Goal: Feedback & Contribution: Submit feedback/report problem

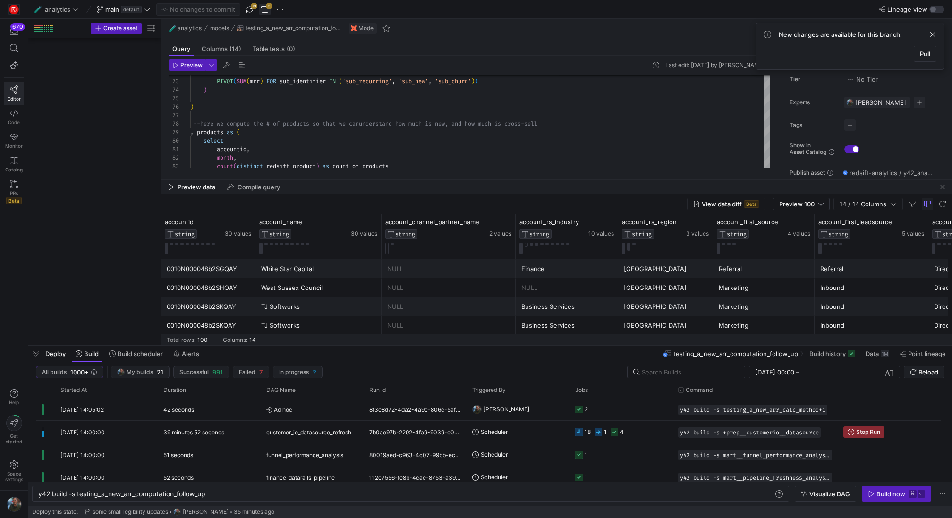
scroll to position [0, 170]
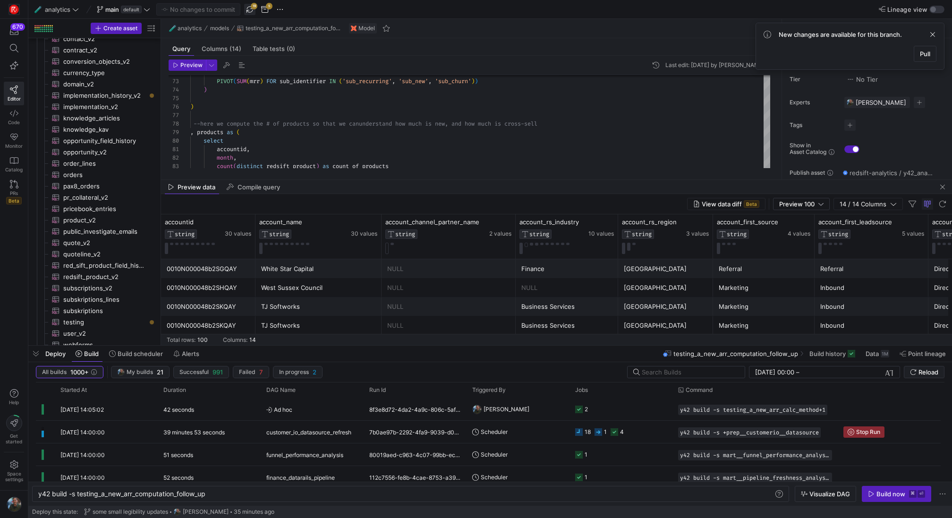
click at [250, 10] on span "button" at bounding box center [249, 9] width 11 height 11
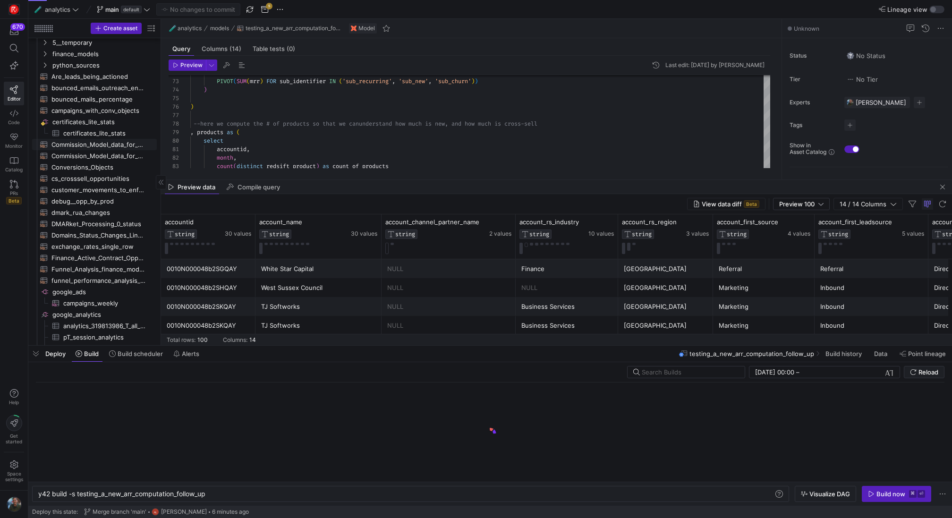
scroll to position [0, 0]
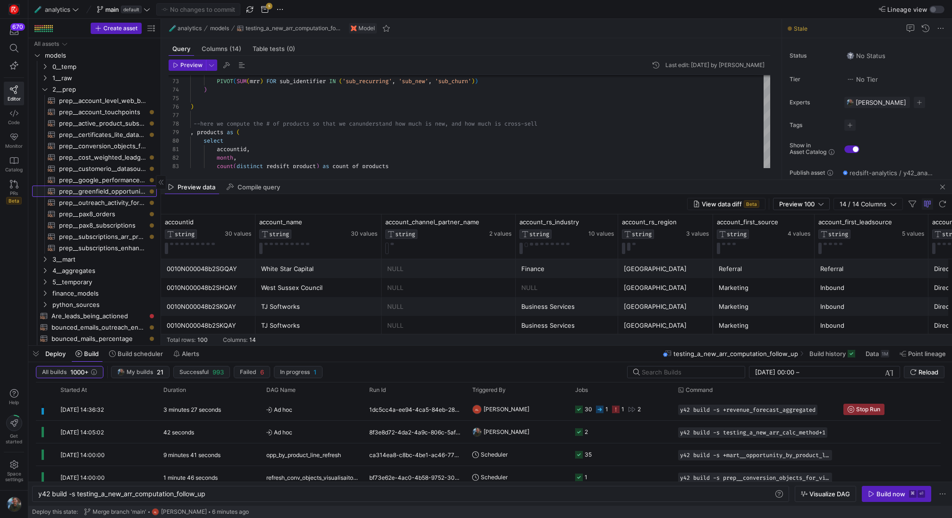
click at [79, 186] on span "prep__greenfield_opportunity_touchpoints​​​​​​​​​​" at bounding box center [102, 191] width 87 height 11
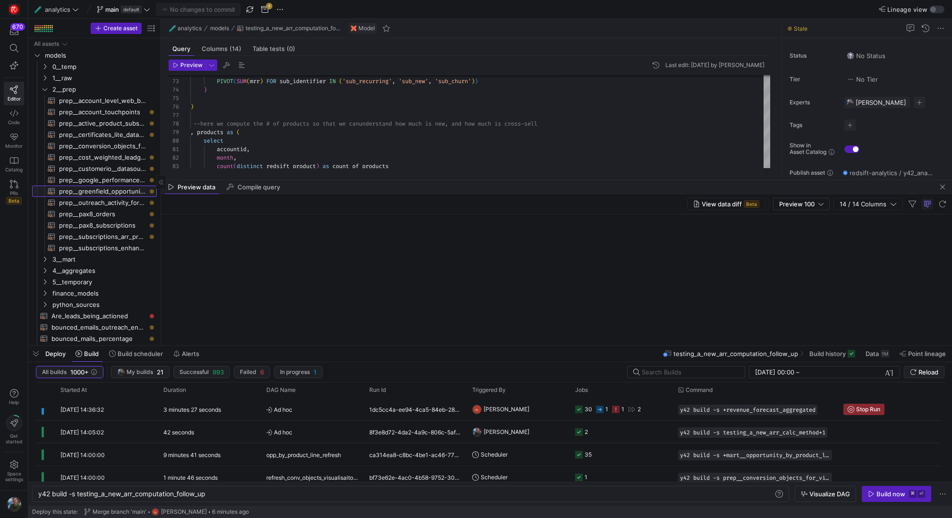
type textarea "{{ config(materialized="table") }} with opp as ( select id as opp_id, concat('h…"
type textarea "y42 build -s prep__greenfield_opportunity_touchpoints"
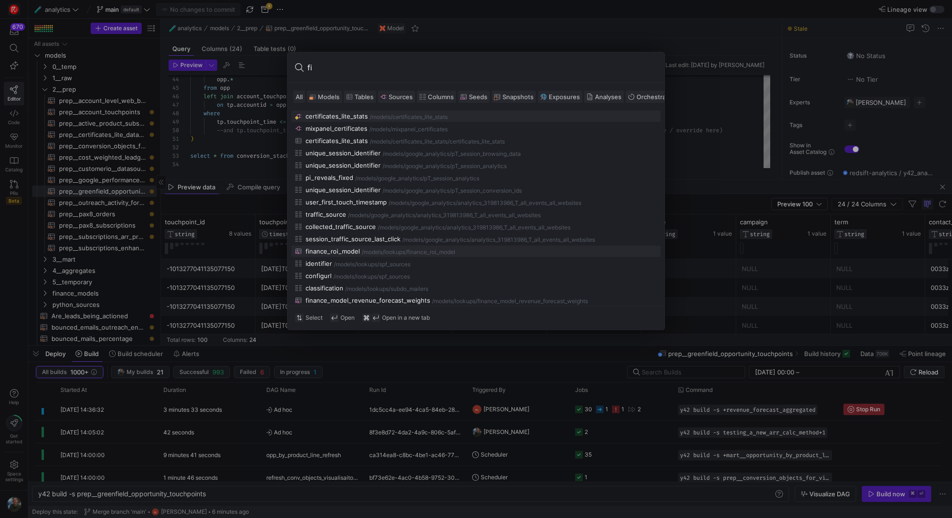
type input "f"
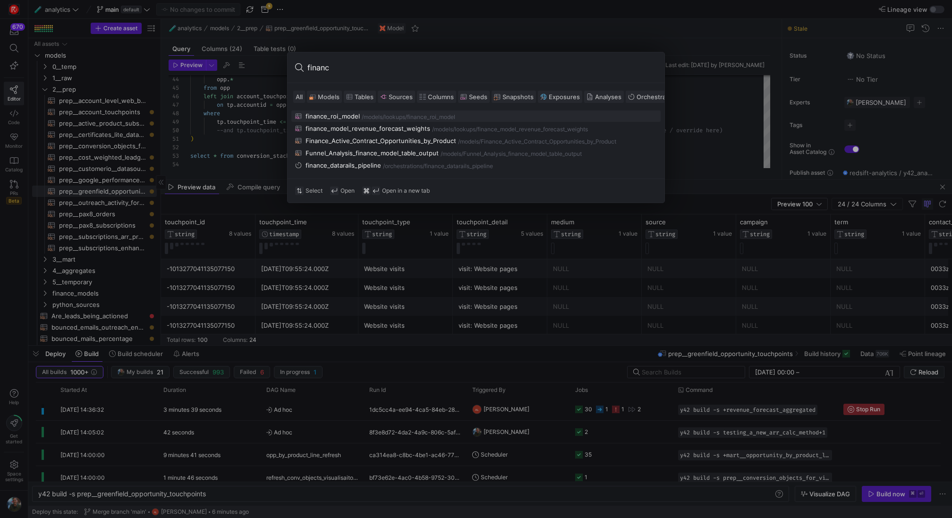
type input "finance"
type textarea "y42 build -s source:[DOMAIN_NAME]_model_revenue_forecast_weights"
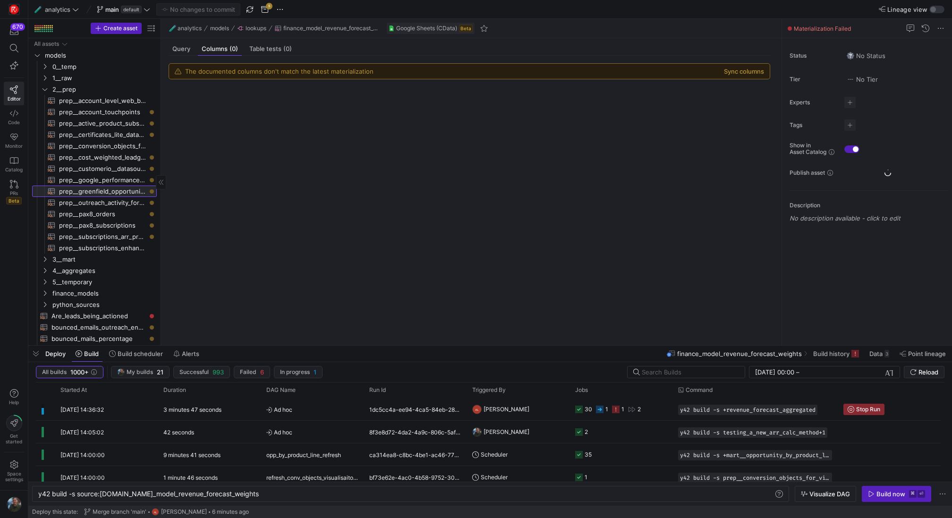
scroll to position [395, 0]
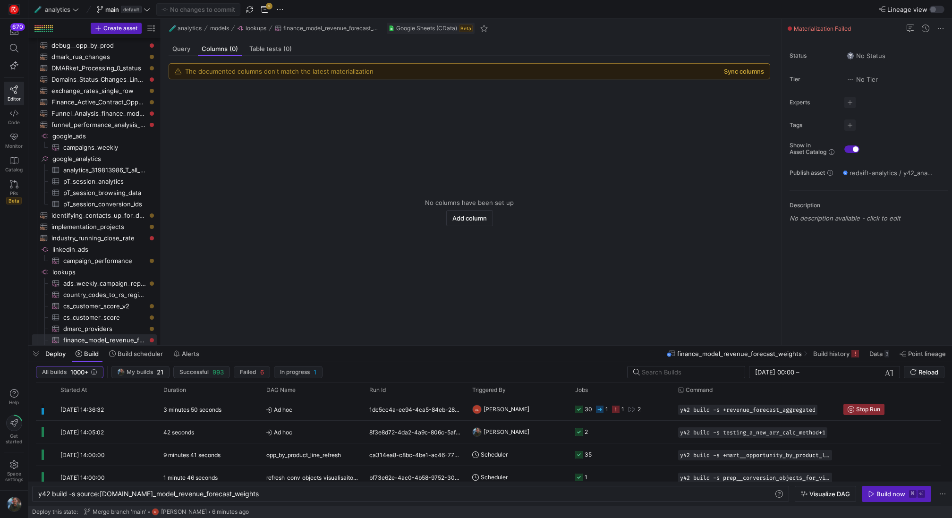
click at [741, 72] on button "Sync columns" at bounding box center [744, 72] width 40 height 8
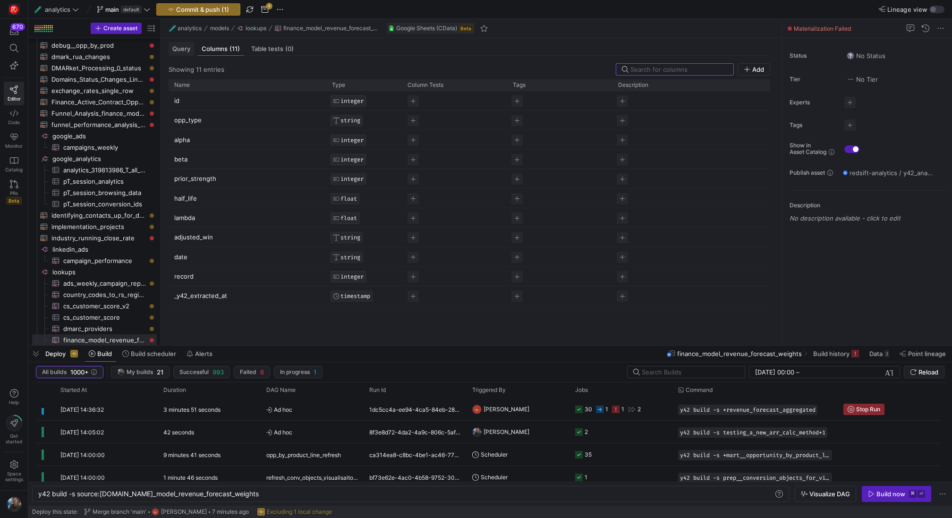
click at [185, 46] on span "Query" at bounding box center [181, 49] width 18 height 6
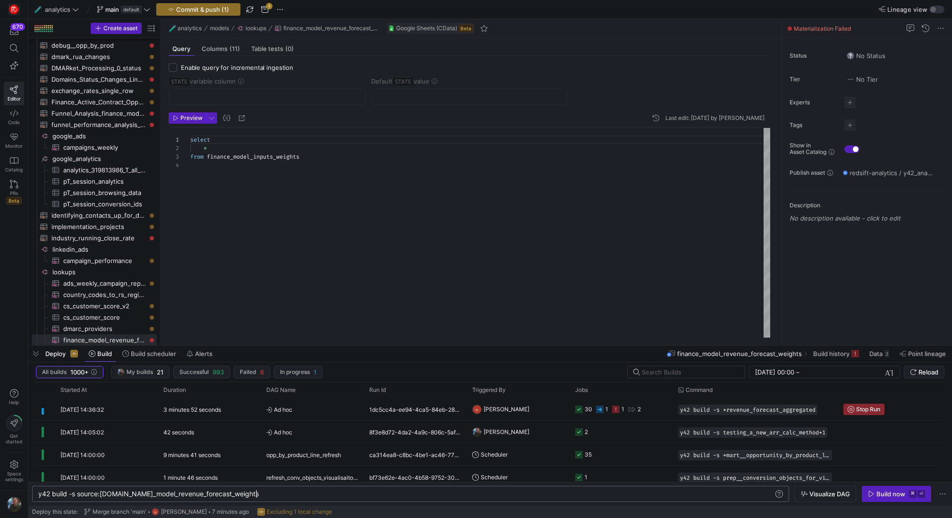
scroll to position [0, 218]
click at [278, 492] on div "y42 build -s source:lookups.finance_model_revenue_ forecast_weights" at bounding box center [406, 494] width 736 height 8
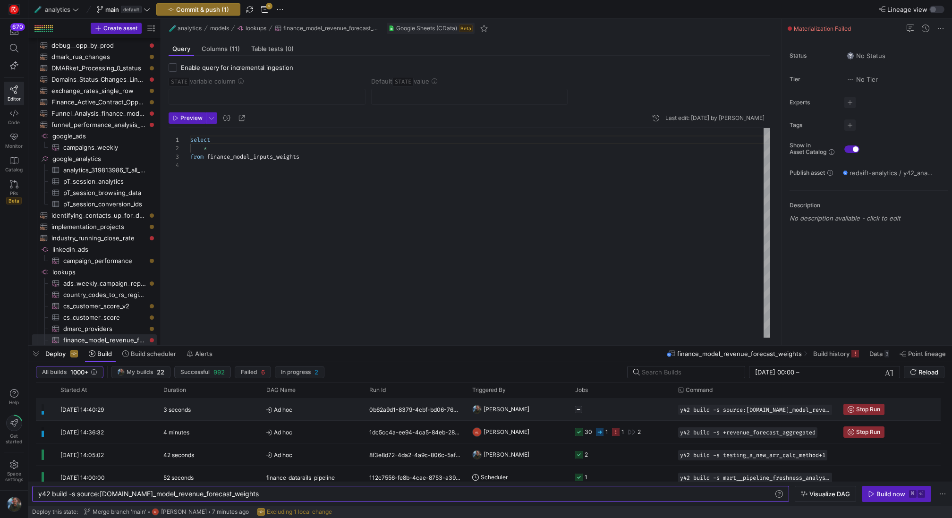
click at [366, 410] on div "0b62a9d1-8379-4cbf-bd06-760a496d467b" at bounding box center [415, 409] width 103 height 22
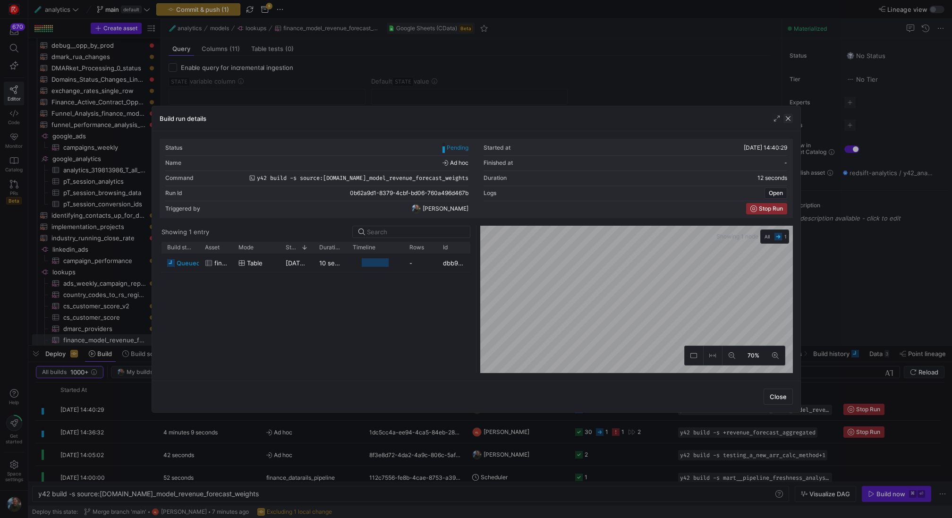
click at [789, 121] on span "button" at bounding box center [787, 118] width 9 height 9
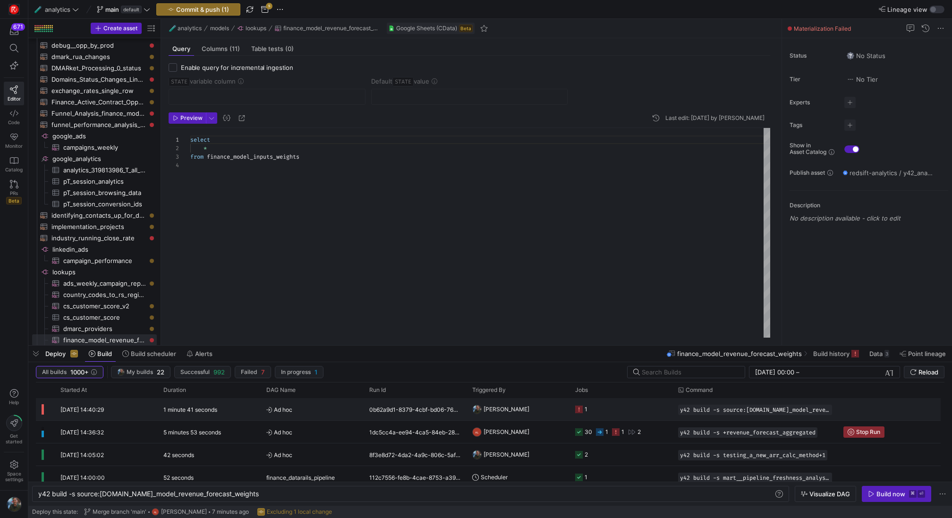
click at [575, 407] on icon "Press SPACE to select this row." at bounding box center [579, 410] width 8 height 8
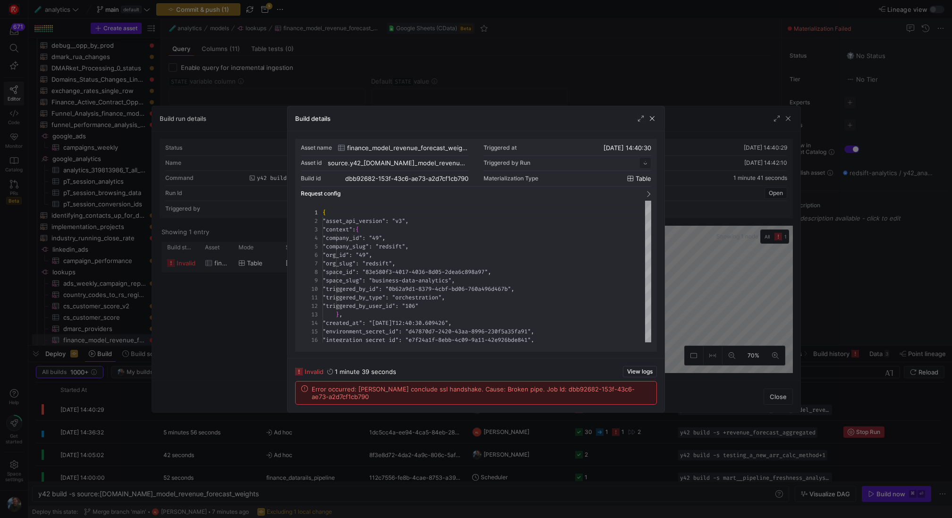
scroll to position [85, 0]
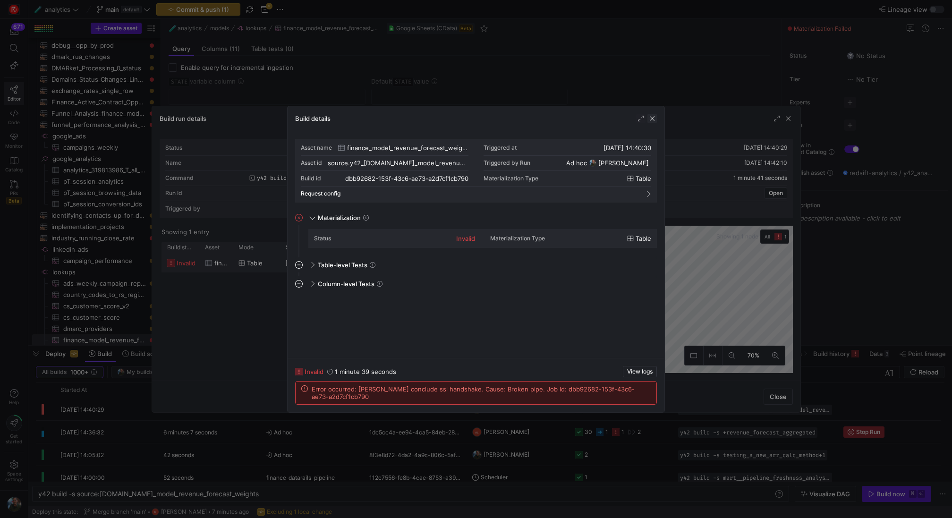
click at [653, 114] on span "button" at bounding box center [651, 118] width 9 height 9
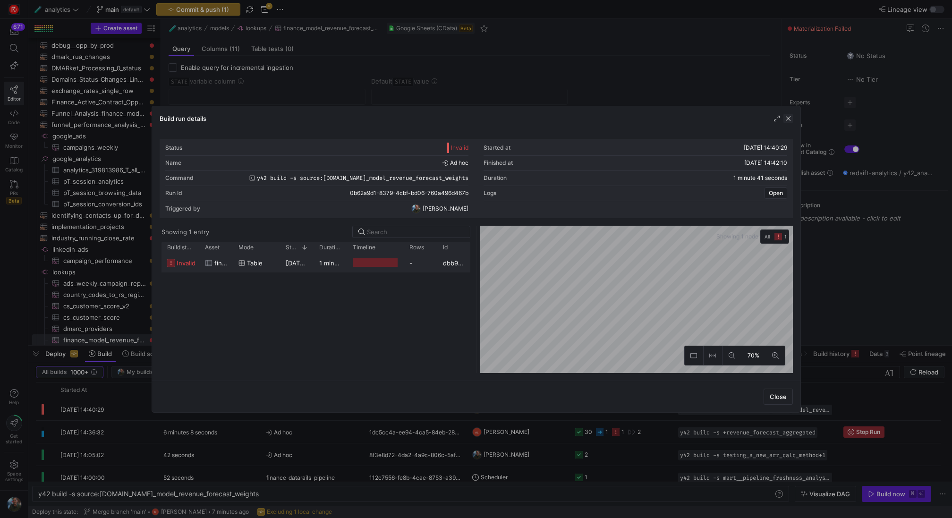
click at [785, 120] on span "button" at bounding box center [787, 118] width 9 height 9
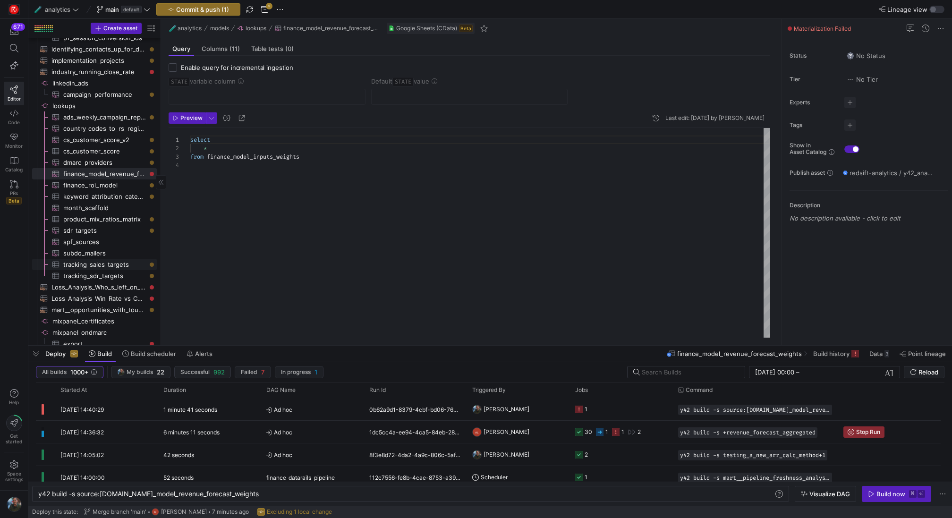
scroll to position [528, 0]
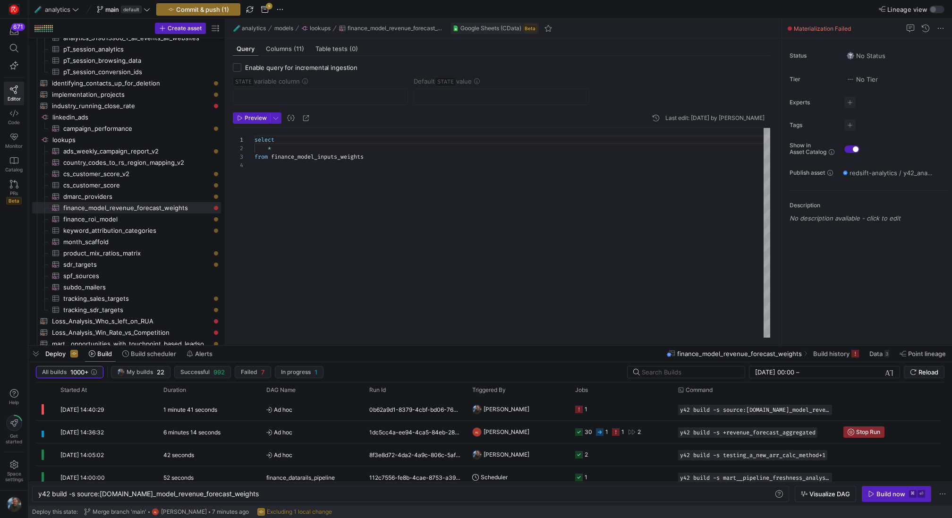
drag, startPoint x: 162, startPoint y: 206, endPoint x: 226, endPoint y: 207, distance: 64.2
click at [226, 207] on as-split "Create asset Drag here to set row groups Drag here to set column labels Group 1…" at bounding box center [490, 182] width 924 height 326
click at [191, 208] on span "finance_model_revenue_forecast_weights​​​​​​​​​" at bounding box center [136, 208] width 147 height 11
click at [186, 139] on span "lookups​​​​​​​​" at bounding box center [135, 140] width 167 height 11
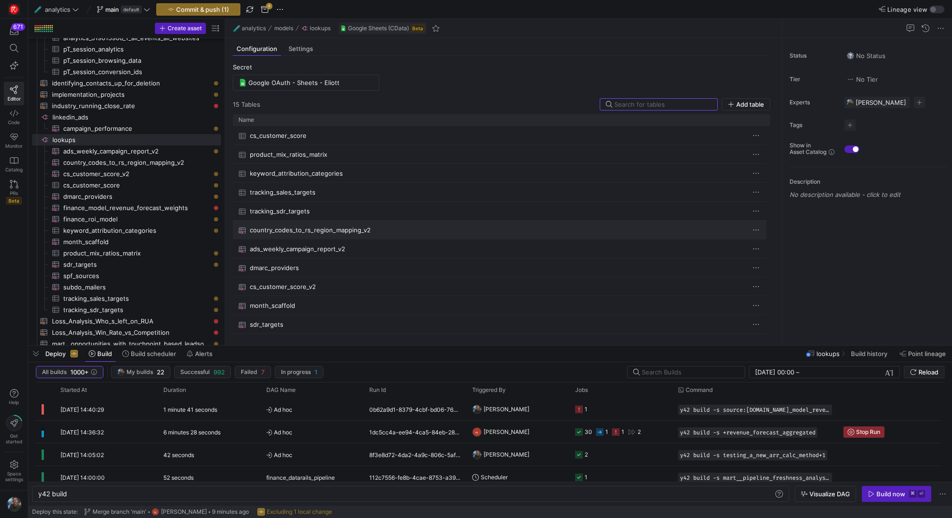
scroll to position [71, 0]
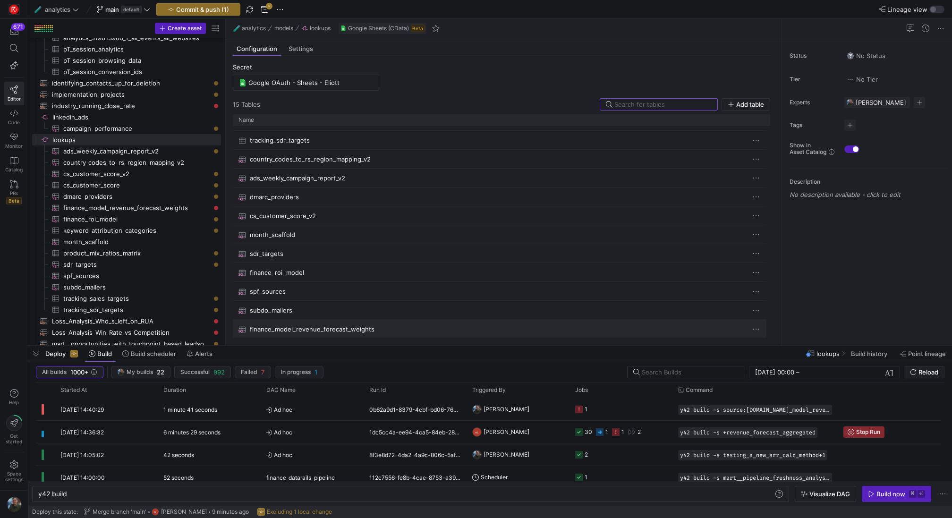
click at [333, 329] on span "finance_model_revenue_forecast_weights" at bounding box center [312, 329] width 125 height 18
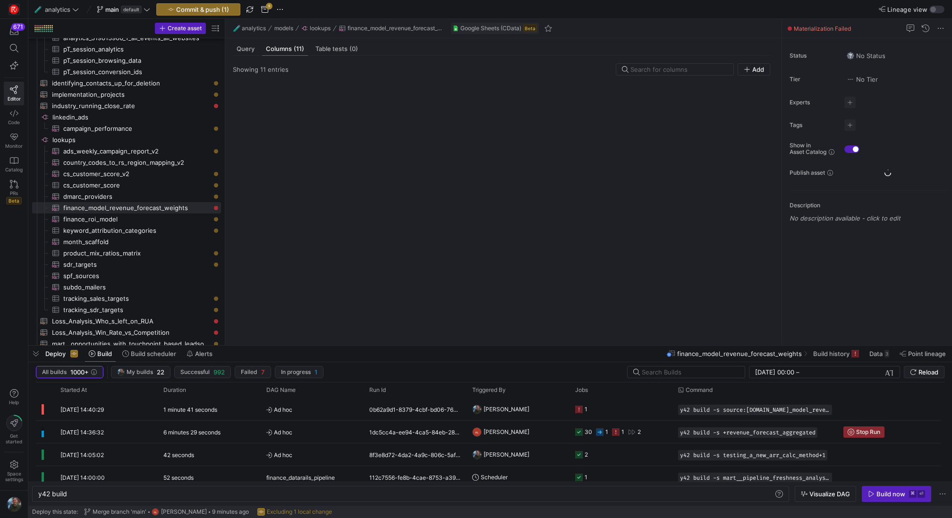
type textarea "y42 build -s source:[DOMAIN_NAME]_model_revenue_forecast_weights"
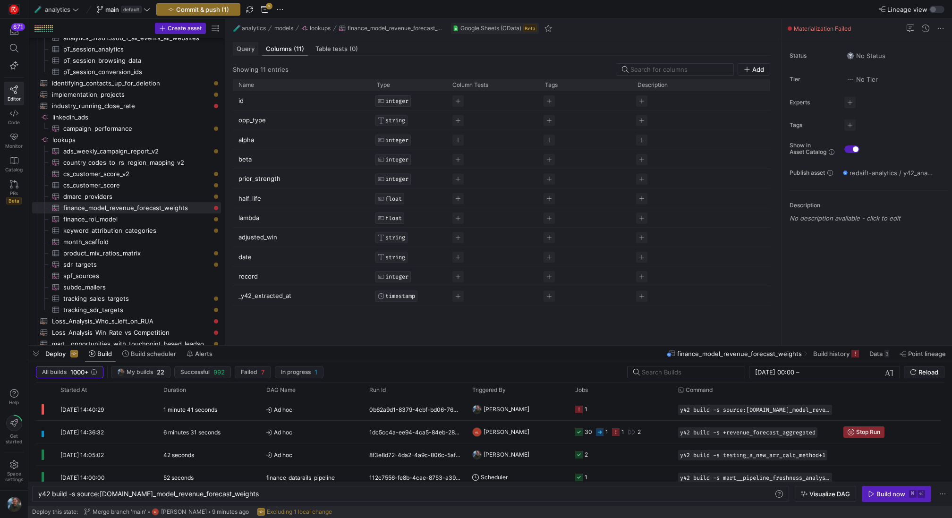
click at [240, 48] on span "Query" at bounding box center [246, 49] width 18 height 6
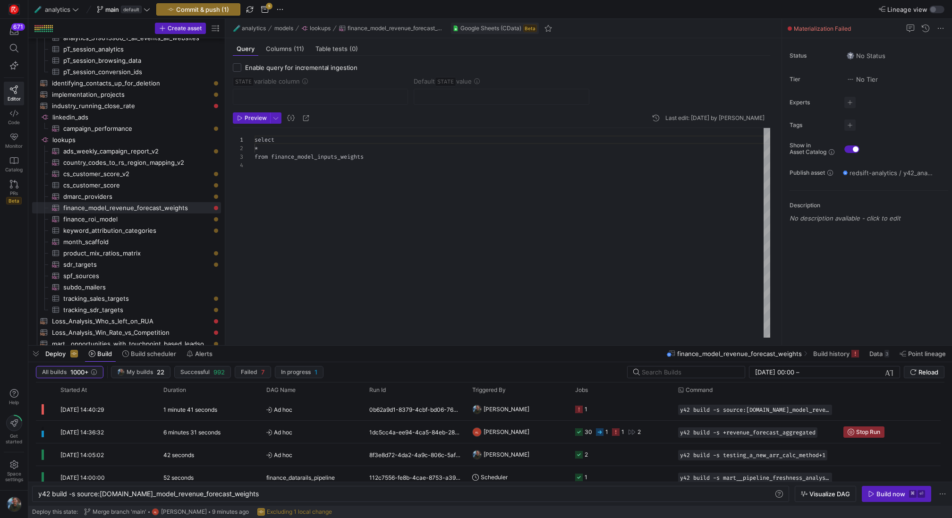
scroll to position [26, 0]
click at [261, 120] on span "Preview" at bounding box center [256, 118] width 22 height 7
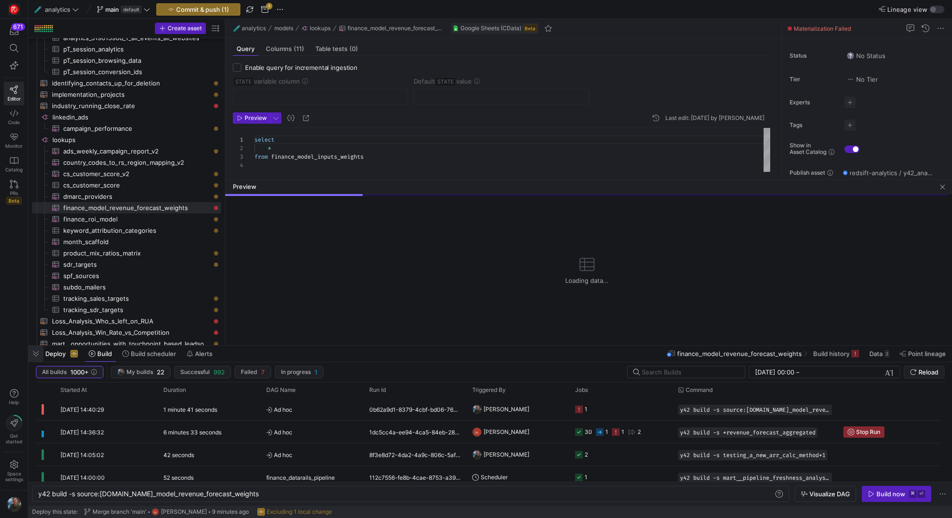
click at [40, 353] on span "button" at bounding box center [35, 354] width 15 height 16
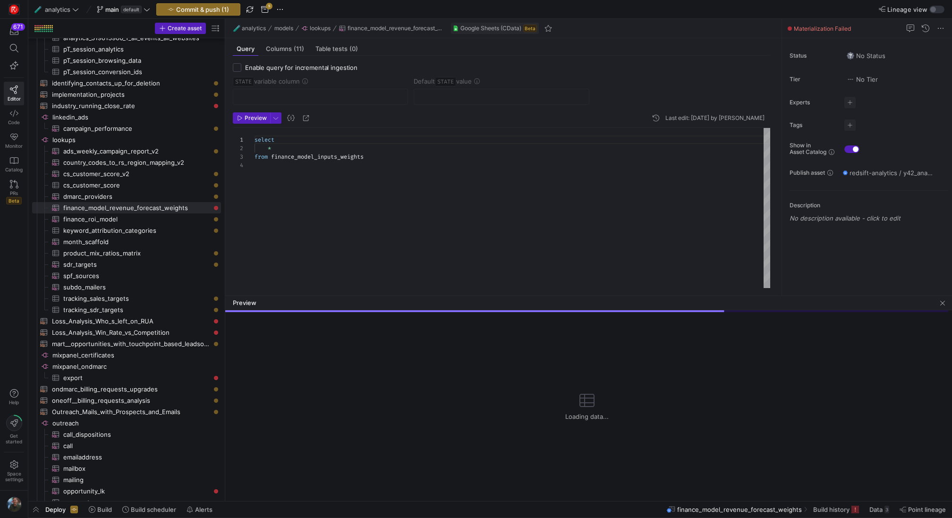
drag, startPoint x: 660, startPoint y: 334, endPoint x: 647, endPoint y: 285, distance: 51.2
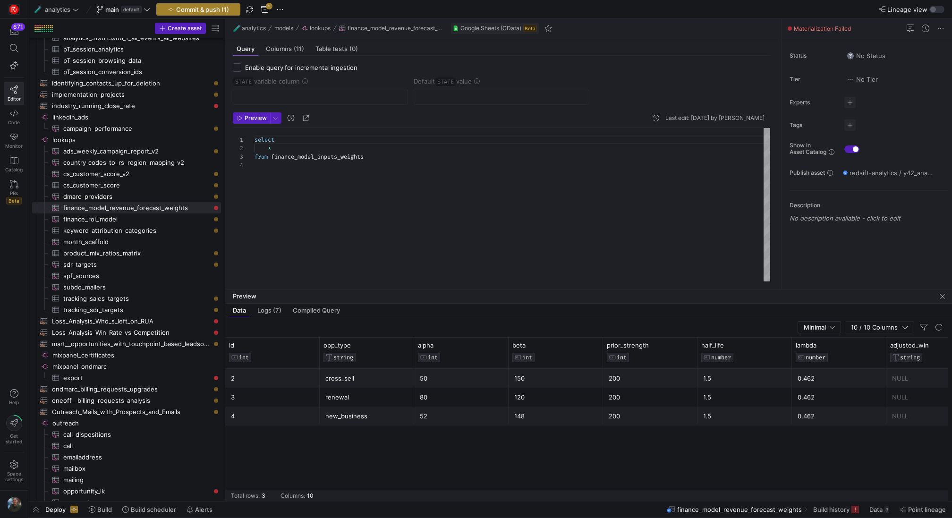
click at [215, 12] on div "Commit & push (1)" at bounding box center [198, 9] width 84 height 12
click at [215, 12] on span "Commit & push (1)" at bounding box center [202, 10] width 53 height 8
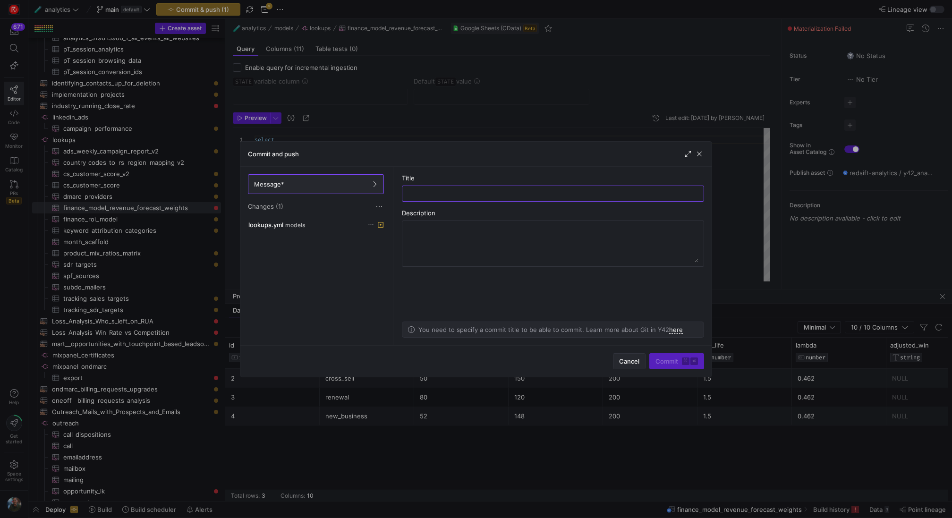
click at [639, 361] on span "button" at bounding box center [629, 361] width 32 height 15
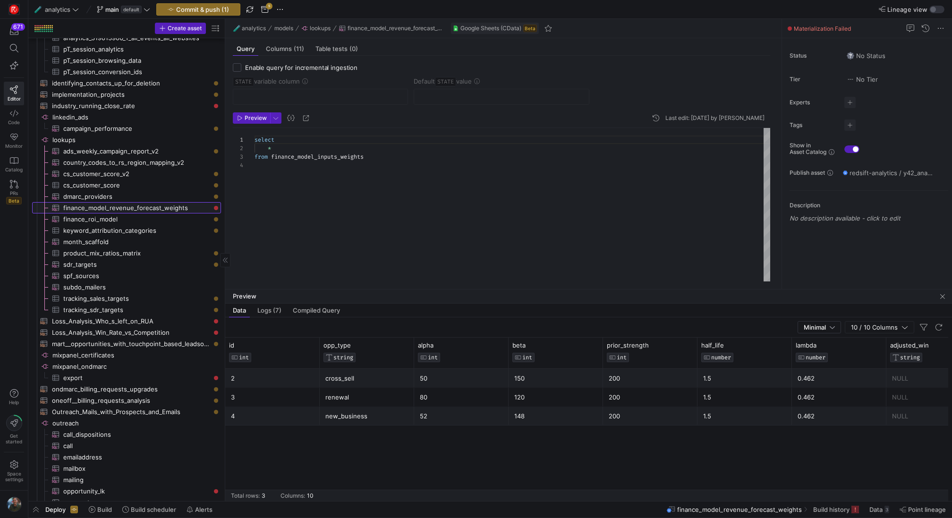
click at [166, 207] on span "finance_model_revenue_forecast_weights​​​​​​​​​" at bounding box center [136, 208] width 147 height 11
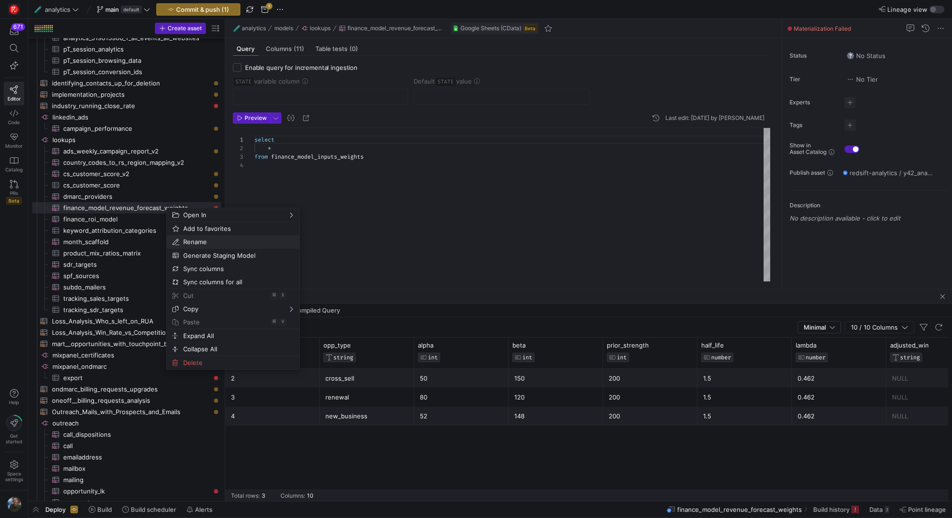
click at [202, 242] on span "Rename" at bounding box center [224, 241] width 91 height 13
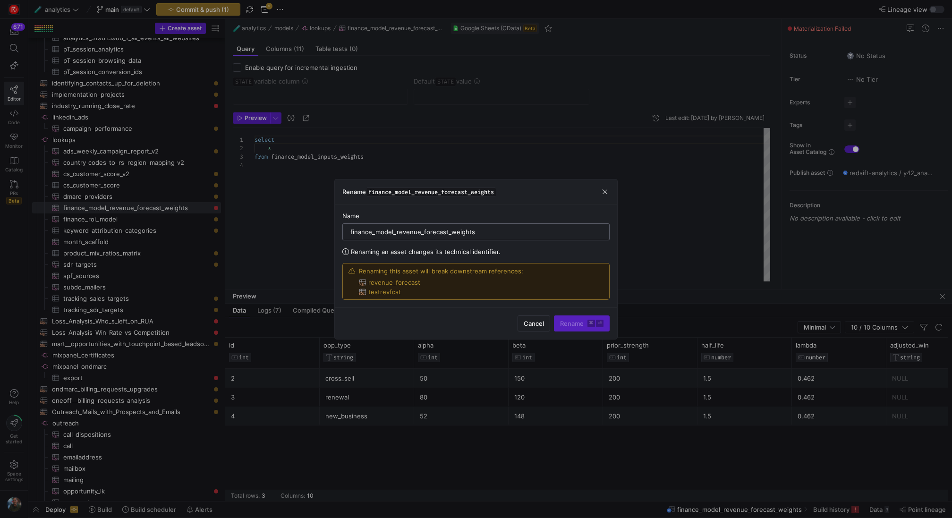
click at [479, 232] on input "finance_model_revenue_forecast_weights" at bounding box center [475, 232] width 251 height 8
click at [535, 323] on span "Cancel" at bounding box center [534, 324] width 20 height 8
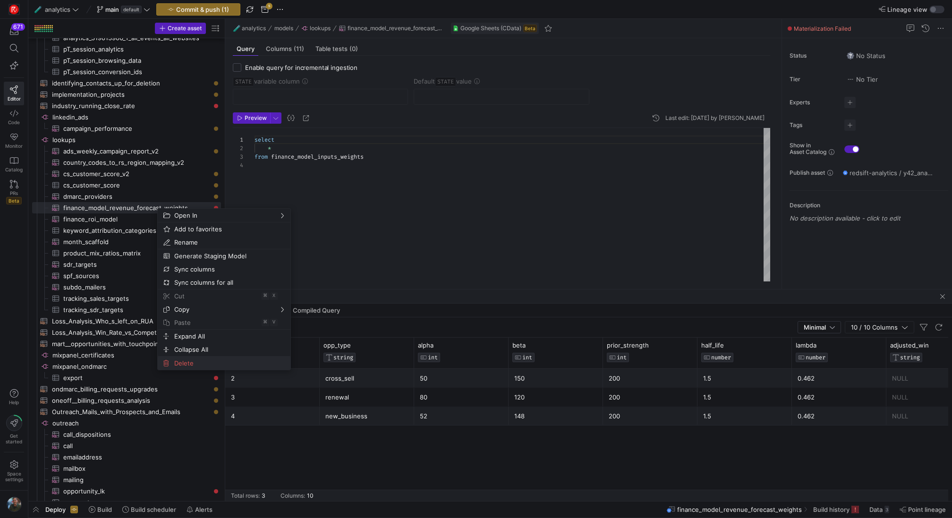
click at [221, 362] on span "Delete" at bounding box center [215, 363] width 91 height 13
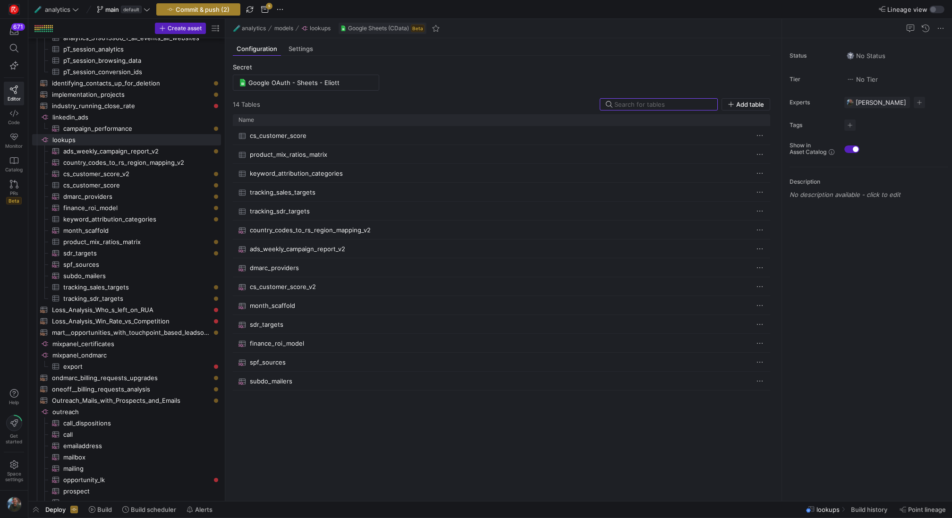
click at [214, 12] on span "Commit & push (2)" at bounding box center [203, 10] width 54 height 8
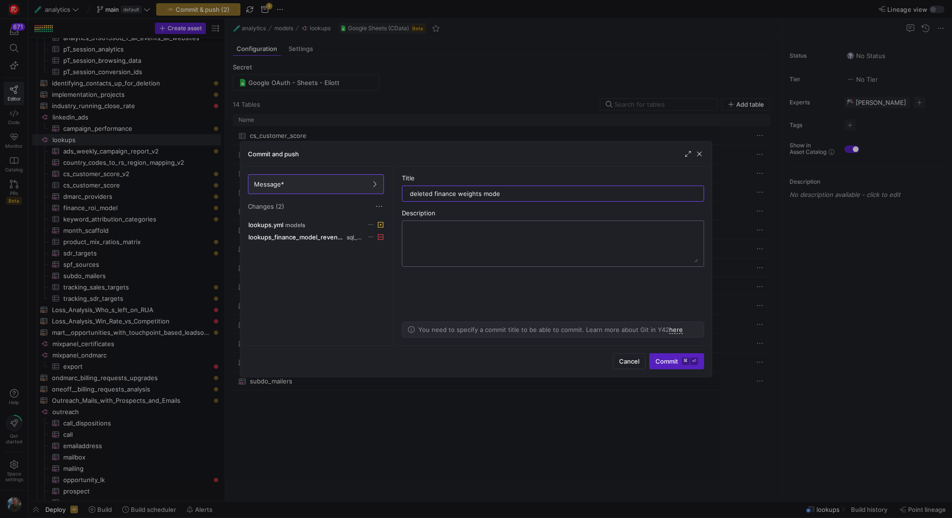
type input "deleted finance weights model"
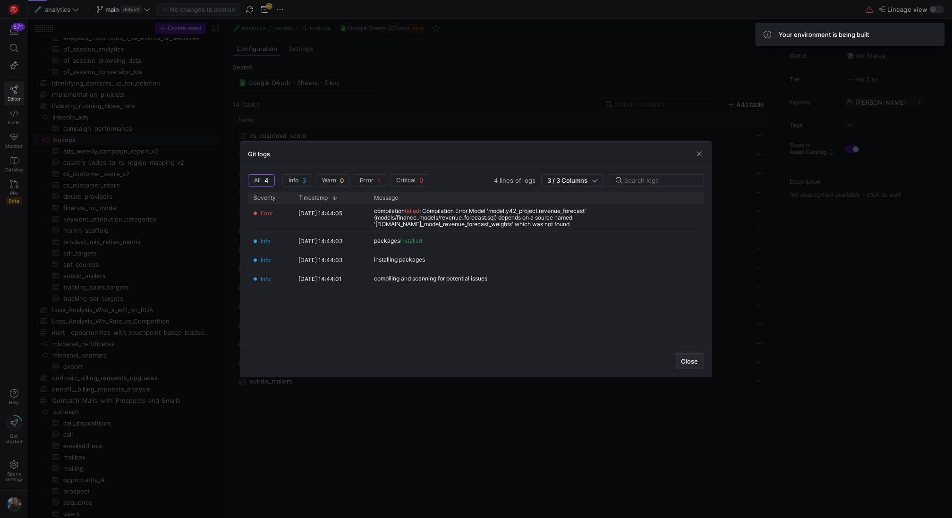
click at [698, 364] on span "button" at bounding box center [689, 361] width 28 height 15
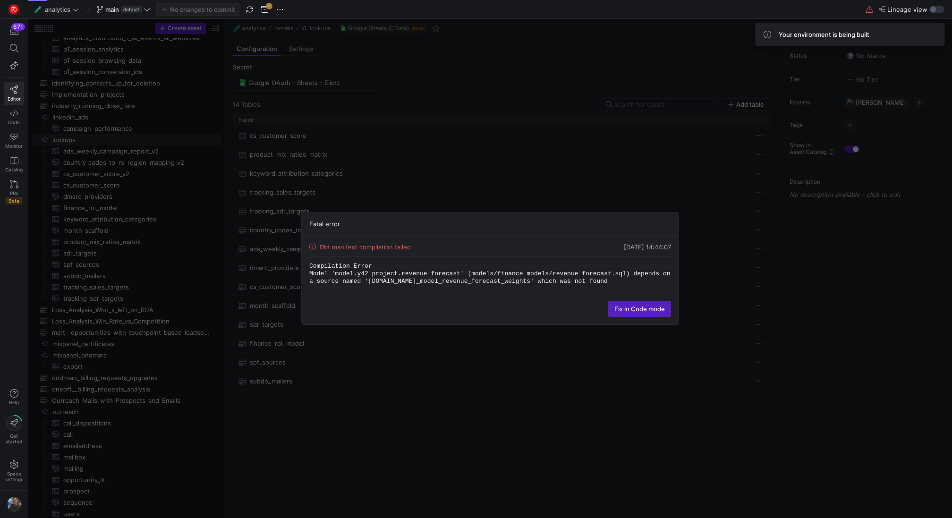
click at [531, 163] on div "Fatal error Dbt manifest compilation failed 12/08/25, 14:44:07 Compilation Erro…" at bounding box center [490, 268] width 924 height 499
click at [605, 311] on div "Fix in Code mode" at bounding box center [490, 309] width 377 height 32
click at [629, 309] on span "Fix in Code mode" at bounding box center [639, 309] width 51 height 8
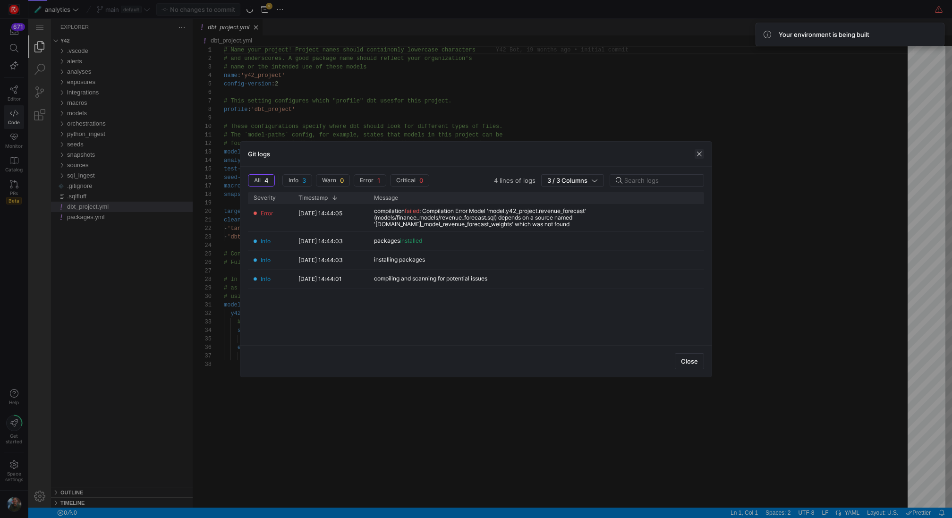
click at [698, 152] on span "button" at bounding box center [699, 153] width 9 height 9
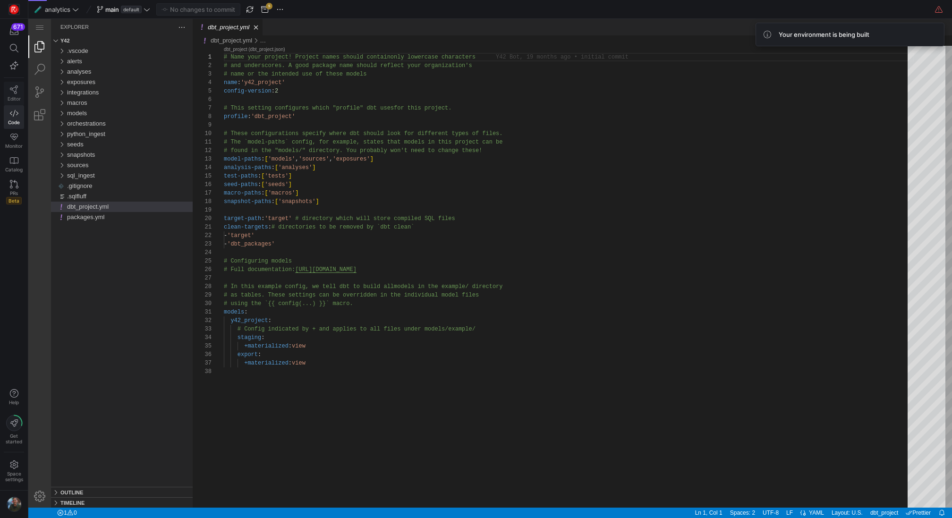
click at [15, 92] on icon at bounding box center [14, 89] width 9 height 9
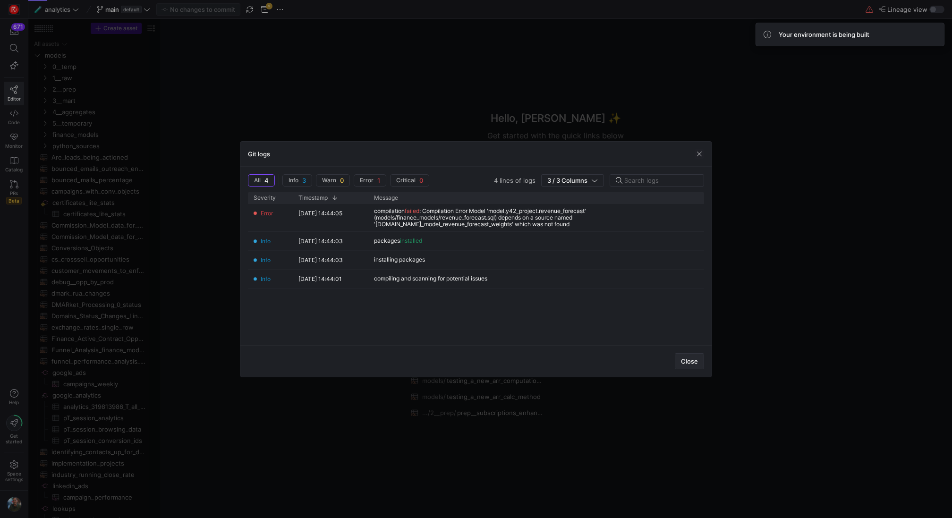
click at [693, 364] on span "Close" at bounding box center [689, 362] width 17 height 8
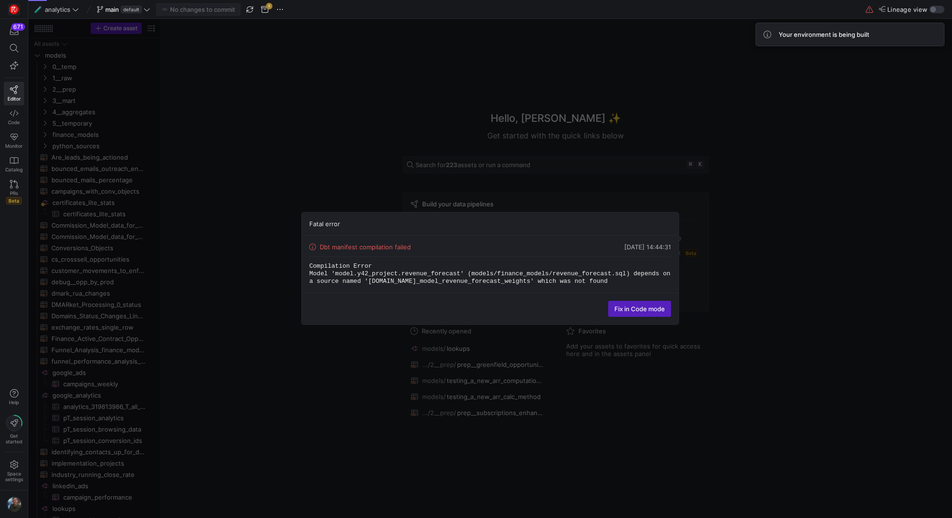
click at [728, 228] on div "Fatal error Dbt manifest compilation failed 12/08/25, 14:44:31 Compilation Erro…" at bounding box center [490, 268] width 924 height 499
click at [643, 305] on span "Fix in Code mode" at bounding box center [639, 309] width 51 height 8
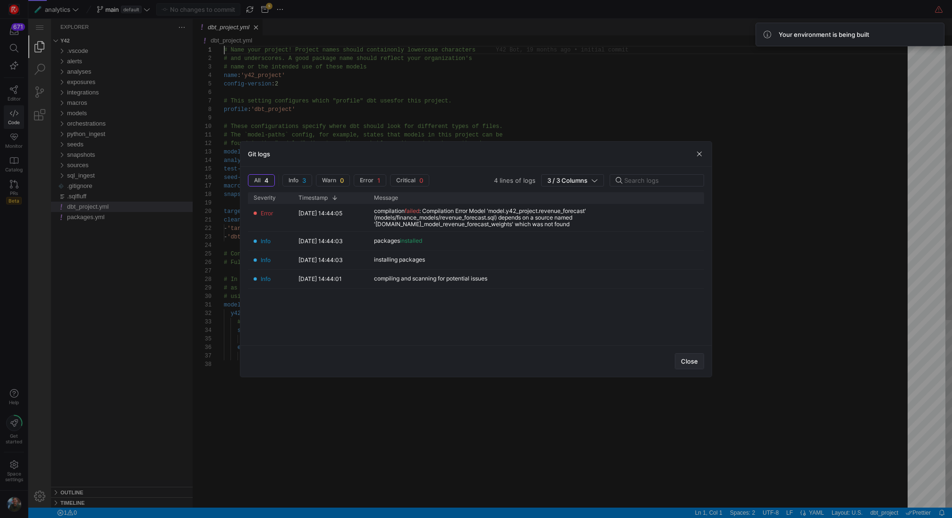
click at [688, 362] on span "Close" at bounding box center [689, 362] width 17 height 8
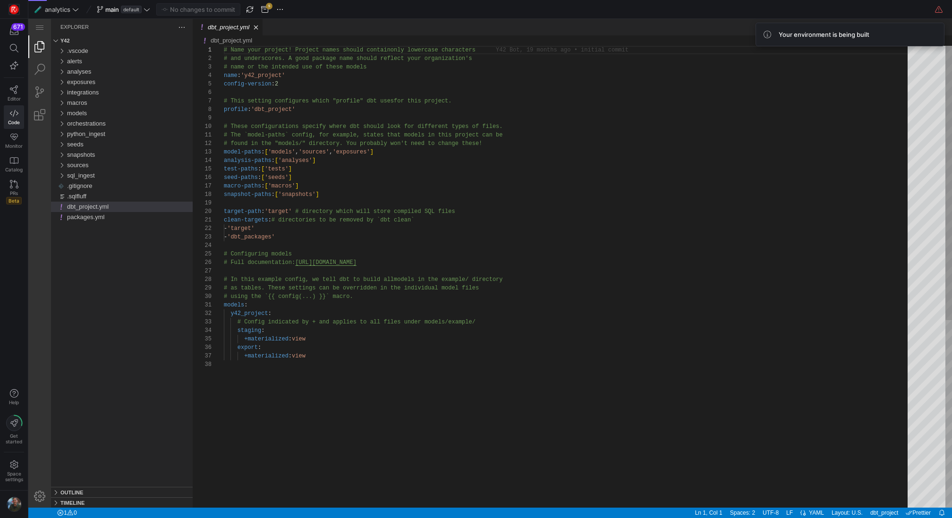
type textarea "# The `model-paths` config, for example, states that models in this project can…"
click at [498, 133] on div "# Name your project! Project names should contain only lowercase characters # a…" at bounding box center [569, 434] width 690 height 776
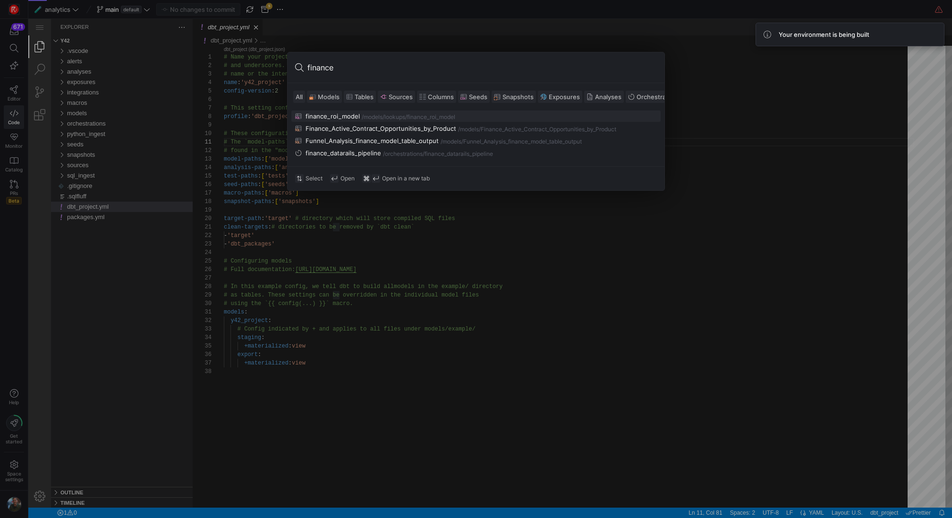
type input "finance"
click at [335, 95] on span "Models" at bounding box center [329, 97] width 22 height 8
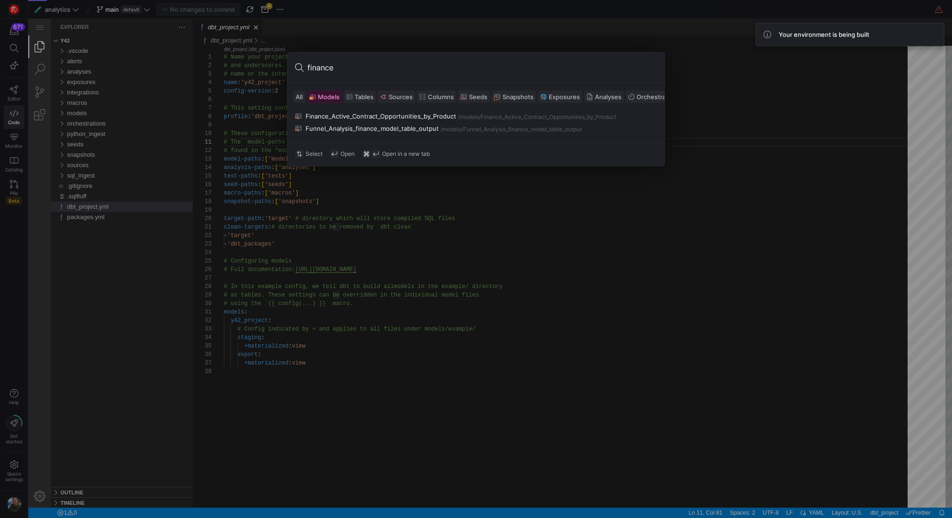
click at [375, 67] on input "finance" at bounding box center [481, 67] width 349 height 15
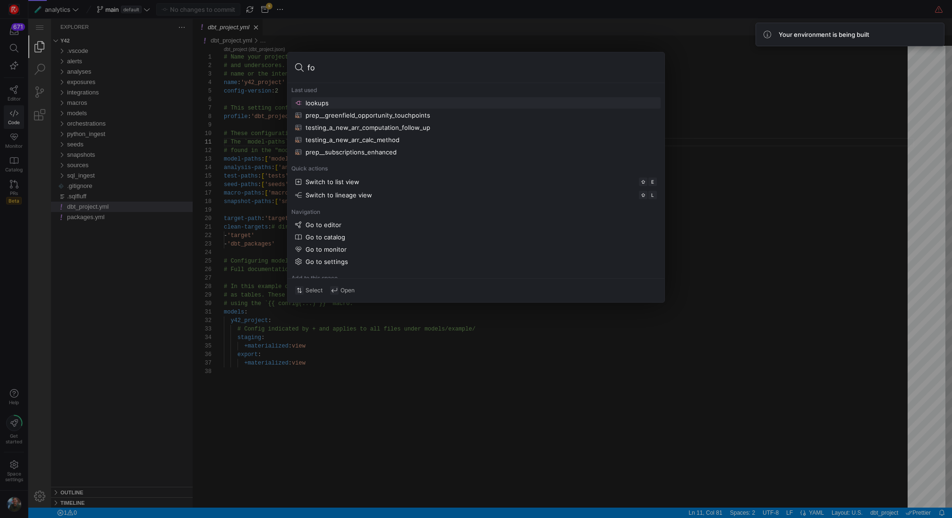
type input "for"
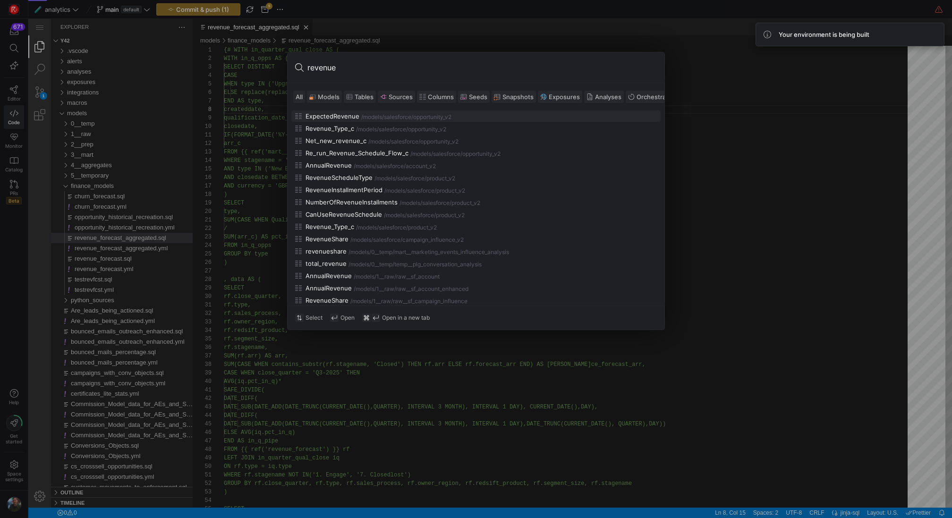
scroll to position [60, 47]
type input "revenue"
click at [334, 98] on span "Models" at bounding box center [329, 97] width 22 height 8
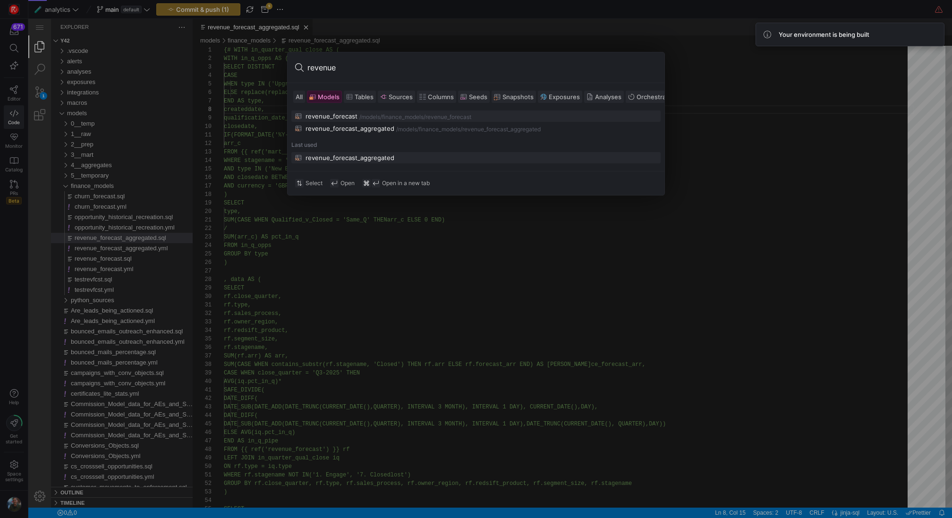
click at [350, 117] on div "revenue_forecast" at bounding box center [332, 116] width 52 height 8
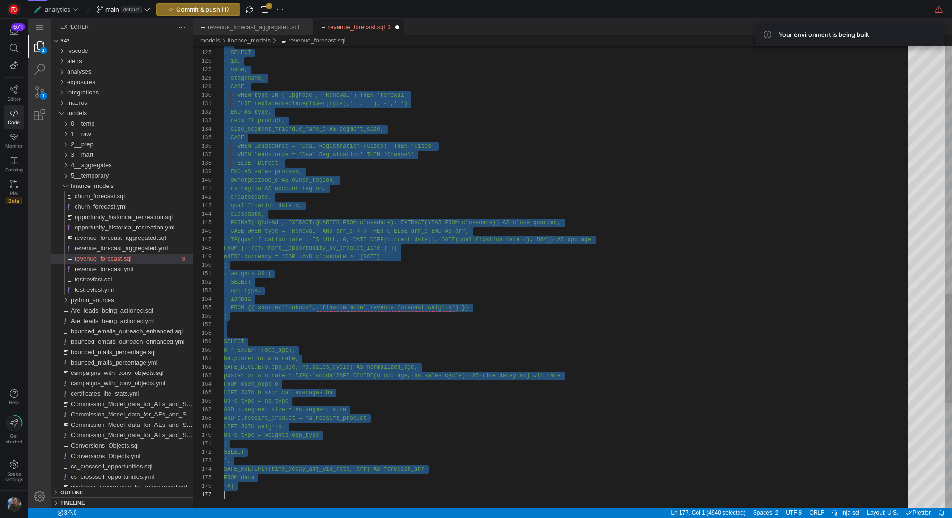
type textarea "rs_region AS account_region, createddate, qualification_date_c, closedate, FORM…"
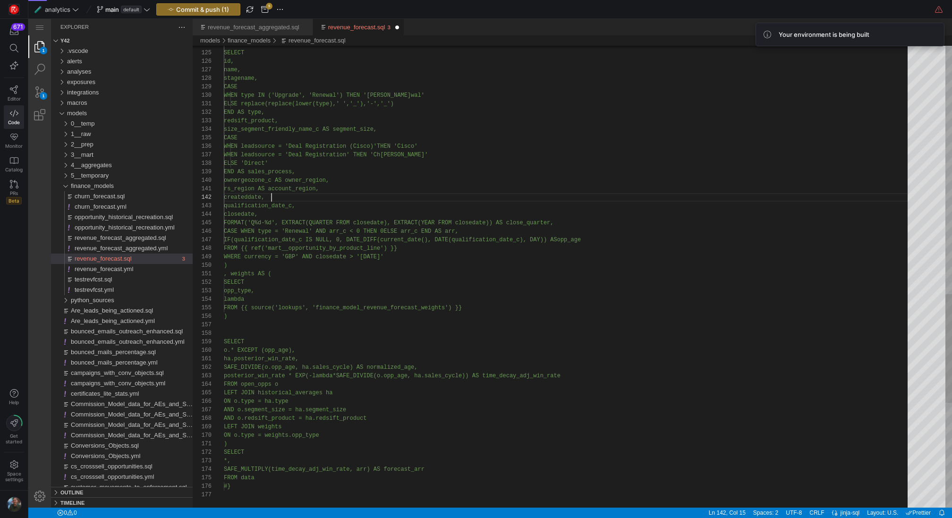
scroll to position [9, 48]
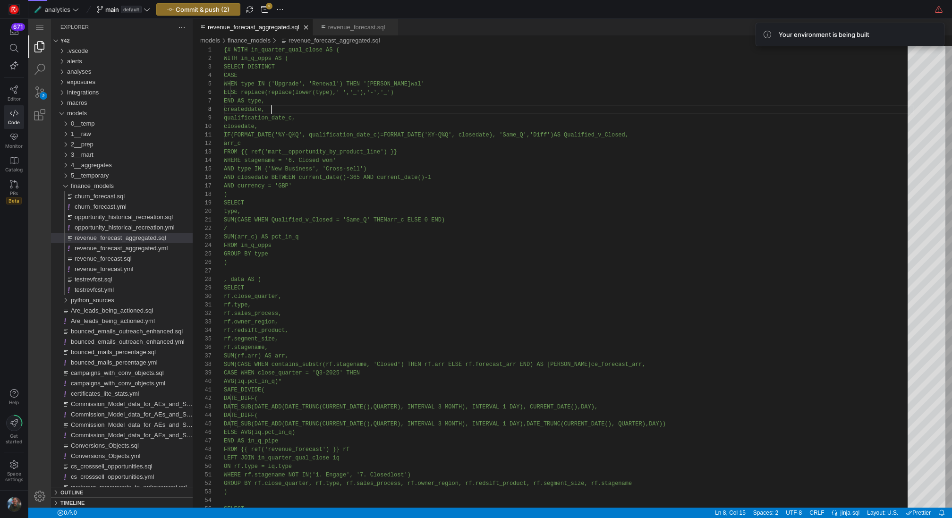
click at [266, 21] on div "revenue_forecast_aggregated.sql" at bounding box center [254, 27] width 92 height 17
type textarea "SUM(CASE WHEN Qualified_v_Closed = 'Same_Q' THEN arr_c ELSE 0 END) / SUM(arr_c)…"
click at [231, 9] on span "button" at bounding box center [198, 9] width 83 height 11
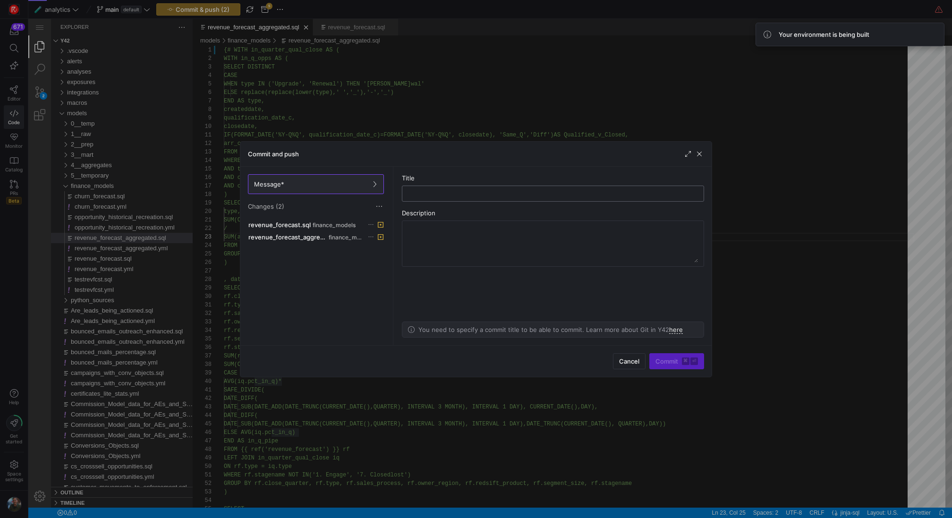
click at [468, 190] on input "text" at bounding box center [553, 194] width 286 height 8
type input "disabled the two finance models"
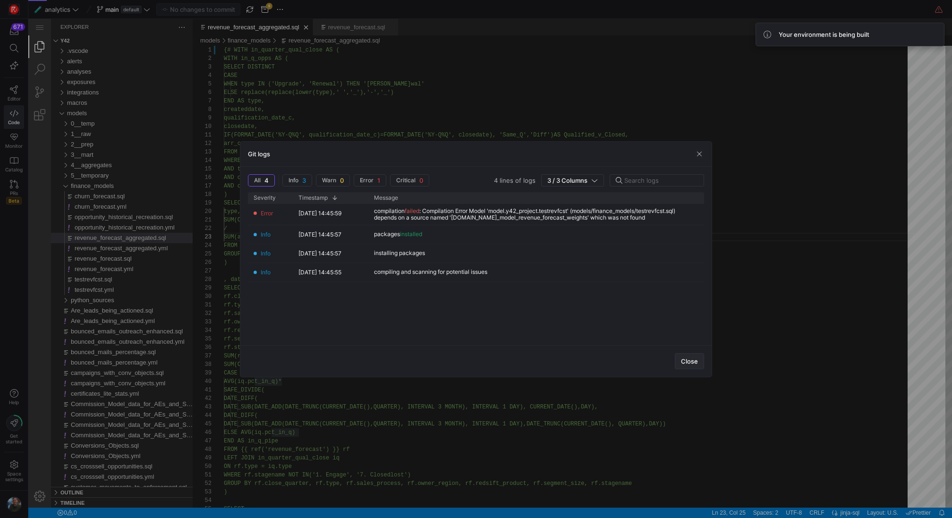
click at [695, 359] on span "Close" at bounding box center [689, 362] width 17 height 8
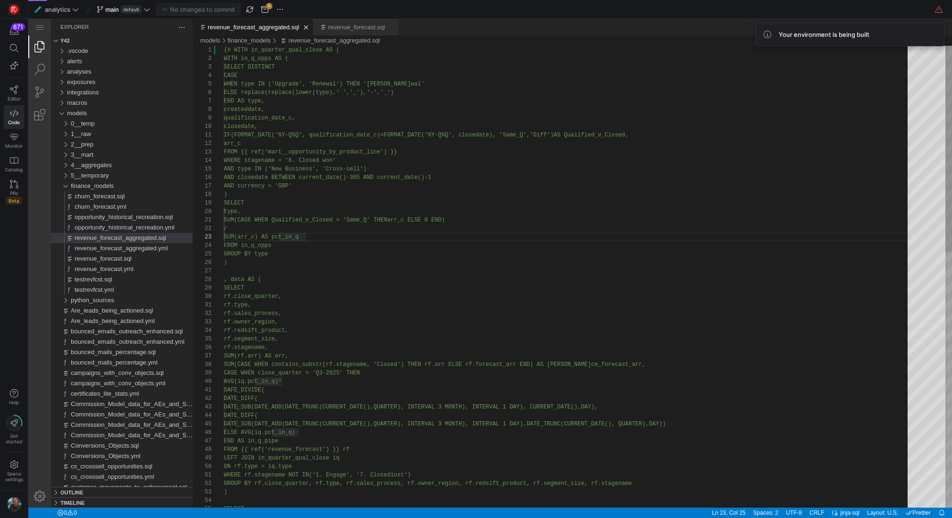
type textarea "{# WITH in_quarter_qual_close AS ( WITH in_q_opps AS ( SELECT DISTINCT CASE WHE…"
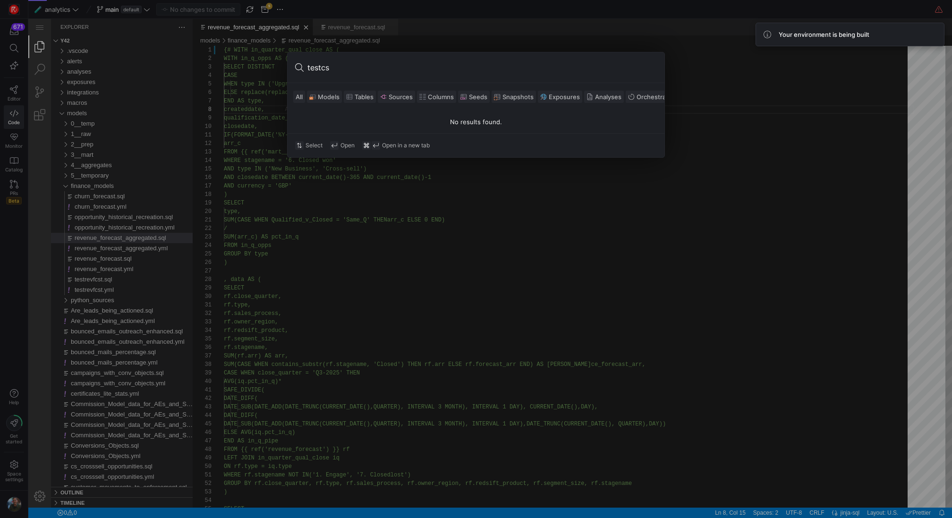
click at [323, 95] on span "Models" at bounding box center [329, 97] width 22 height 8
click at [334, 62] on input "testcs" at bounding box center [481, 67] width 349 height 15
type input "testre"
click at [308, 114] on div "testrevfcst" at bounding box center [322, 116] width 33 height 8
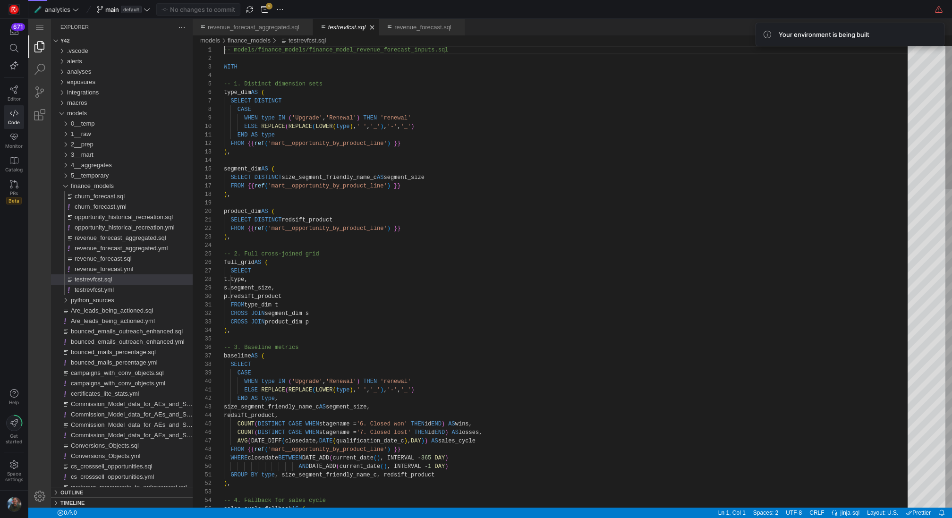
scroll to position [68, 174]
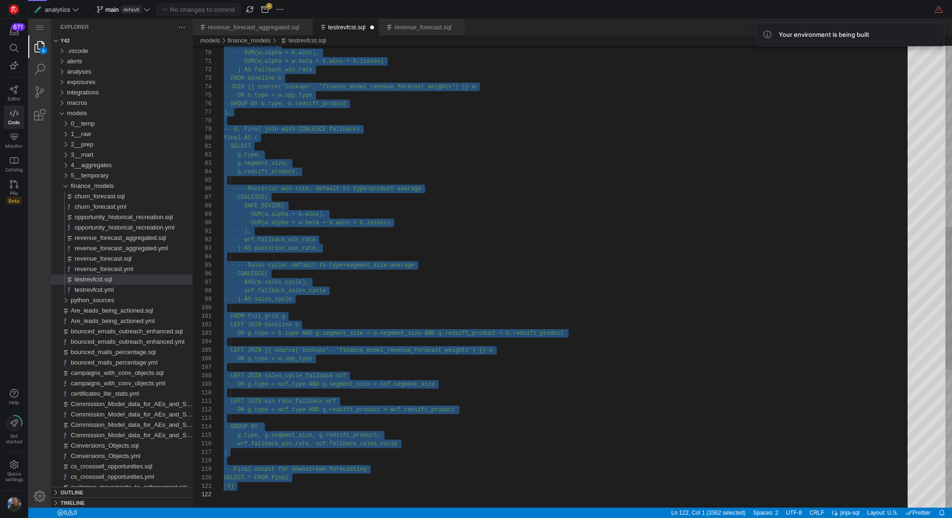
type textarea "SELECT g.type, g.segment_size, g.redsift_product, -- Posterior win rate: defaul…"
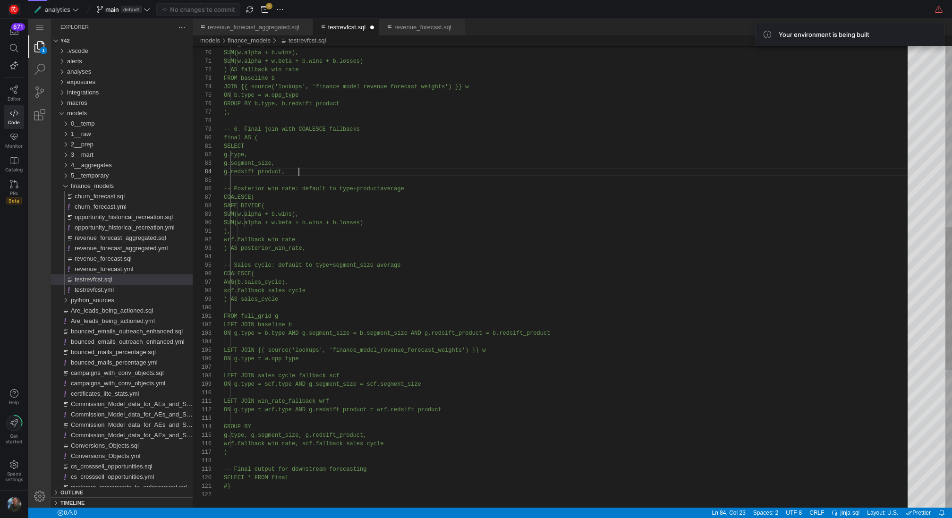
scroll to position [9, 37]
click at [442, 159] on div "SAFE_DIVIDE( SUM(w.alpha + b.wins), SUM(w.alpha + w.beta + b.wins + b.losses) )…" at bounding box center [569, 207] width 690 height 1490
click at [204, 9] on span "Commit & push (1)" at bounding box center [202, 10] width 53 height 8
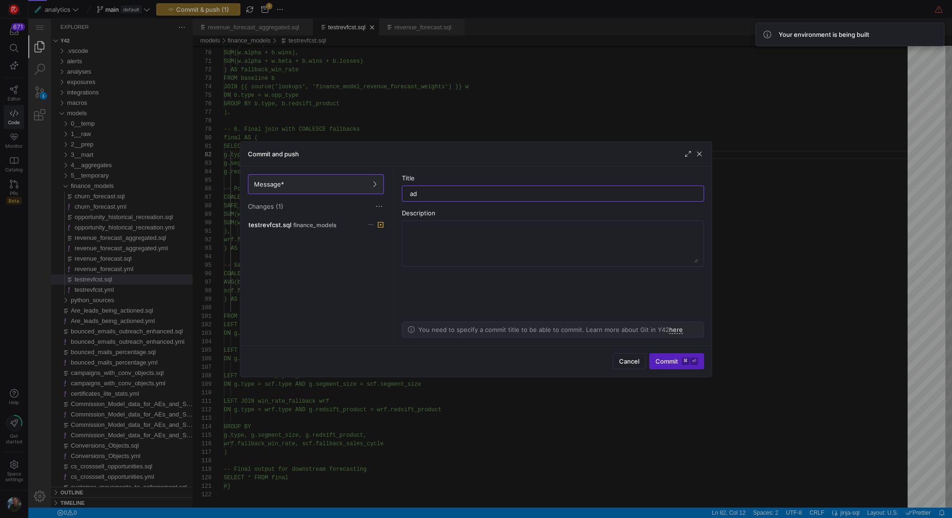
type input "a"
type input "disabled testcsv as well"
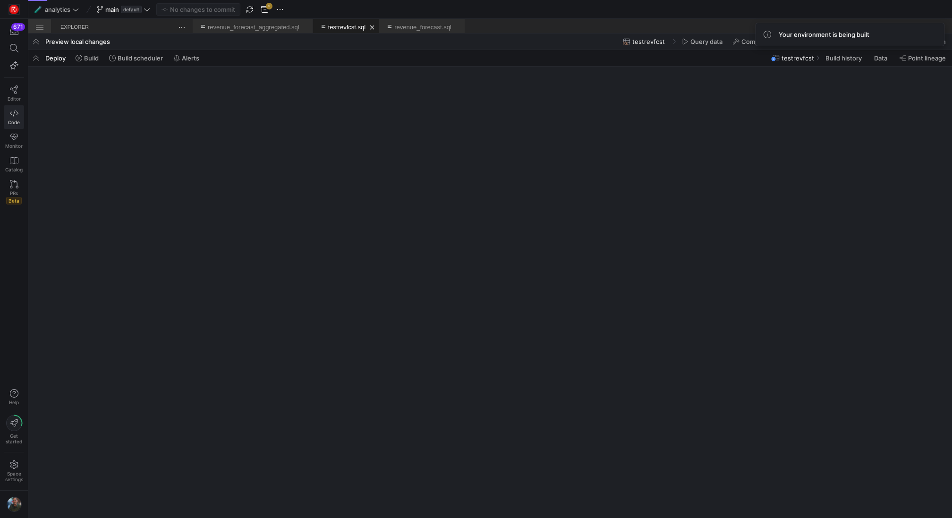
click at [18, 119] on span "Code" at bounding box center [14, 122] width 12 height 6
click at [14, 92] on icon at bounding box center [14, 89] width 9 height 9
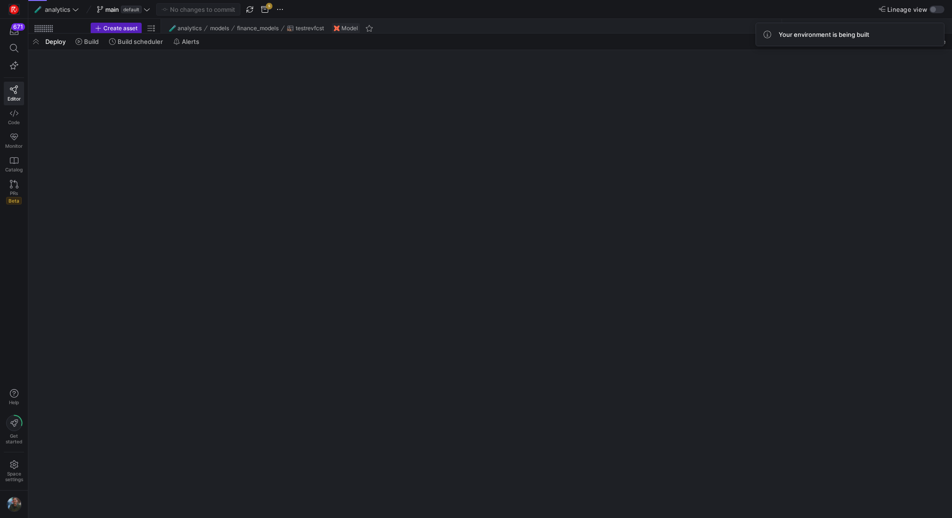
scroll to position [85, 0]
click at [36, 43] on span "button" at bounding box center [35, 42] width 15 height 16
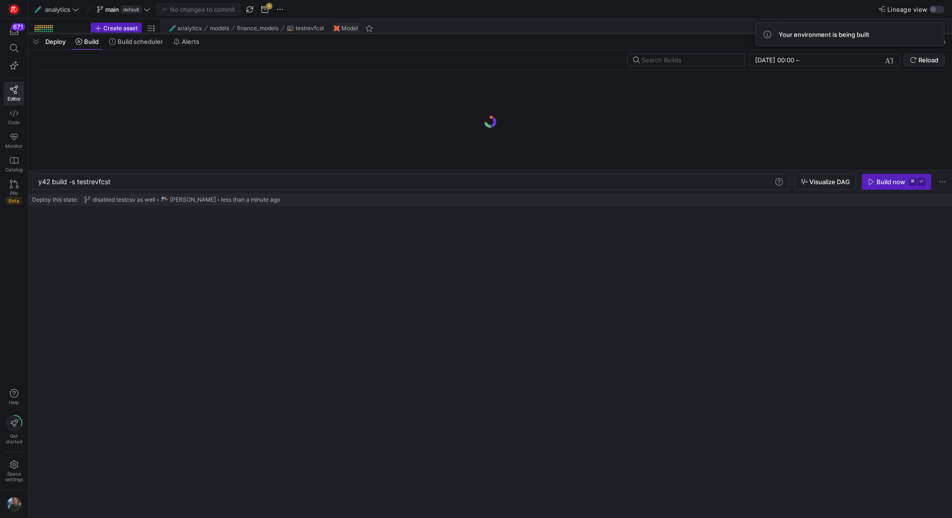
scroll to position [0, 72]
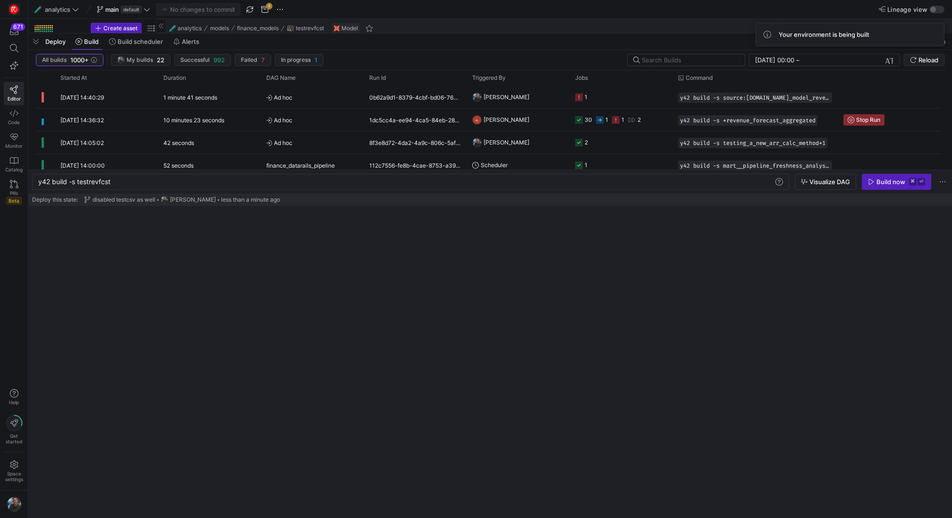
click at [162, 26] on icon at bounding box center [161, 26] width 6 height 6
click at [17, 119] on span "Code" at bounding box center [14, 122] width 12 height 6
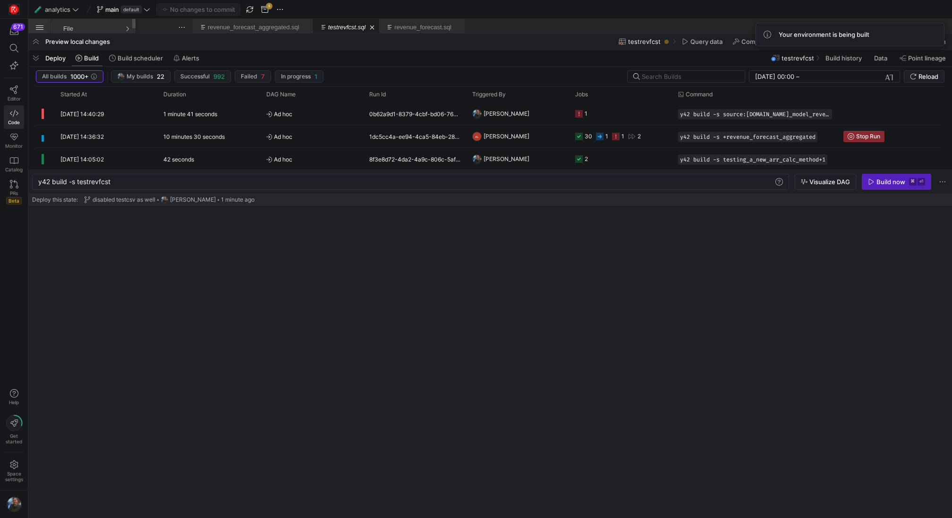
click at [39, 27] on div "Application Menu" at bounding box center [39, 27] width 23 height 17
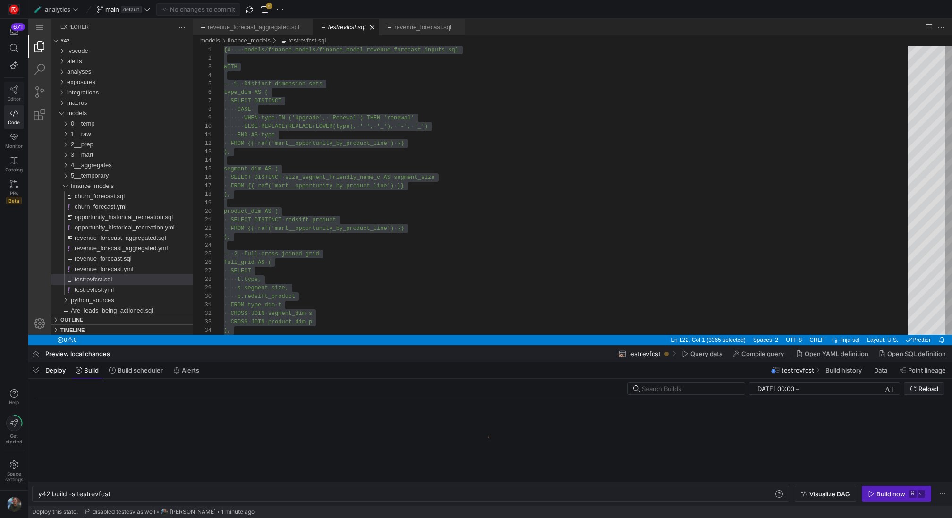
click at [15, 89] on icon at bounding box center [14, 89] width 9 height 9
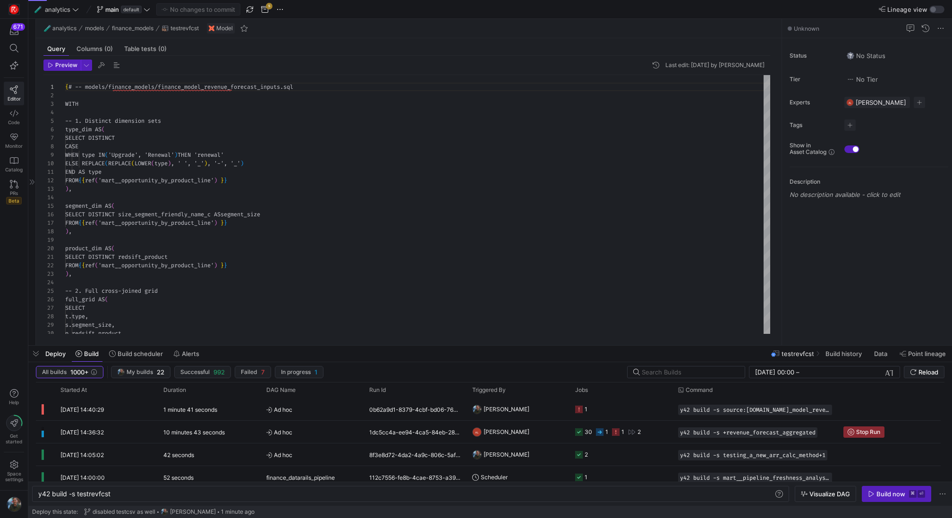
scroll to position [85, 0]
click at [34, 352] on span "button" at bounding box center [35, 354] width 15 height 16
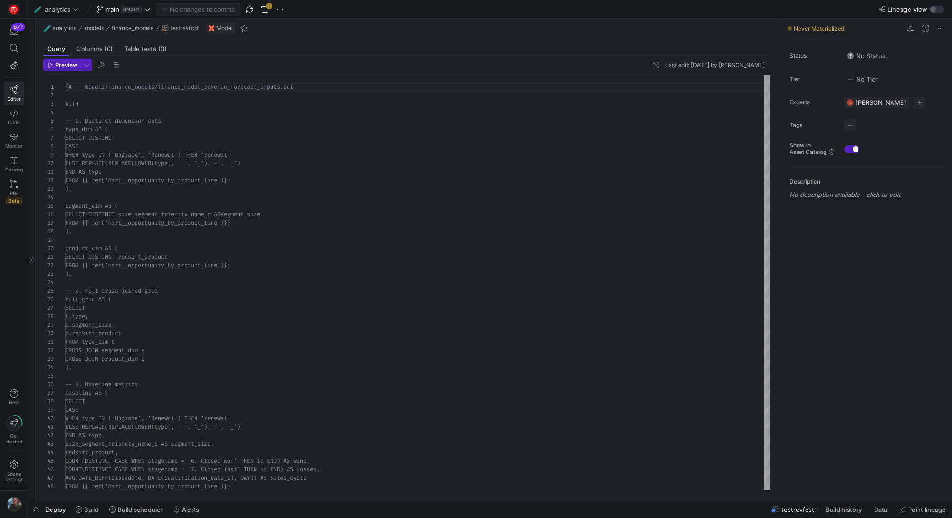
click at [31, 254] on div at bounding box center [32, 260] width 8 height 482
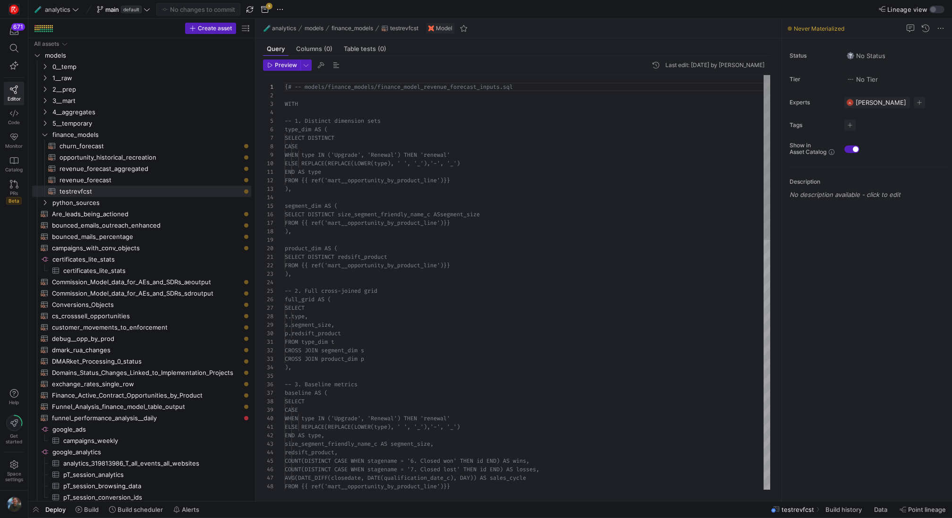
drag, startPoint x: 160, startPoint y: 176, endPoint x: 371, endPoint y: 187, distance: 211.4
click at [371, 187] on as-split "Create asset Drag here to set row groups Drag here to set column labels Group 1…" at bounding box center [490, 260] width 924 height 482
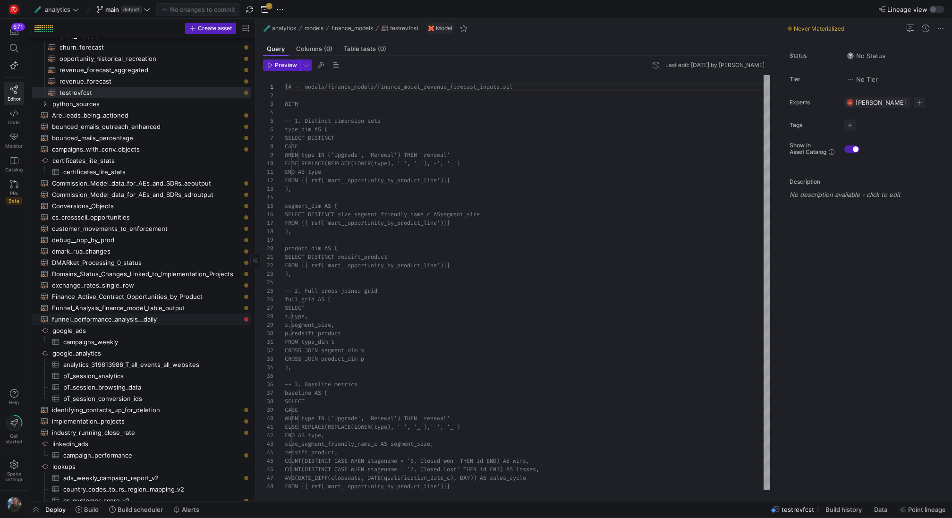
scroll to position [288, 0]
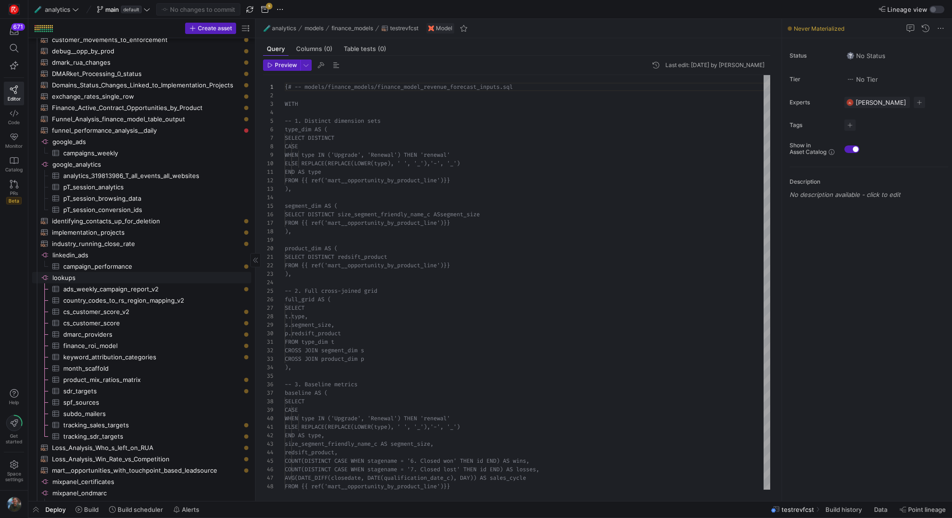
click at [192, 274] on span "lookups​​​​​​​​" at bounding box center [150, 277] width 197 height 11
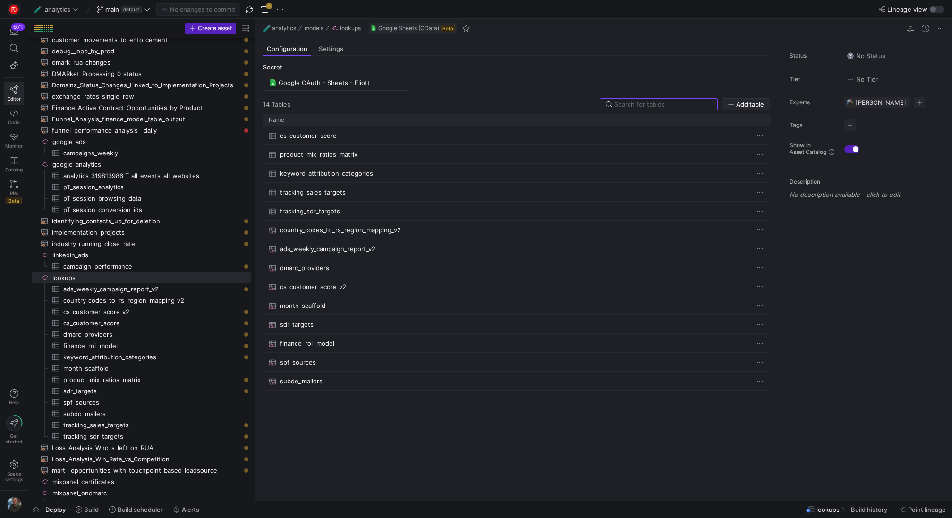
click at [742, 102] on span "Add table" at bounding box center [750, 105] width 28 height 8
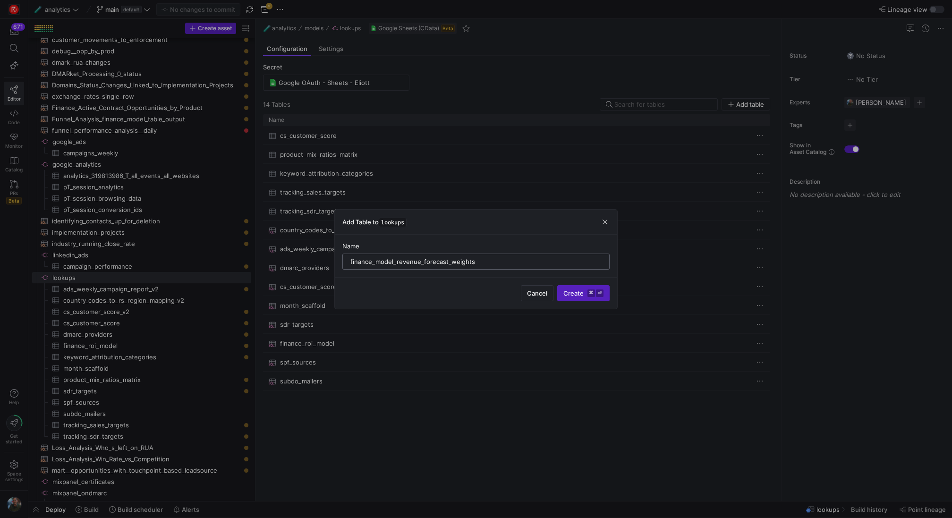
click at [354, 262] on input "finance_model_revenue_forecast_weights" at bounding box center [475, 262] width 251 height 8
type input "finance_model_revenue_forecast_weights"
click at [585, 296] on button "Create ⌘ ⏎" at bounding box center [583, 293] width 52 height 16
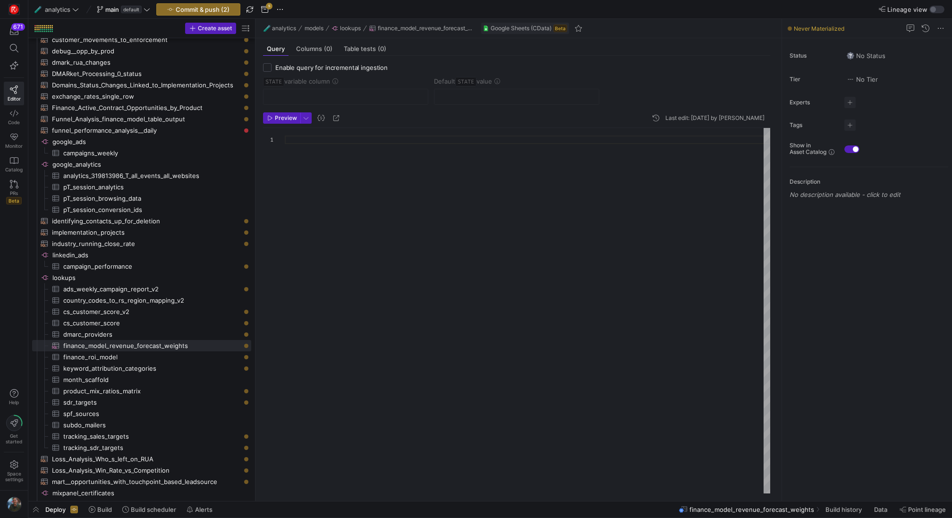
click at [355, 138] on div at bounding box center [527, 311] width 485 height 366
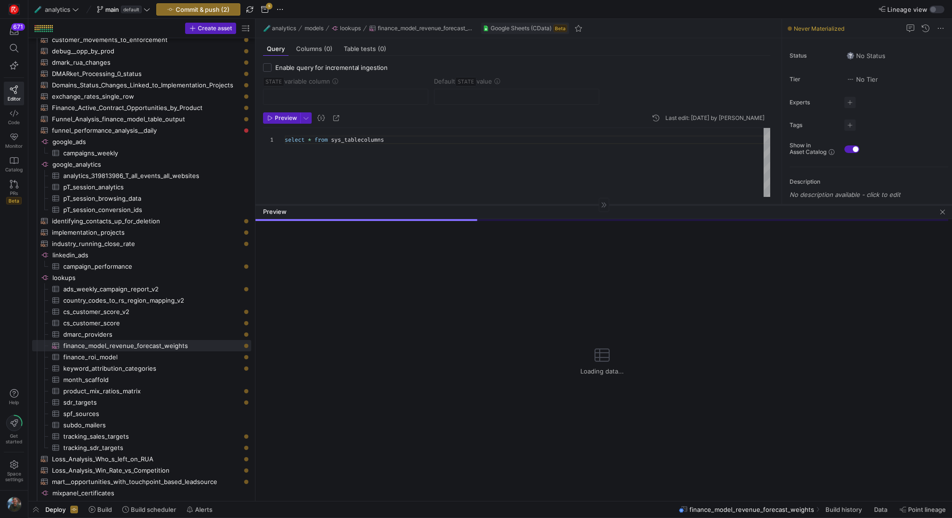
drag, startPoint x: 515, startPoint y: 336, endPoint x: 489, endPoint y: 204, distance: 134.3
click at [489, 204] on div at bounding box center [603, 204] width 697 height 0
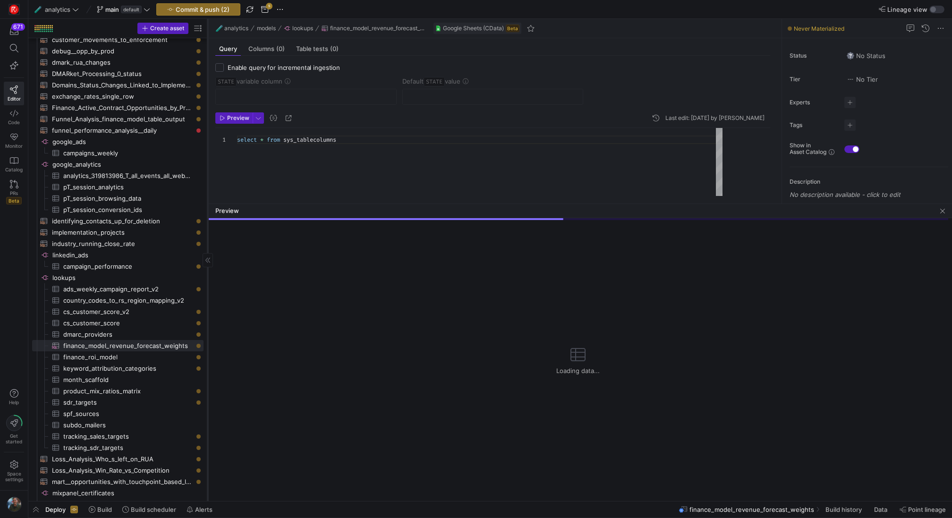
drag, startPoint x: 255, startPoint y: 171, endPoint x: 207, endPoint y: 168, distance: 47.8
click at [207, 168] on div at bounding box center [207, 260] width 0 height 482
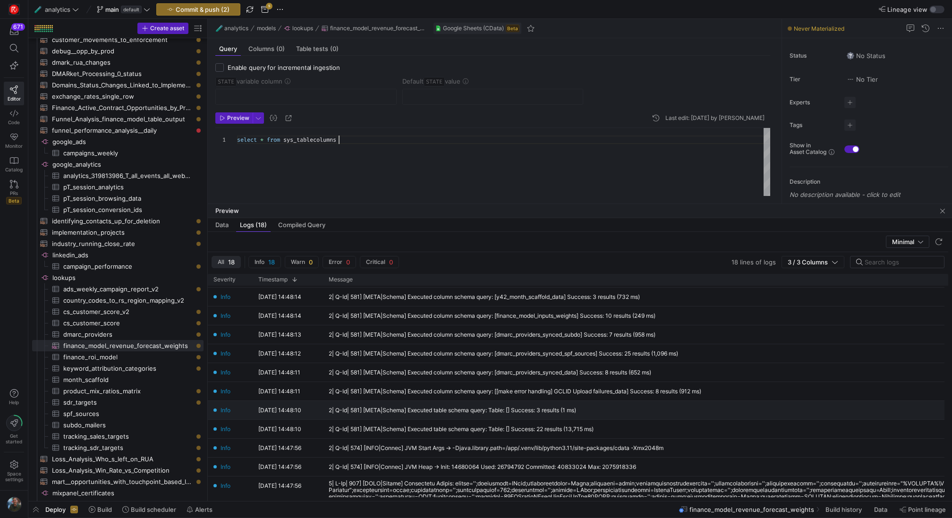
scroll to position [0, 0]
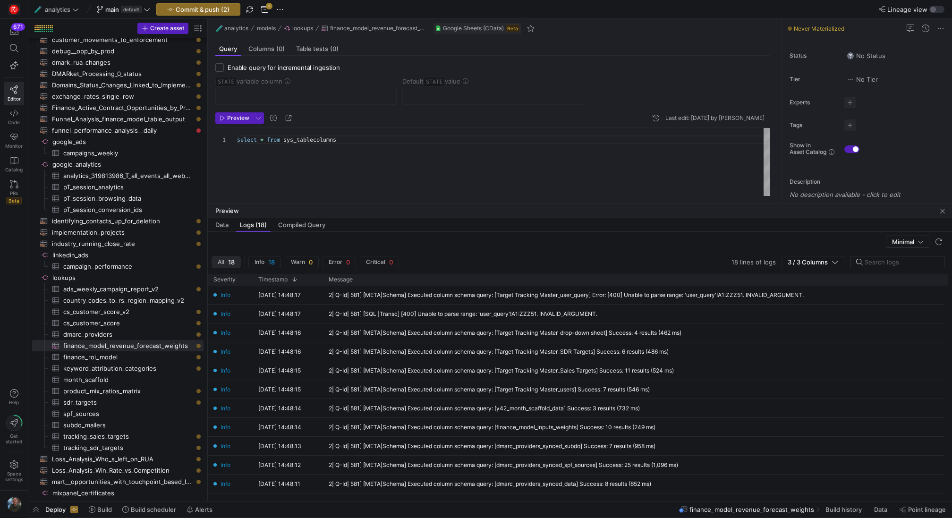
click at [311, 138] on div "select * from sys_tablecolumns" at bounding box center [503, 162] width 533 height 69
click at [349, 142] on div "select * from sys_tablecolumns" at bounding box center [503, 162] width 533 height 69
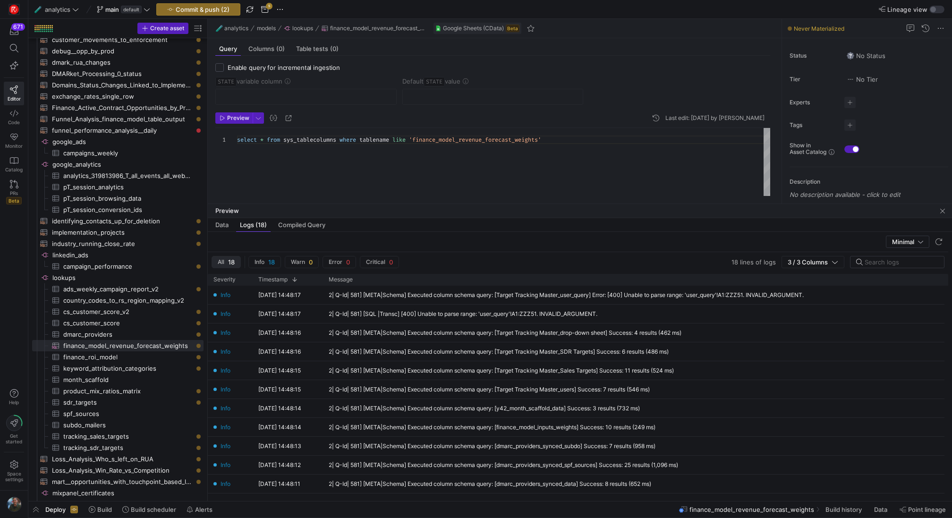
click at [480, 142] on div "select * from sys_tablecolumns where tablename like 'finance_model_revenue_fore…" at bounding box center [503, 162] width 533 height 69
click at [491, 142] on div "select * from sys_tablecolumns where tablename like 'finance_model_revenue_fore…" at bounding box center [503, 162] width 533 height 69
click at [239, 121] on span "button" at bounding box center [234, 118] width 36 height 10
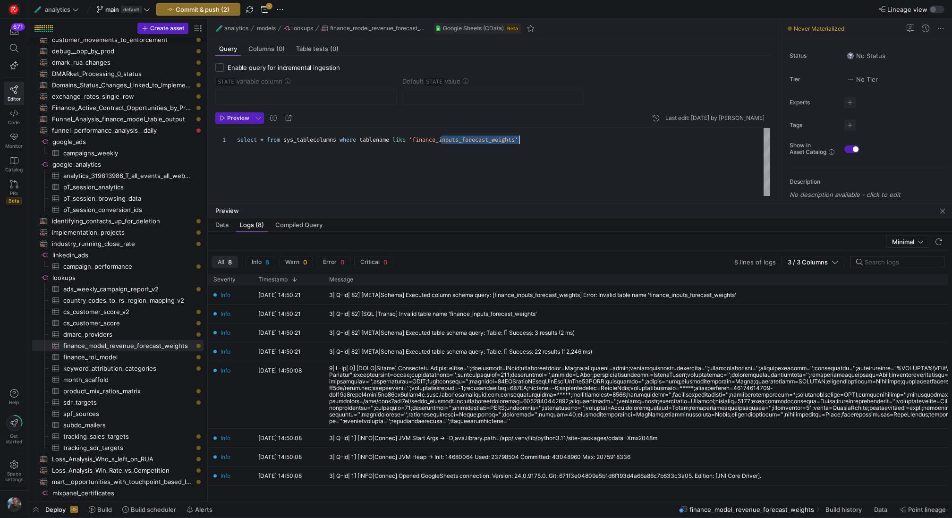
scroll to position [0, 286]
drag, startPoint x: 441, startPoint y: 138, endPoint x: 522, endPoint y: 138, distance: 81.2
click at [522, 138] on div "select * from sys_tablecolumns where tablename like 'finance_inputs_forecast_we…" at bounding box center [503, 162] width 533 height 69
click at [238, 119] on span "Preview" at bounding box center [238, 118] width 22 height 7
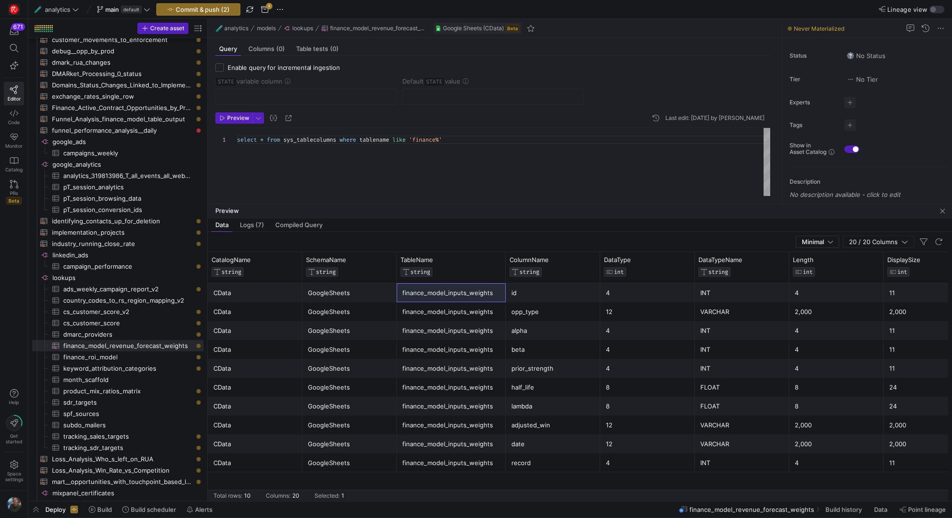
click at [459, 232] on div "Minimal 20 / 20 Columns" at bounding box center [578, 242] width 741 height 20
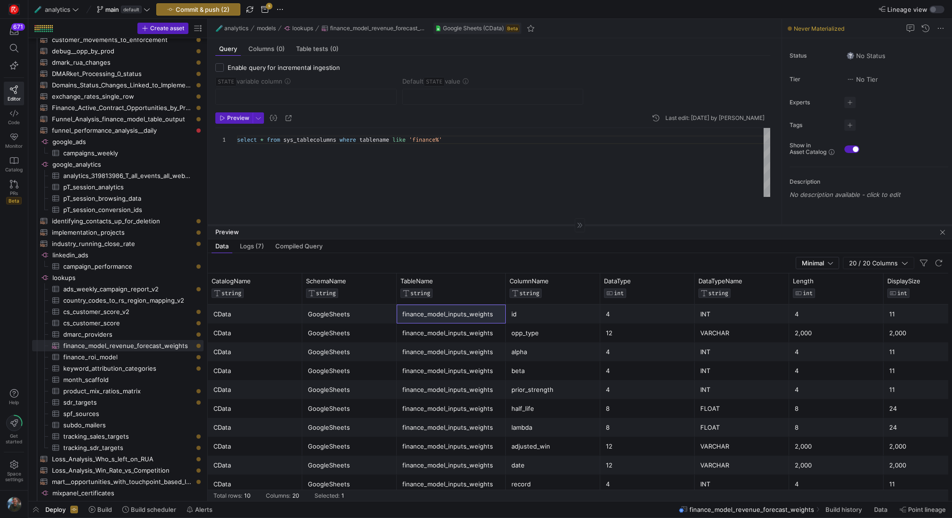
drag, startPoint x: 502, startPoint y: 203, endPoint x: 502, endPoint y: 235, distance: 32.1
click at [502, 225] on div at bounding box center [580, 225] width 744 height 0
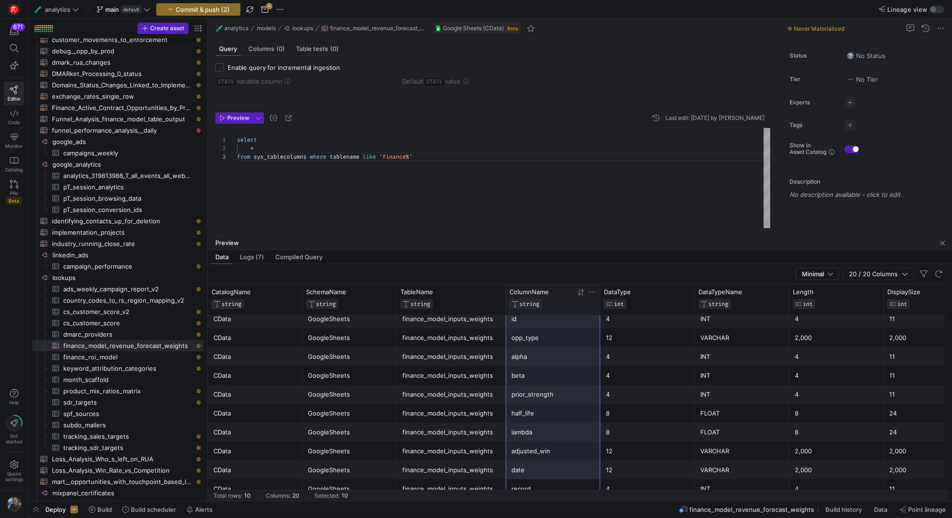
scroll to position [0, 0]
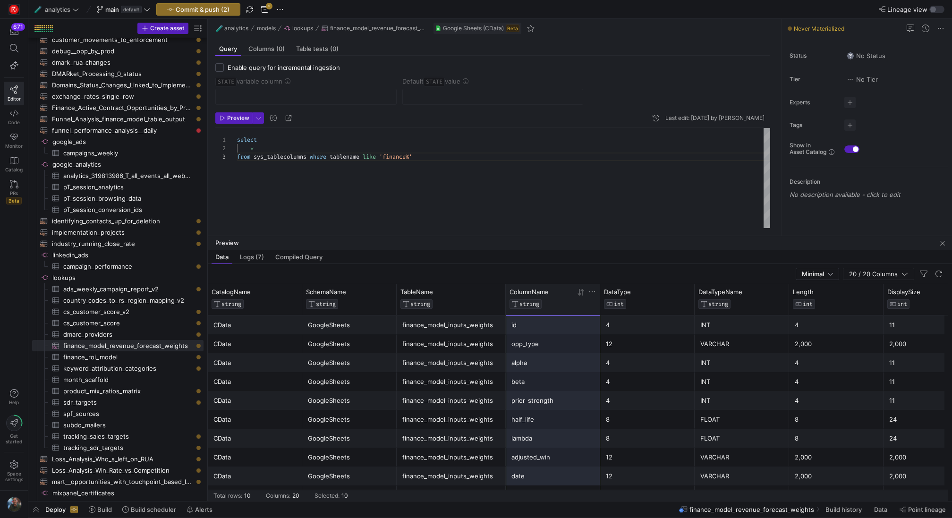
drag, startPoint x: 537, startPoint y: 486, endPoint x: 560, endPoint y: 302, distance: 185.0
click at [560, 302] on div "CatalogName STRING SchemaName STRING TableName STRING ColumnName STRING DataTyp…" at bounding box center [578, 392] width 741 height 217
click at [264, 145] on div "select * from sys_tablecolumns where tablename like 'finance%'" at bounding box center [503, 178] width 533 height 101
drag, startPoint x: 265, startPoint y: 222, endPoint x: 191, endPoint y: 159, distance: 97.8
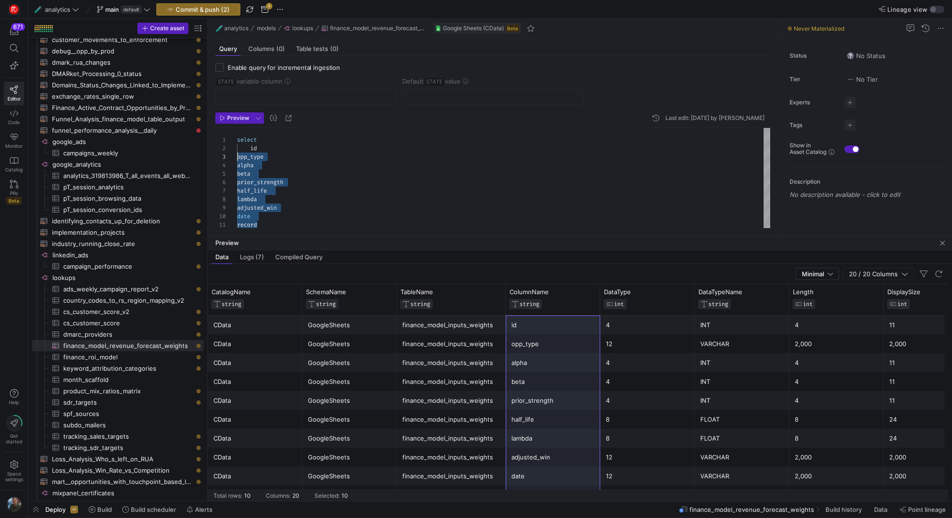
click at [237, 159] on div "select id opp_type alpha beta prior_strength half_life lambda adjusted_win date…" at bounding box center [503, 183] width 533 height 110
click at [323, 158] on div "select id opp_type alpha beta prior_strength half_life lambda adjusted_win date…" at bounding box center [503, 183] width 533 height 110
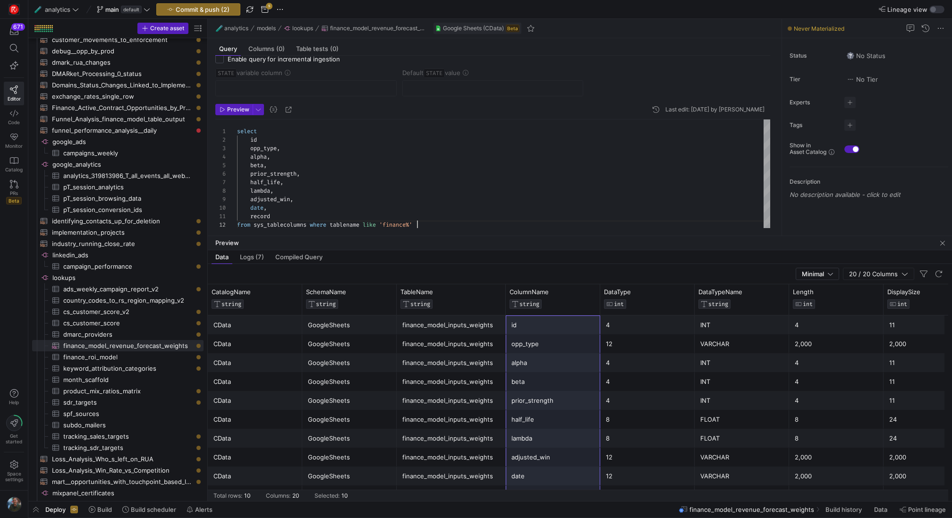
click at [433, 224] on div "select id opp_type , alpha , beta , prior_strength , half_life , lambda , adjus…" at bounding box center [503, 174] width 533 height 110
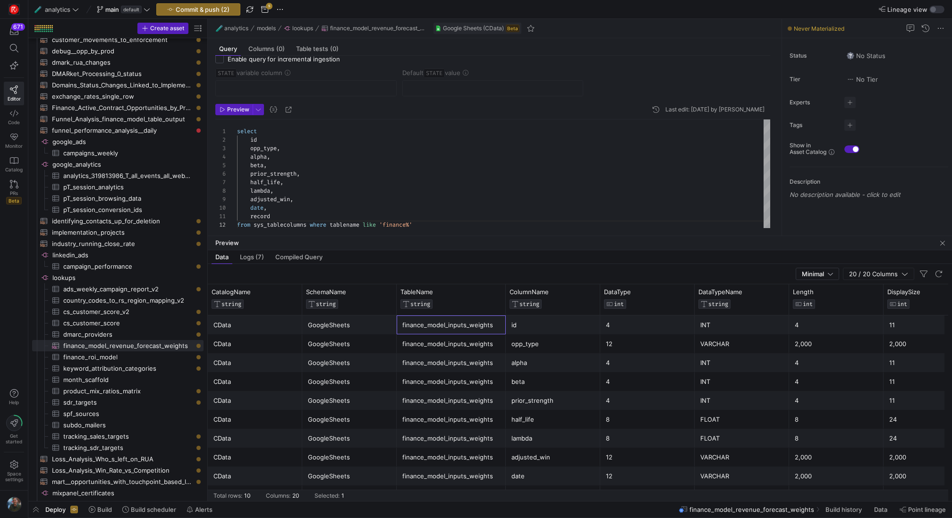
click at [452, 323] on div "finance_model_inputs_weights" at bounding box center [451, 325] width 98 height 18
click at [489, 332] on span "Copy" at bounding box center [508, 330] width 87 height 13
drag, startPoint x: 429, startPoint y: 224, endPoint x: 254, endPoint y: 225, distance: 175.2
click at [254, 225] on div "select id opp_type , alpha , beta , prior_strength , half_life , lambda , adjus…" at bounding box center [503, 174] width 533 height 110
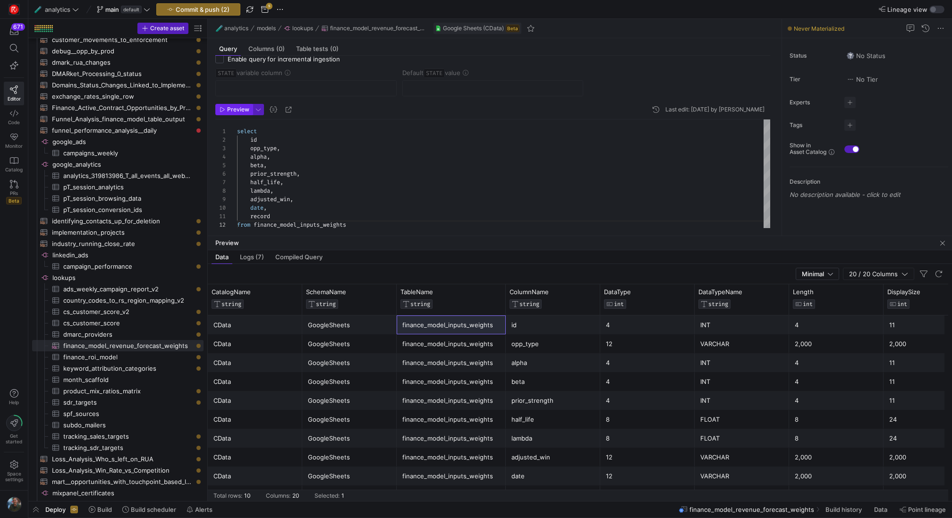
click at [228, 111] on span "Preview" at bounding box center [238, 109] width 22 height 7
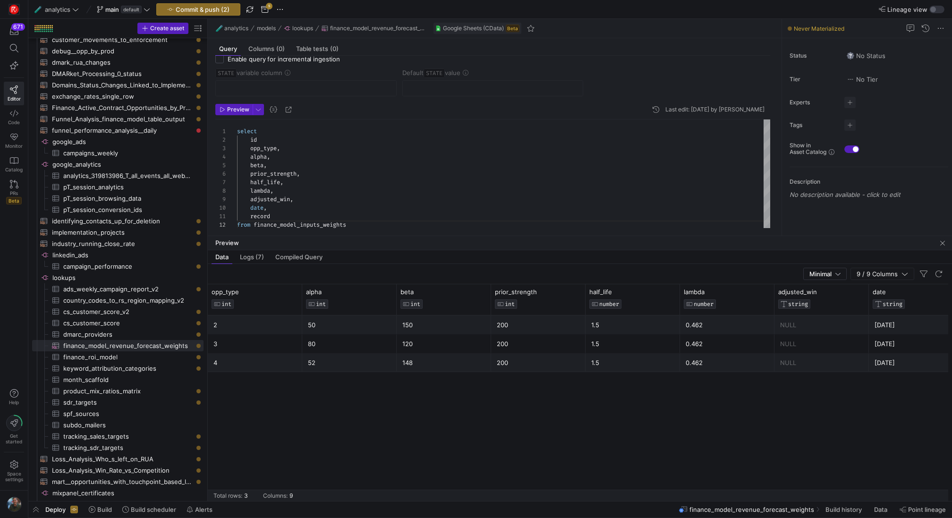
click at [355, 357] on div "52" at bounding box center [349, 363] width 83 height 18
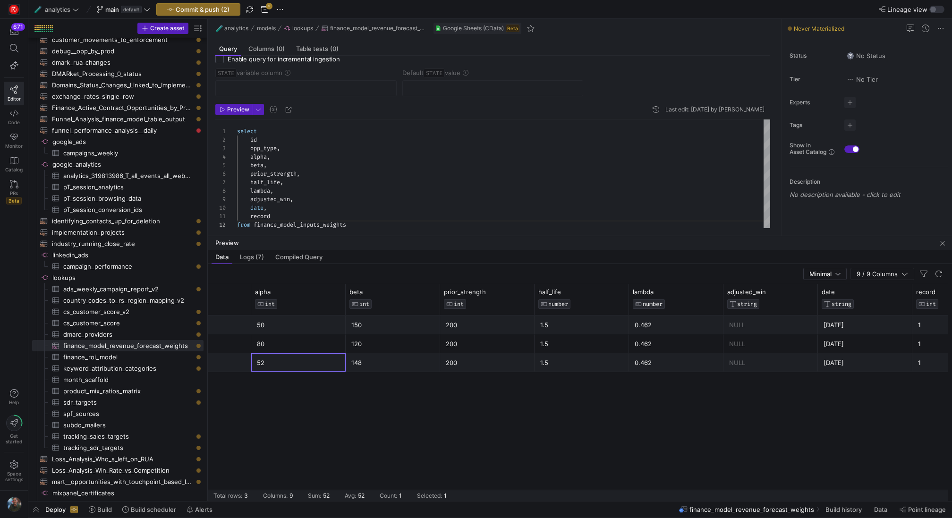
scroll to position [0, 0]
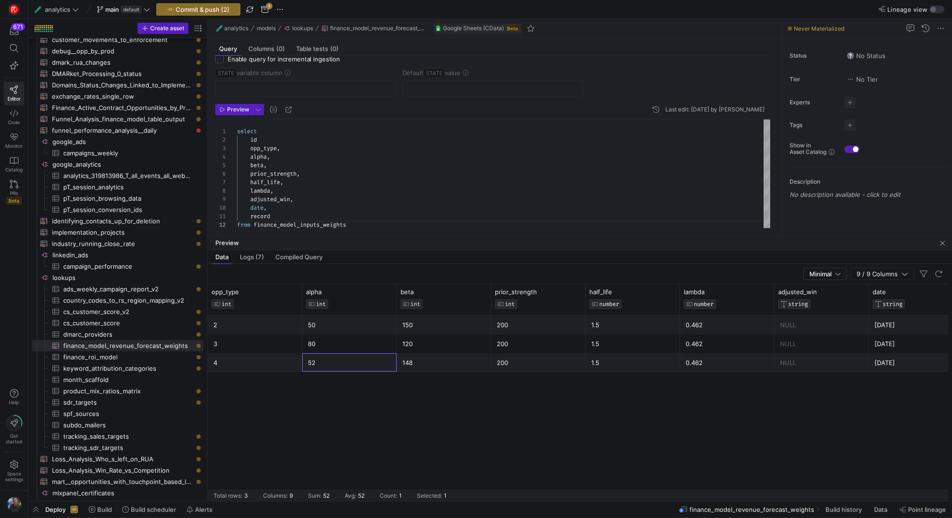
type textarea "select id opp_type, alpha, beta, prior_strength, half_life, lambda, adjusted_wi…"
click at [334, 159] on div "select id opp_type , alpha , beta , prior_strength , half_life , lambda , adjus…" at bounding box center [503, 174] width 533 height 110
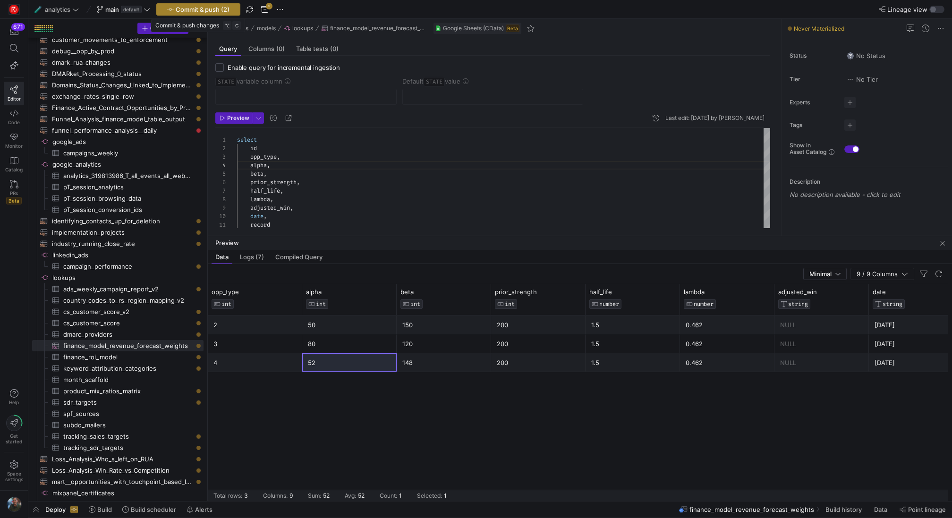
click at [180, 9] on span "Commit & push (2)" at bounding box center [203, 10] width 54 height 8
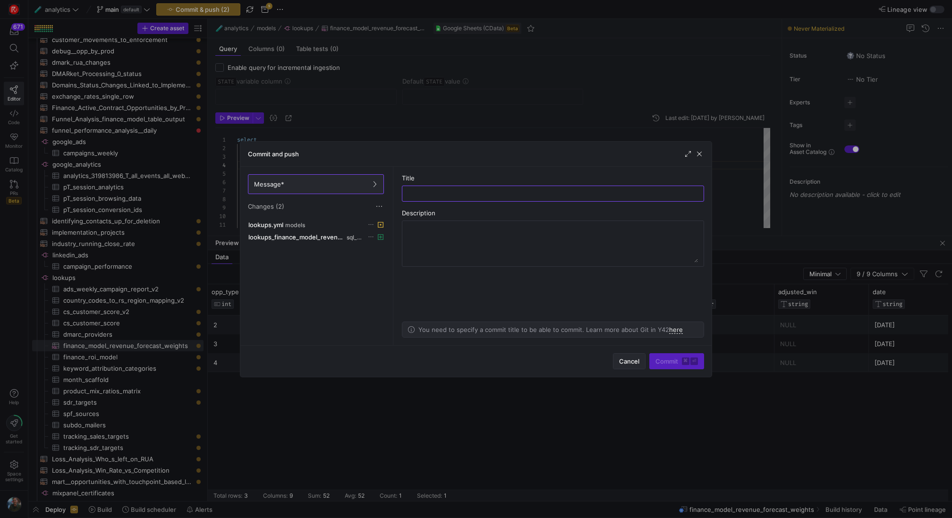
click at [630, 363] on span "Cancel" at bounding box center [629, 362] width 20 height 8
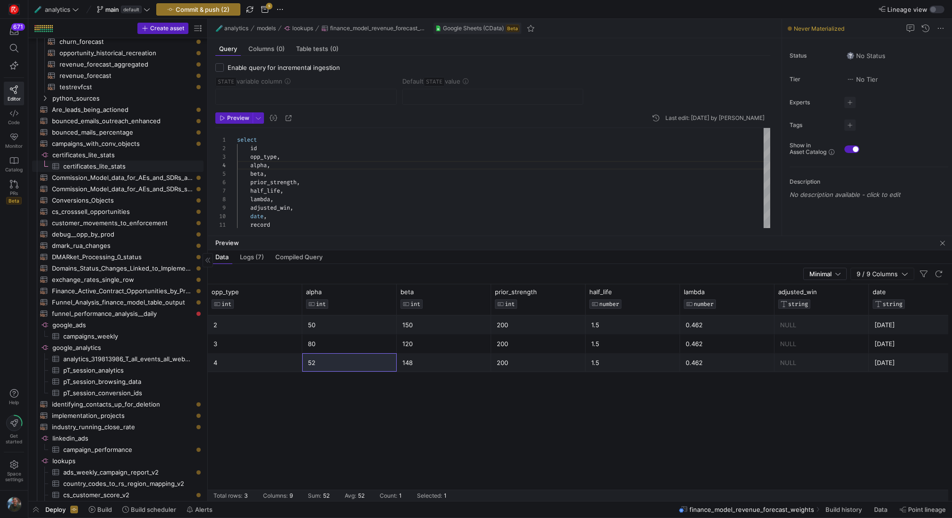
scroll to position [87, 0]
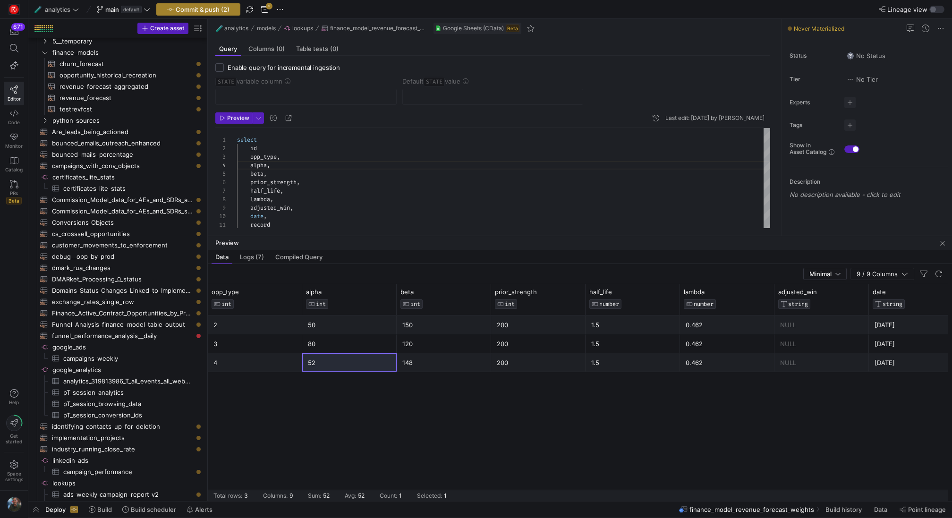
click at [231, 8] on span "button" at bounding box center [198, 9] width 83 height 11
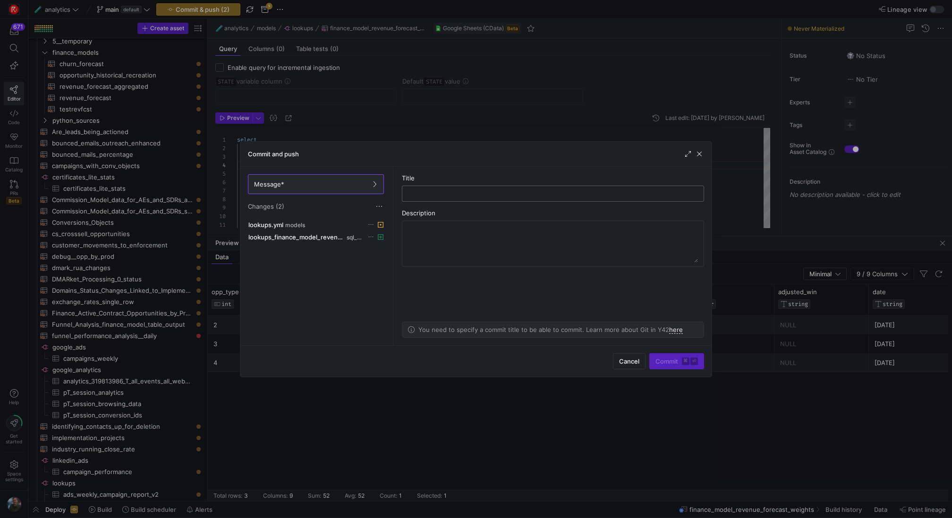
click at [455, 193] on input "text" at bounding box center [553, 194] width 286 height 8
type input "added the finance lookup"
click at [637, 361] on span "Cancel" at bounding box center [629, 362] width 20 height 8
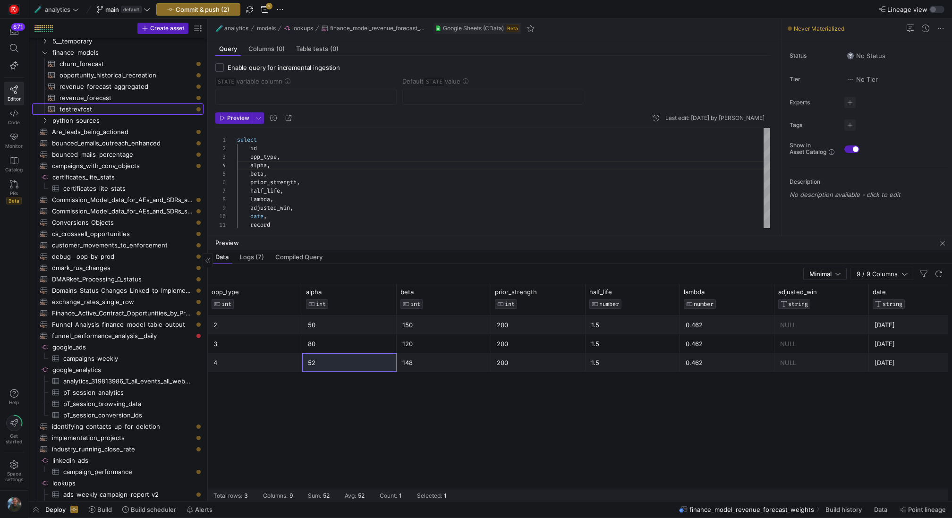
click at [114, 112] on span "testrevfcst​​​​​​​​​​" at bounding box center [126, 109] width 133 height 11
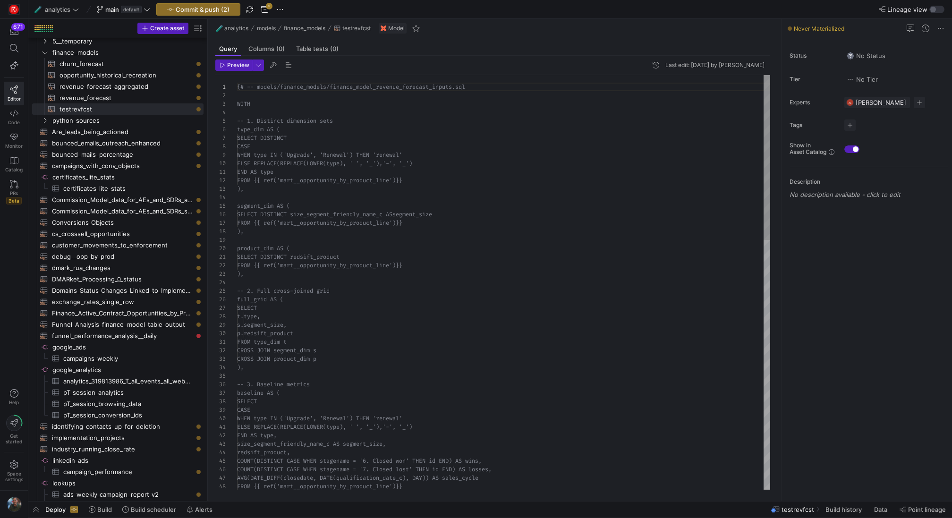
scroll to position [0, 51]
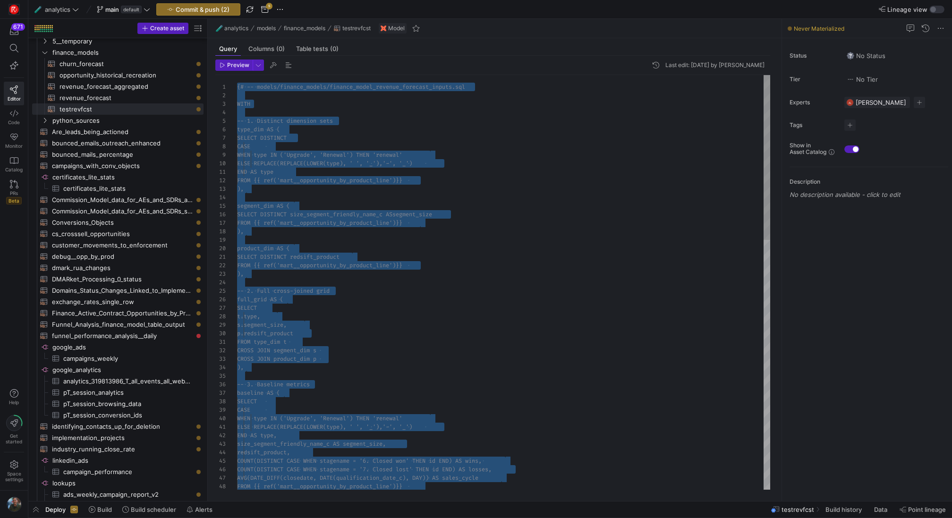
scroll to position [0, 0]
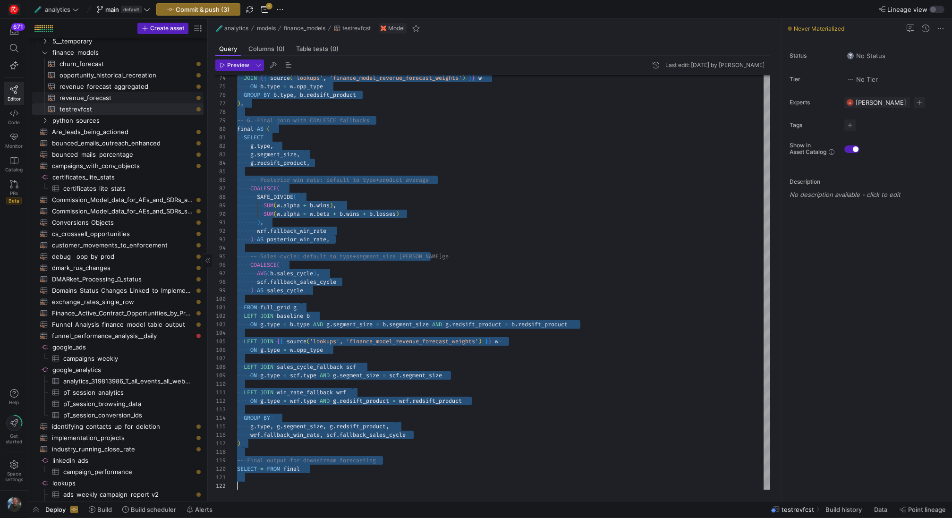
click at [145, 98] on span "revenue_forecast​​​​​​​​​​" at bounding box center [126, 98] width 133 height 11
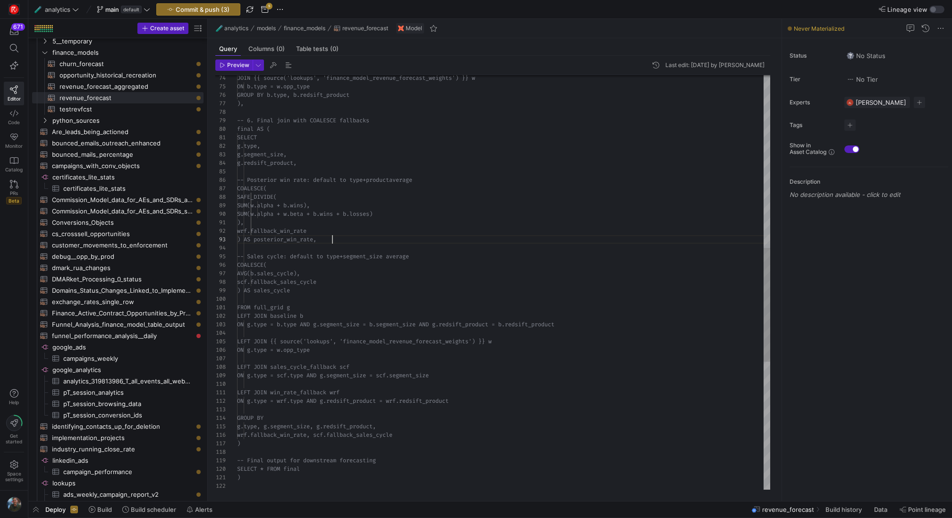
click at [555, 238] on div "JOIN {{ source('lookups', 'finance_model_revenue _forecast_weights') }} w ON b.…" at bounding box center [503, 202] width 533 height 1512
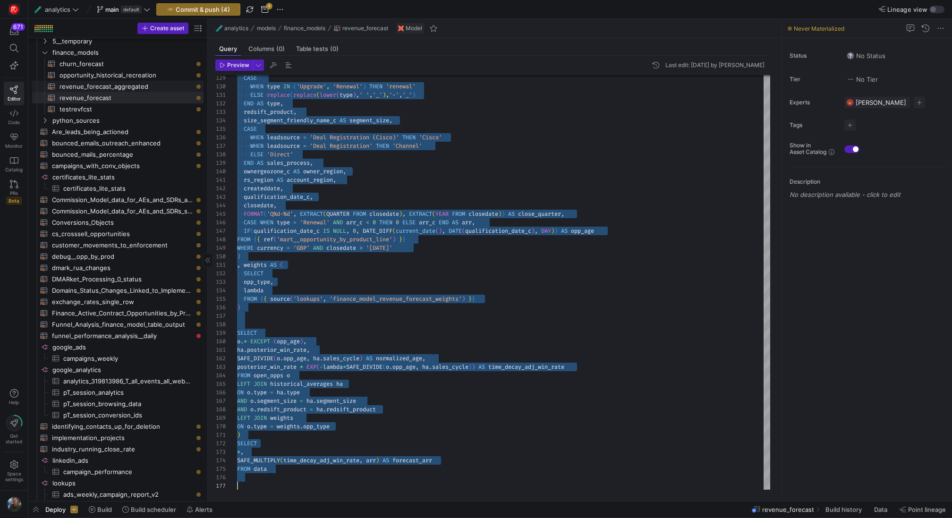
click at [144, 81] on span "revenue_forecast_aggregated​​​​​​​​​​" at bounding box center [126, 86] width 133 height 11
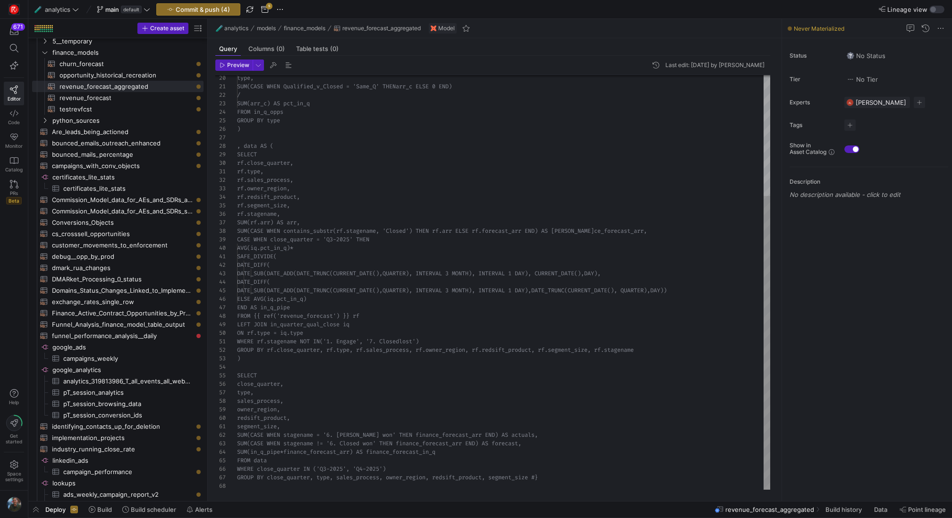
click at [488, 217] on div "type, SUM(CASE WHEN Qualified_v_Closed = 'Same_Q' THEN arr_c ELSE 0 END) / SUM(…" at bounding box center [503, 198] width 533 height 586
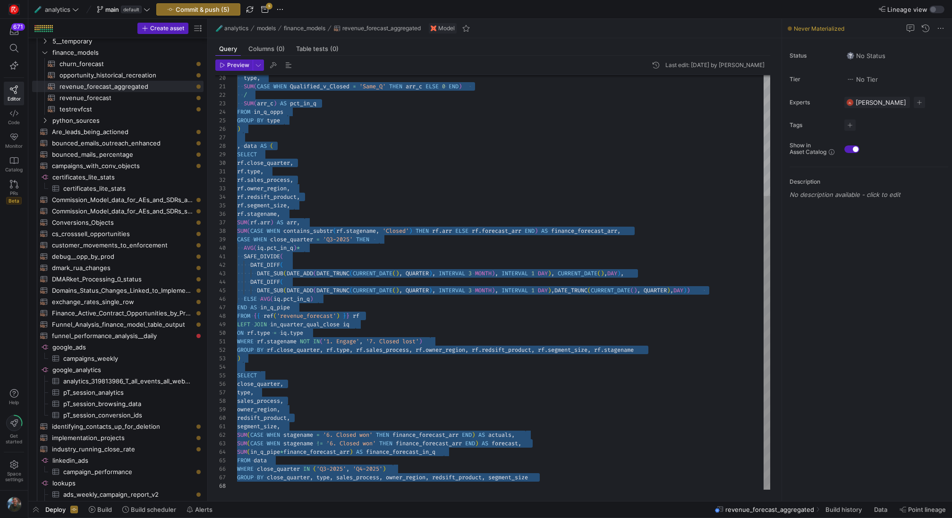
type textarea "rf.type, rf.sales_process, rf.owner_region, rf.redsift_product, rf.segment_size…"
click at [483, 238] on div "type , SUM ( CASE WHEN Qualified_v_Closed = 'Same_Q' THEN arr_c ELSE 0 END ) / …" at bounding box center [503, 198] width 533 height 586
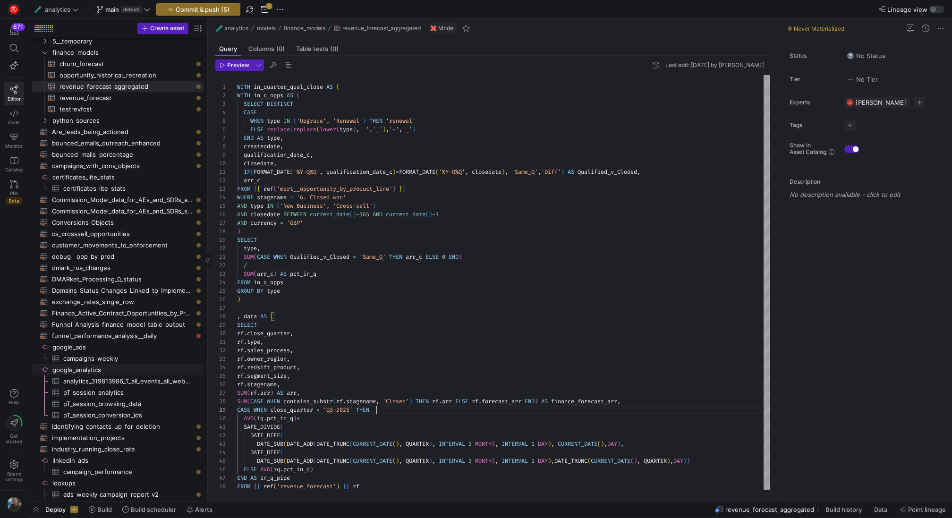
scroll to position [134, 0]
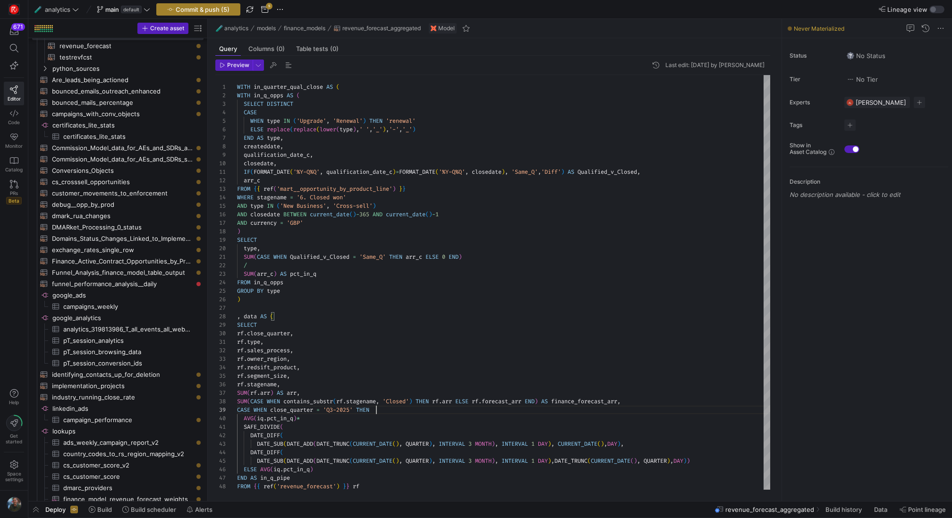
click at [195, 11] on span "Commit & push (5)" at bounding box center [203, 10] width 54 height 8
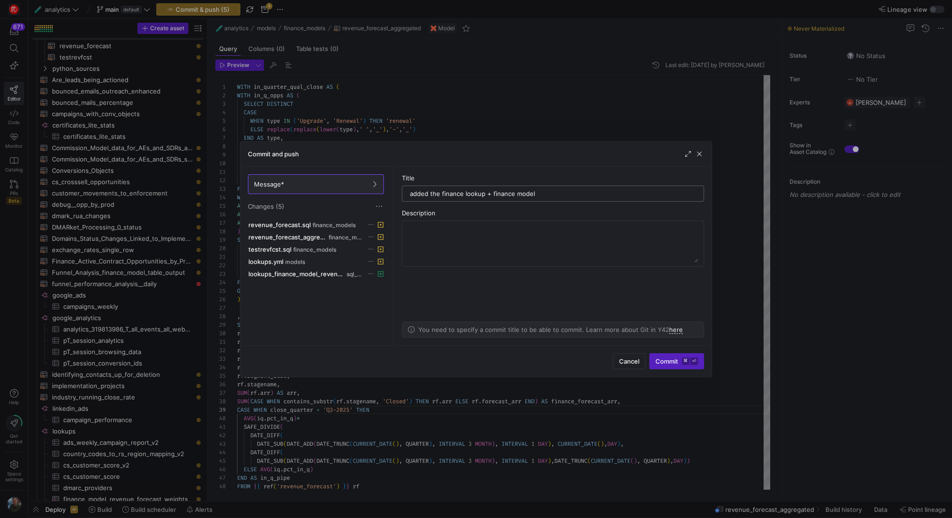
type input "added the finance lookup + finance models"
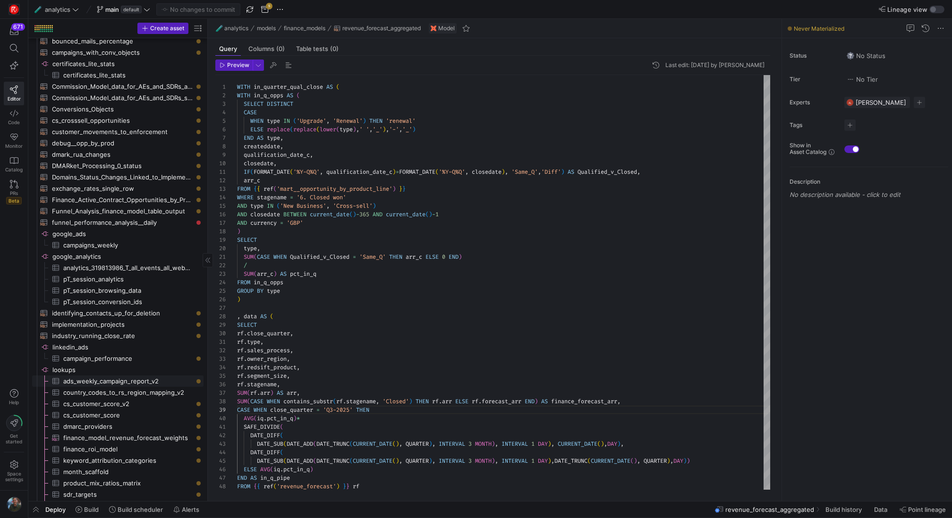
scroll to position [198, 0]
click at [160, 433] on span "finance_model_revenue_forecast_weights​​​​​​​​​" at bounding box center [127, 435] width 129 height 11
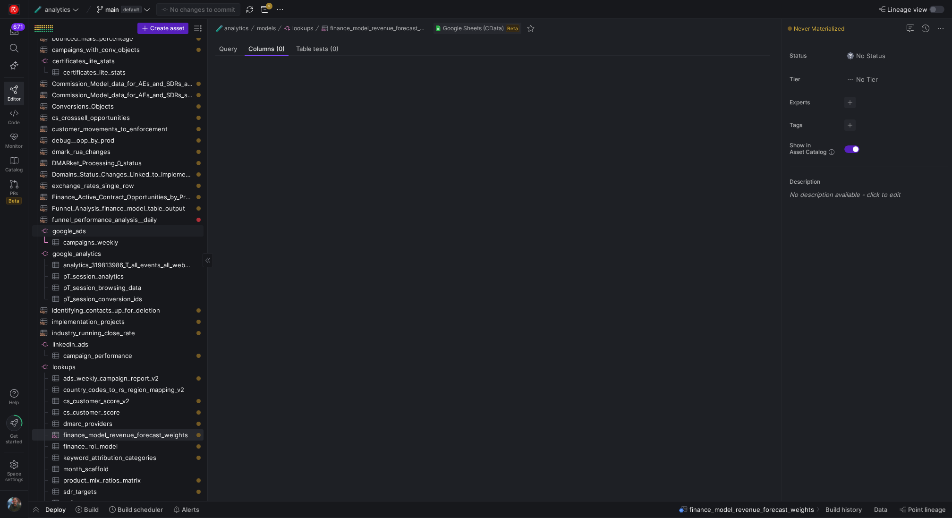
scroll to position [137, 0]
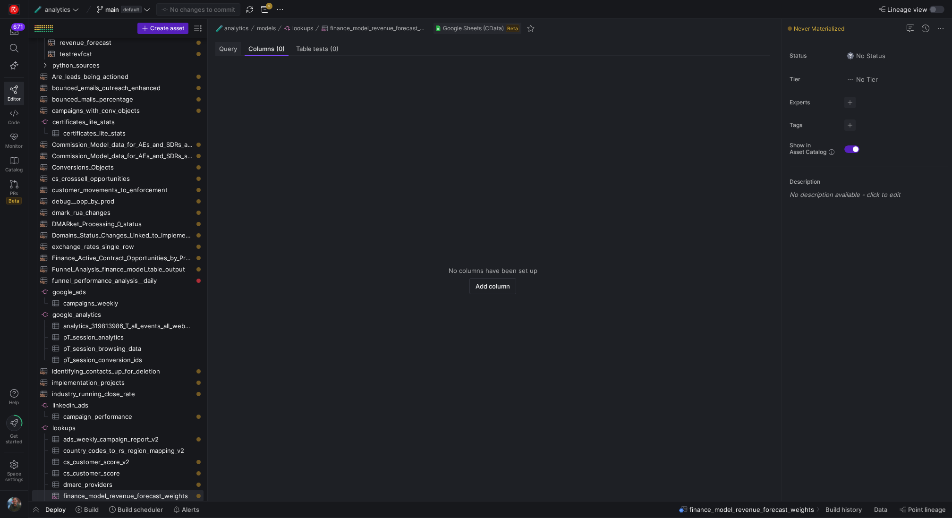
click at [224, 46] on span "Query" at bounding box center [228, 49] width 18 height 6
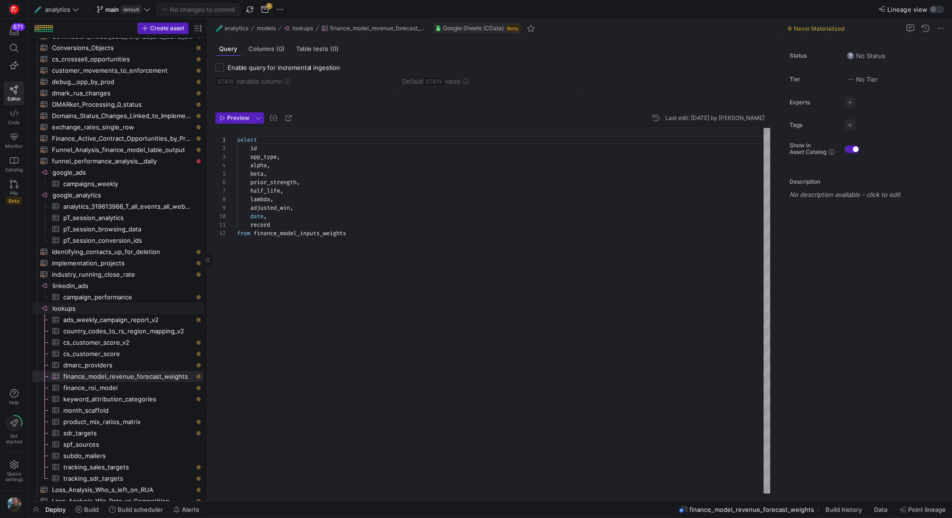
scroll to position [259, 0]
click at [81, 511] on icon at bounding box center [79, 509] width 7 height 7
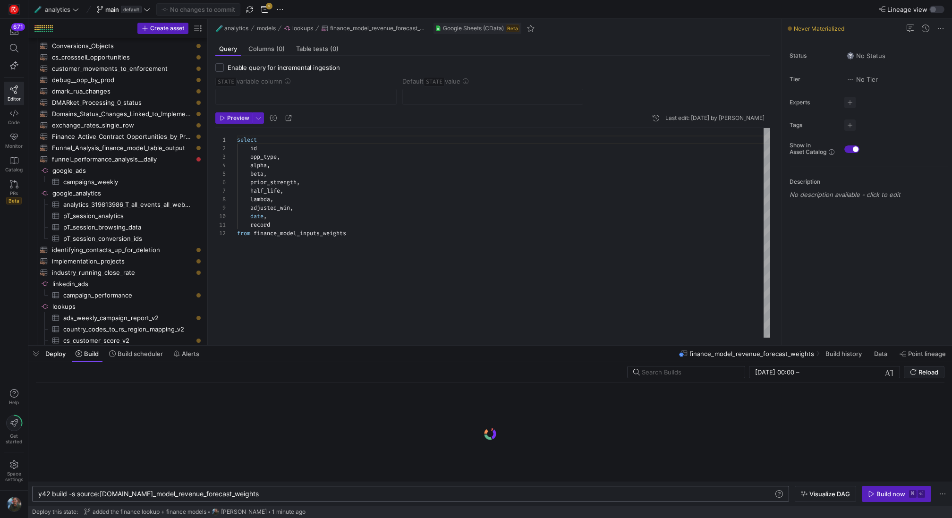
scroll to position [0, 218]
click at [265, 489] on div "y42 build -s source:lookups.finance_model_revenue_ forecast_weights y42 build -…" at bounding box center [410, 494] width 757 height 16
click at [266, 489] on div "y42 build -s source:lookups.finance_model_revenue_ forecast_weights y42 build -…" at bounding box center [410, 494] width 757 height 16
click at [266, 492] on div "y42 build -s source:lookups.finance_model_revenue_ forecast_weights" at bounding box center [406, 494] width 736 height 8
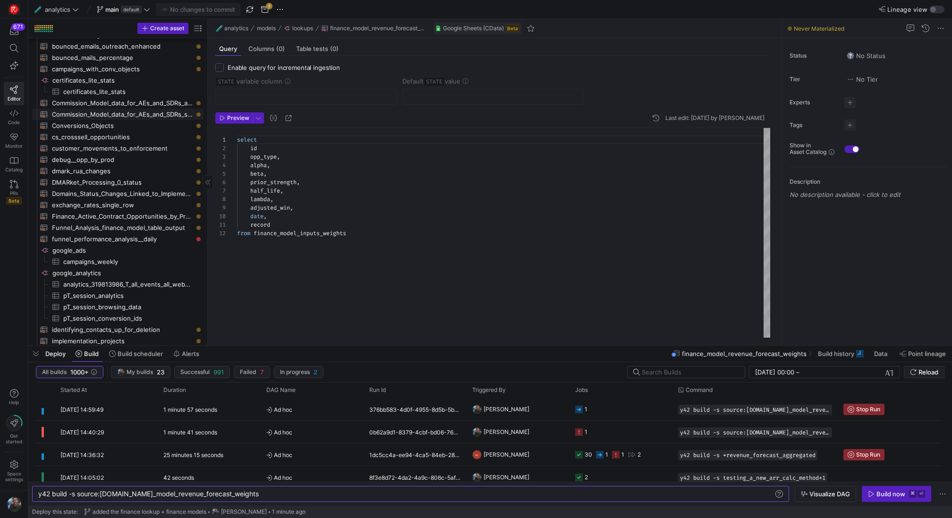
scroll to position [132, 0]
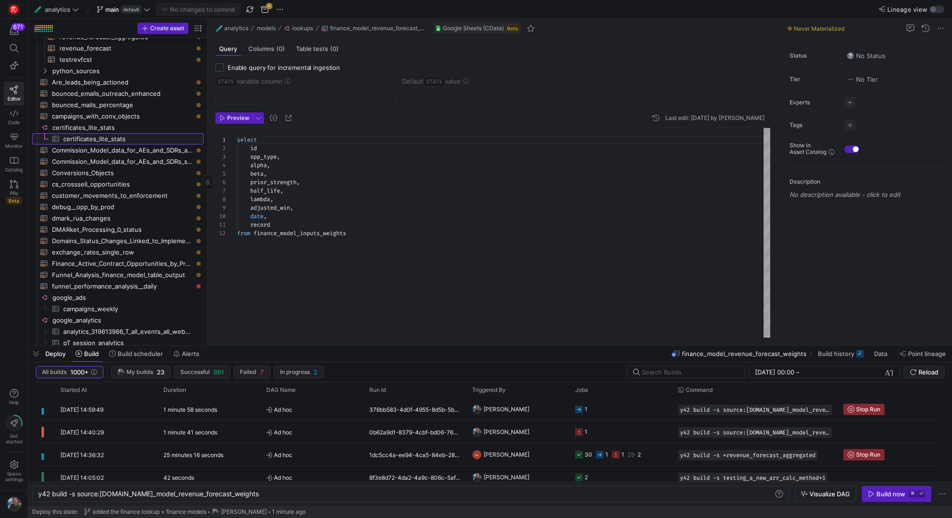
click at [136, 137] on span "certificates_lite_stats​​​​​​​​​" at bounding box center [127, 139] width 129 height 11
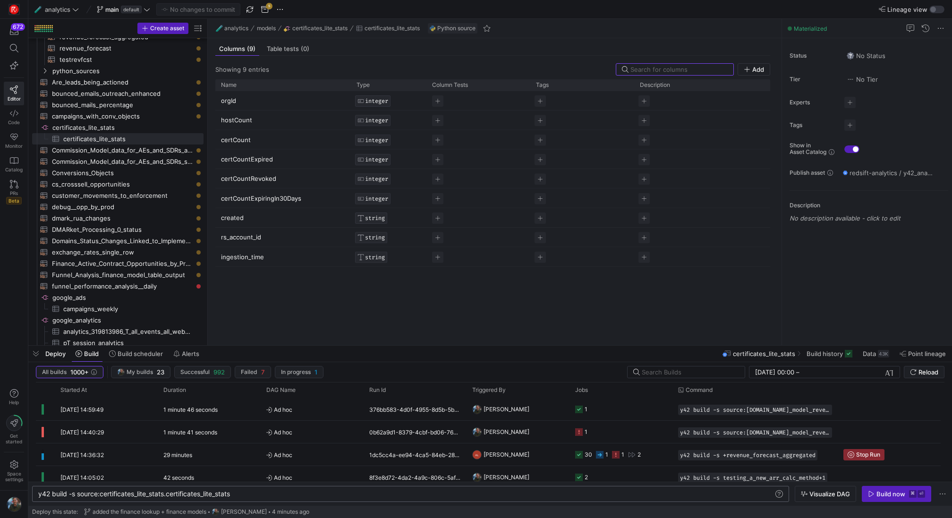
scroll to position [0, 195]
click at [260, 494] on div "y42 build -s source:certificates_lite_stats.certif icates_lite_stats" at bounding box center [406, 494] width 736 height 8
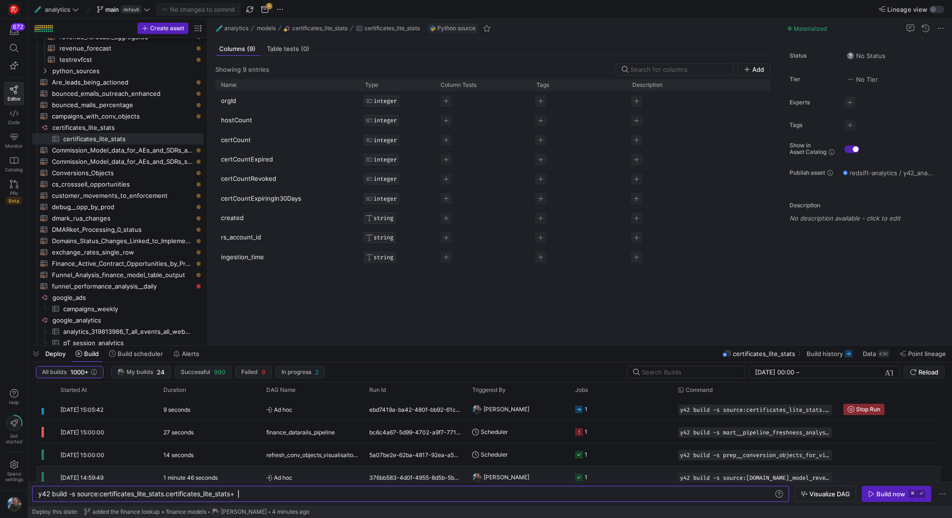
scroll to position [48, 0]
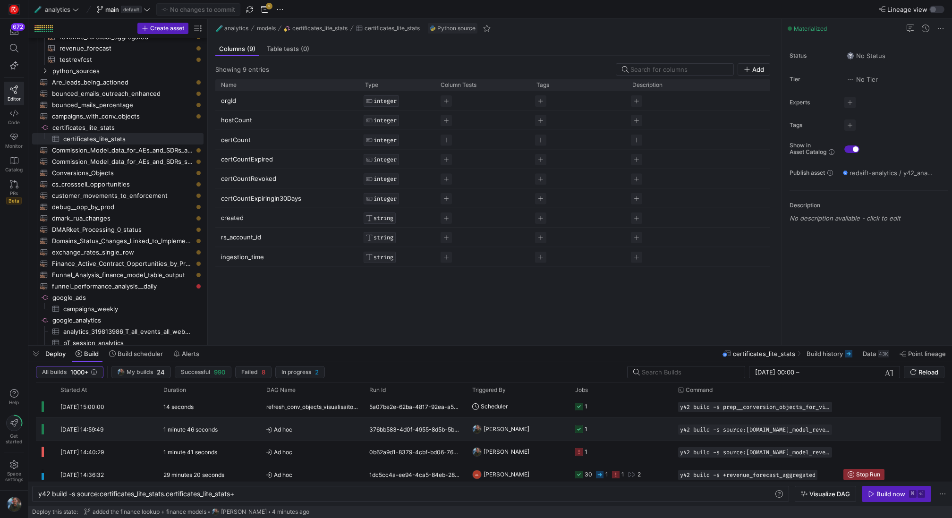
click at [366, 436] on div "376bb583-4d0f-4955-8d5b-5b7af2f50110" at bounding box center [415, 429] width 103 height 22
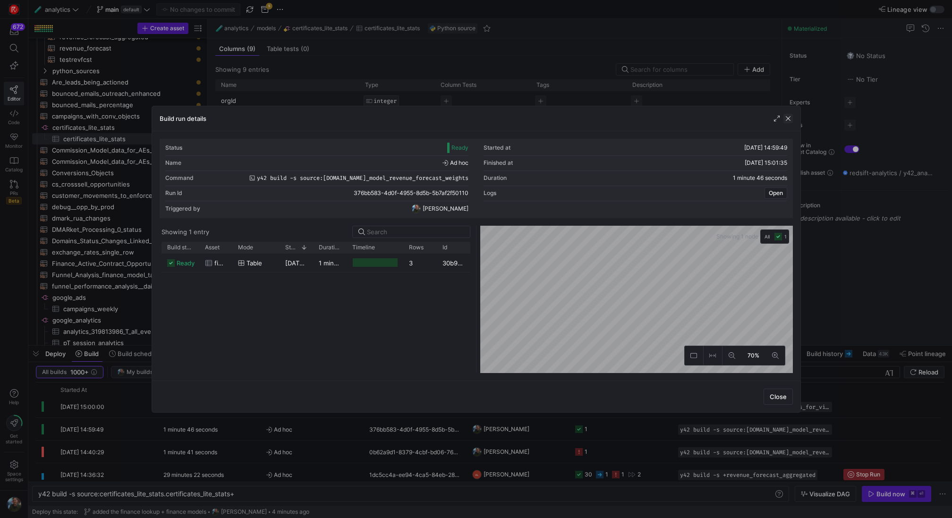
click at [791, 116] on span "button" at bounding box center [787, 118] width 9 height 9
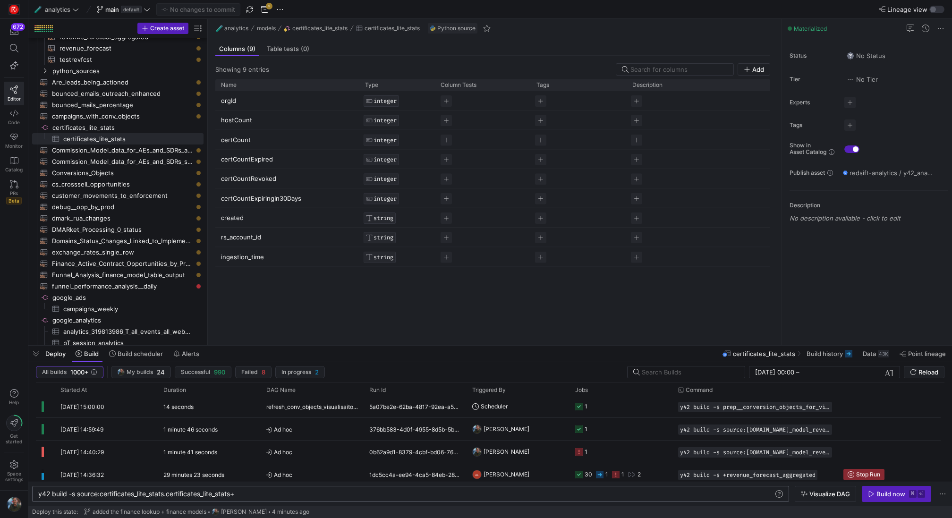
click at [303, 489] on div "y42 build -s source:certificates_lite_stats.certif icates_lite_stats+ y42 build…" at bounding box center [410, 494] width 757 height 16
click at [261, 492] on div "y42 build -s source:certificates_lite_stats.certif icates_lite_stats+" at bounding box center [406, 494] width 736 height 8
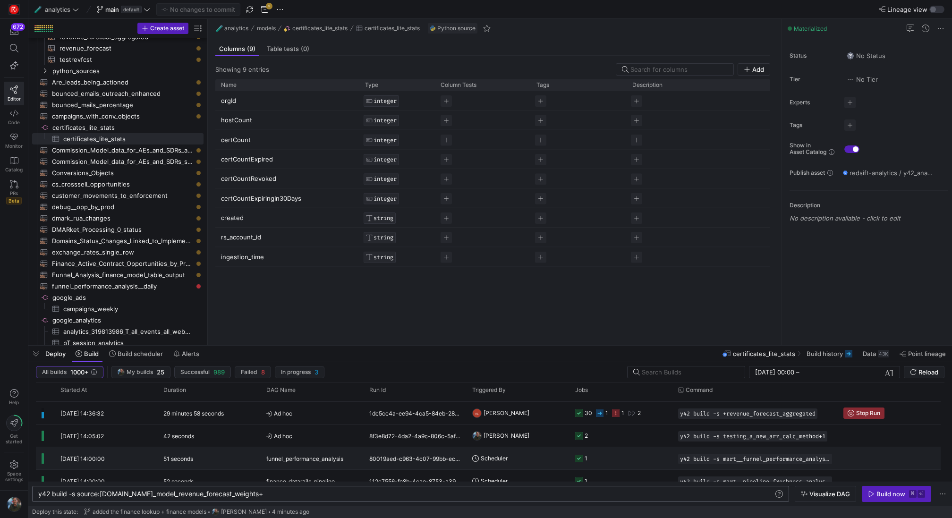
scroll to position [115, 0]
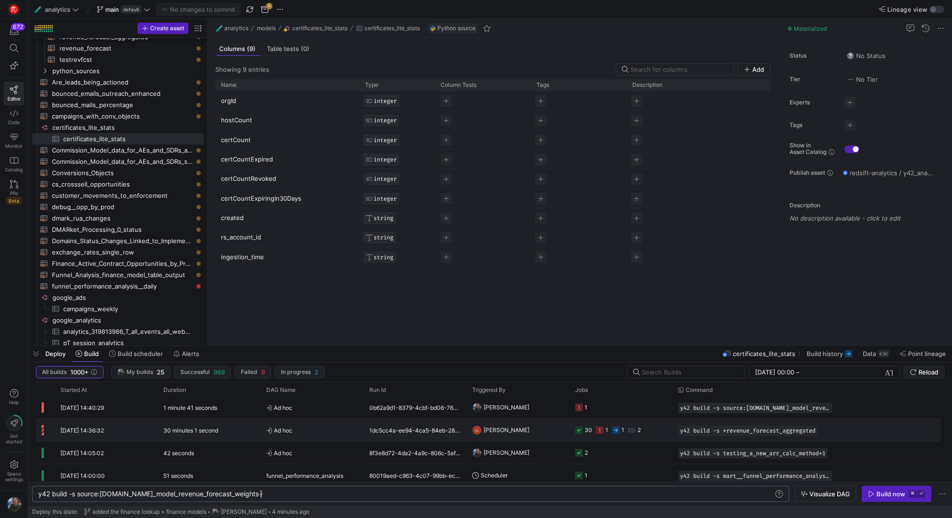
type textarea "y42 build -s source:[DOMAIN_NAME]_model_revenue_forecast_weights+"
click at [544, 425] on y42-orchestration-triggered-by "AL Arielle Lode" at bounding box center [518, 429] width 92 height 21
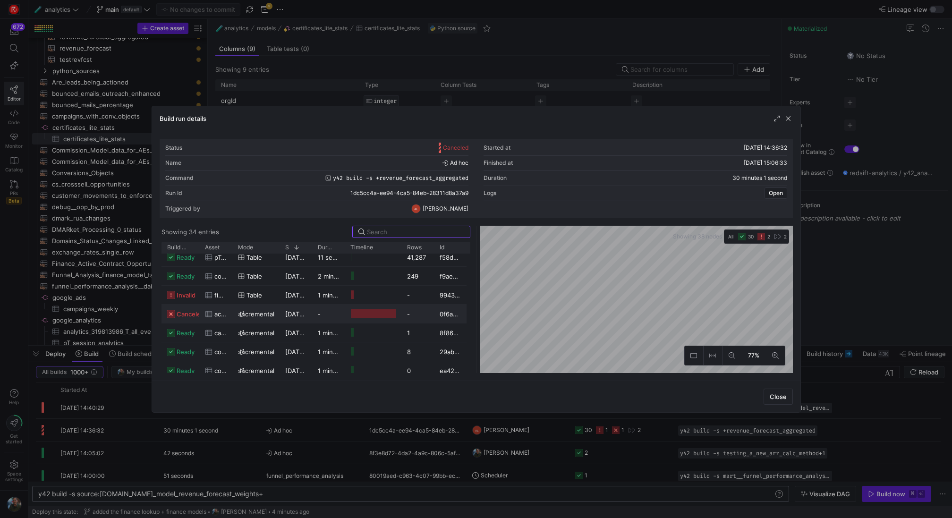
scroll to position [270, 0]
click at [379, 334] on div at bounding box center [373, 332] width 45 height 9
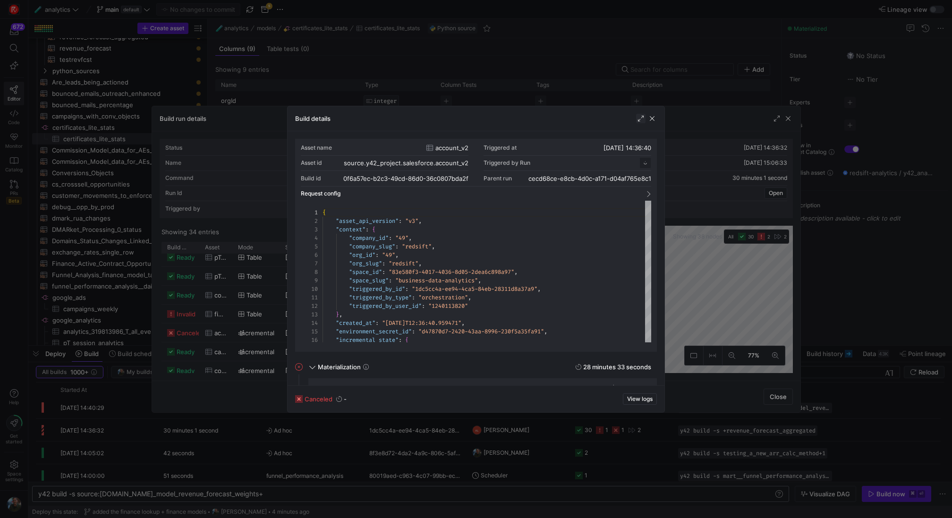
scroll to position [85, 0]
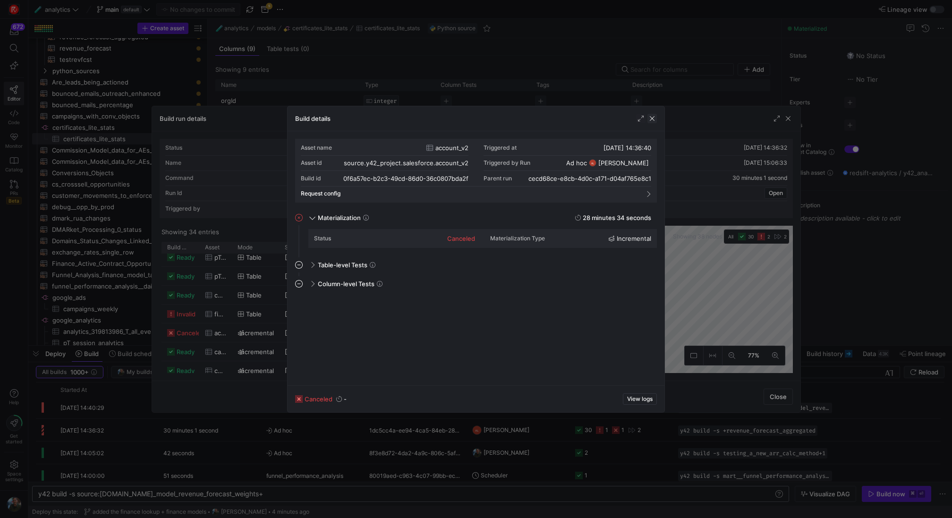
click at [650, 116] on span "button" at bounding box center [651, 118] width 9 height 9
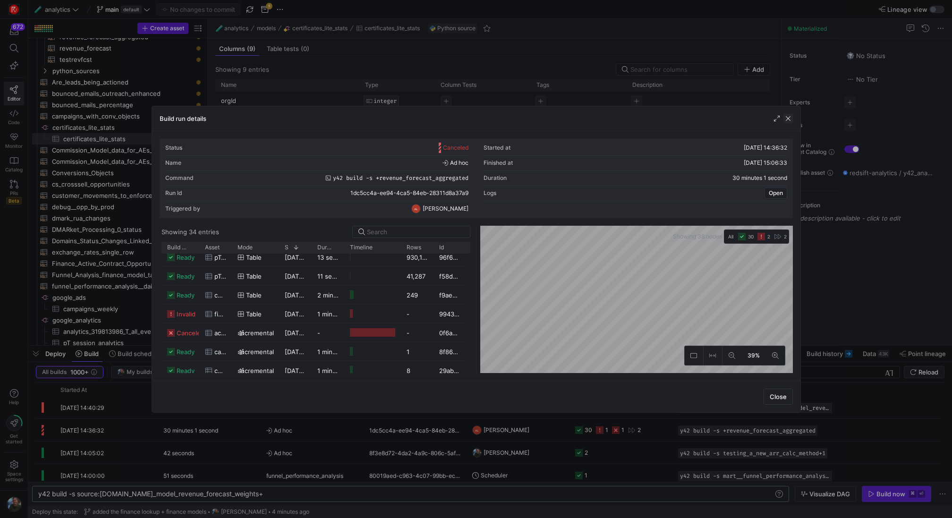
click at [788, 123] on span "button" at bounding box center [787, 118] width 9 height 9
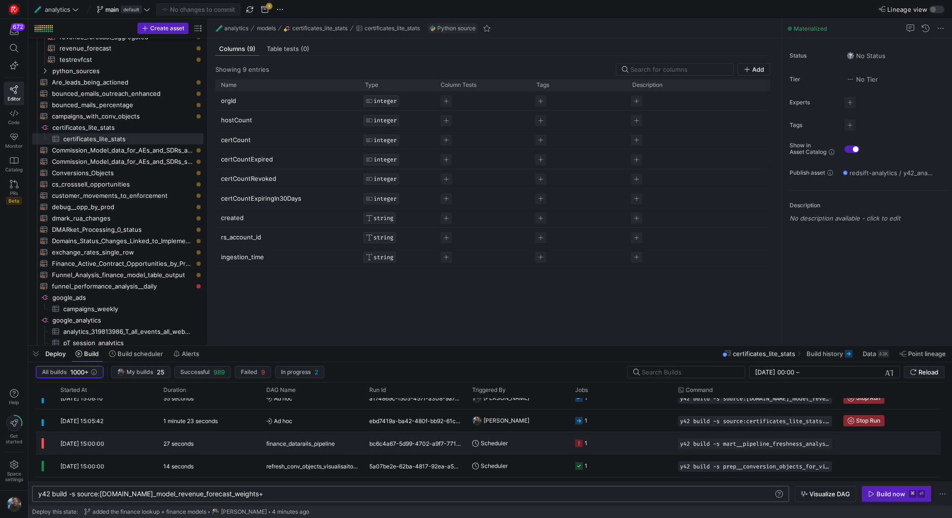
scroll to position [0, 0]
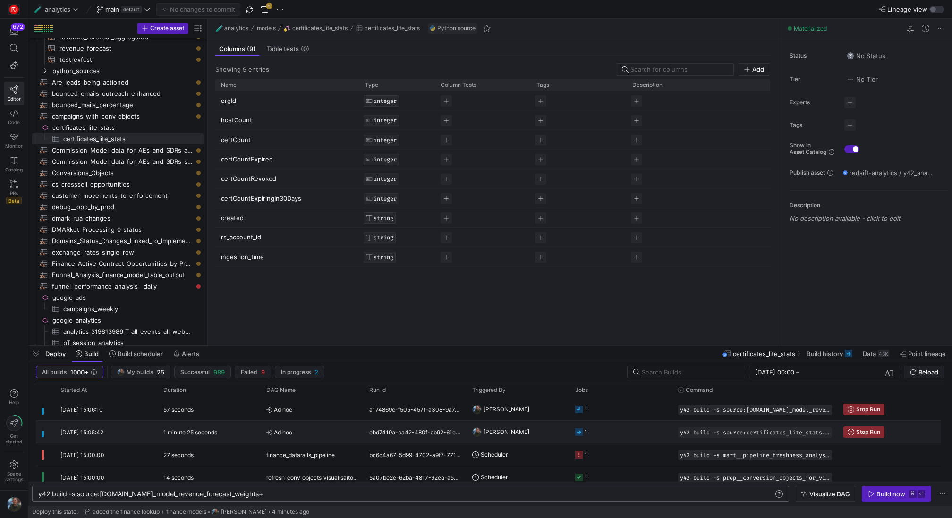
click at [356, 431] on span "Ad hoc" at bounding box center [312, 432] width 92 height 22
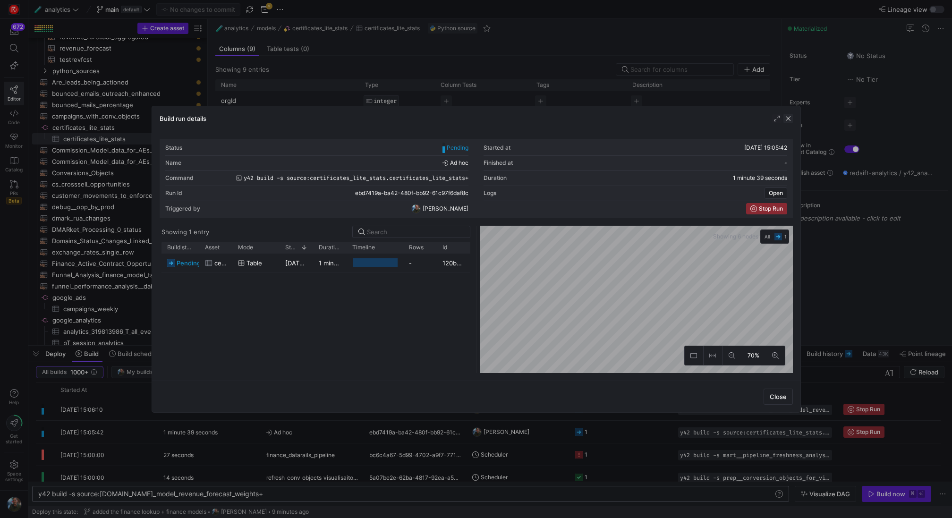
click at [788, 115] on span "button" at bounding box center [787, 118] width 9 height 9
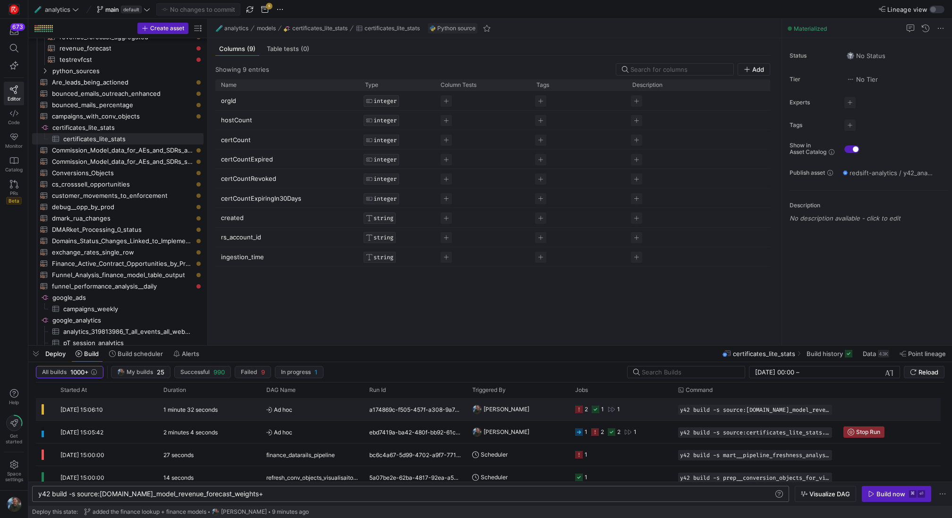
click at [513, 409] on span "[PERSON_NAME]" at bounding box center [507, 409] width 46 height 22
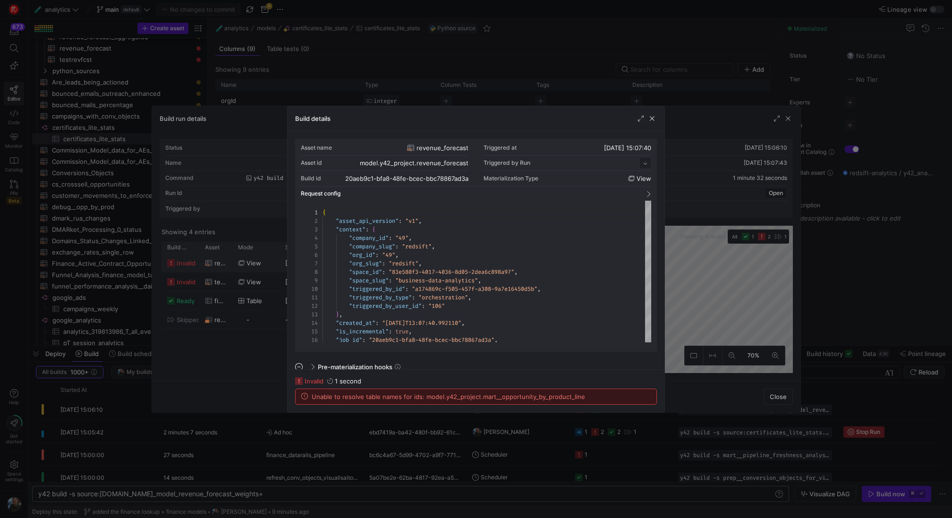
scroll to position [85, 0]
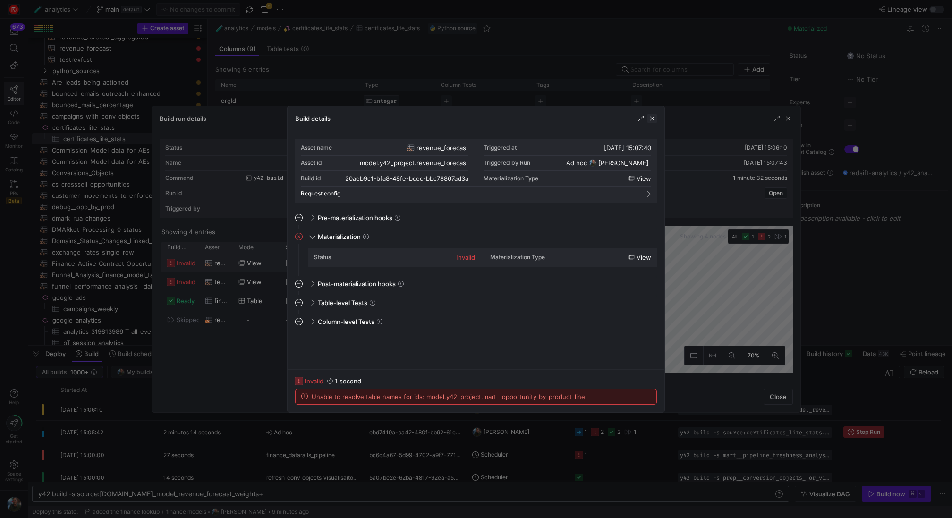
click at [653, 120] on span "button" at bounding box center [651, 118] width 9 height 9
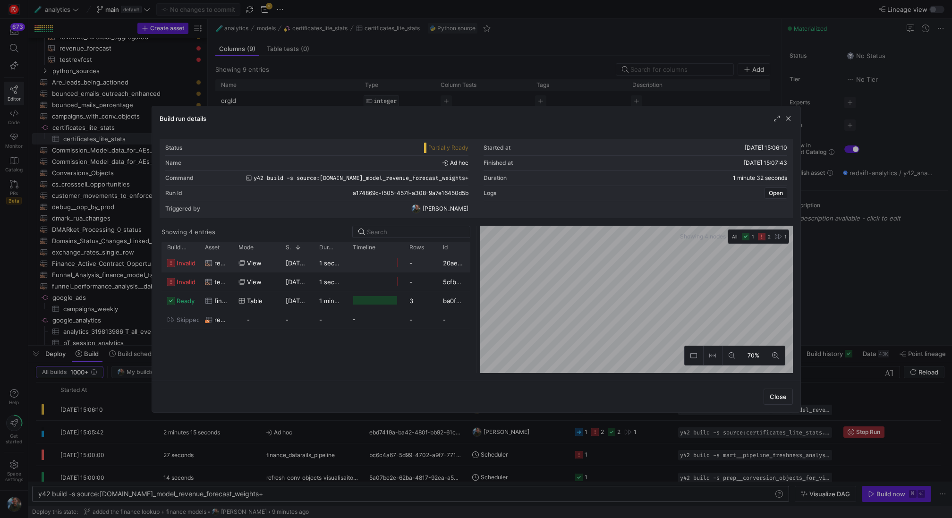
click at [792, 109] on div "Build run details" at bounding box center [476, 118] width 648 height 25
click at [792, 117] on span "button" at bounding box center [787, 118] width 9 height 9
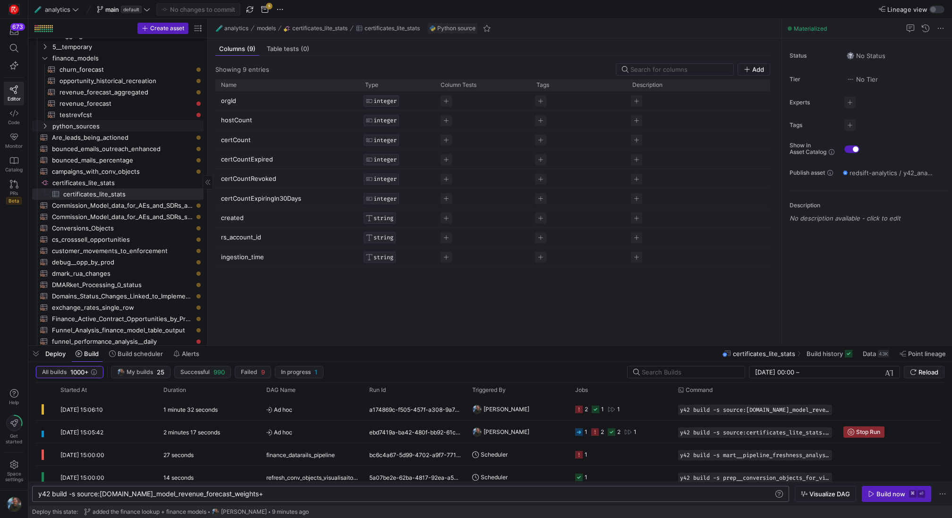
scroll to position [0, 0]
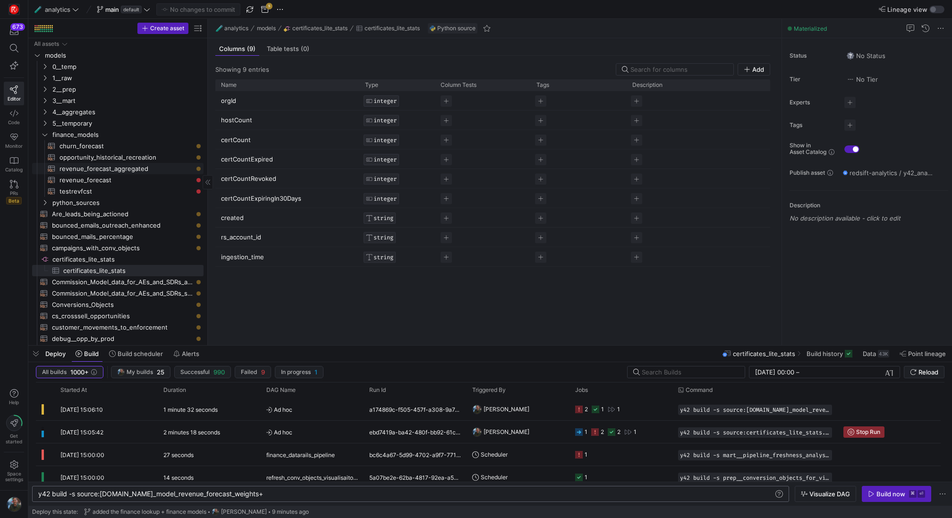
click at [145, 172] on span "revenue_forecast_aggregated​​​​​​​​​​" at bounding box center [126, 168] width 133 height 11
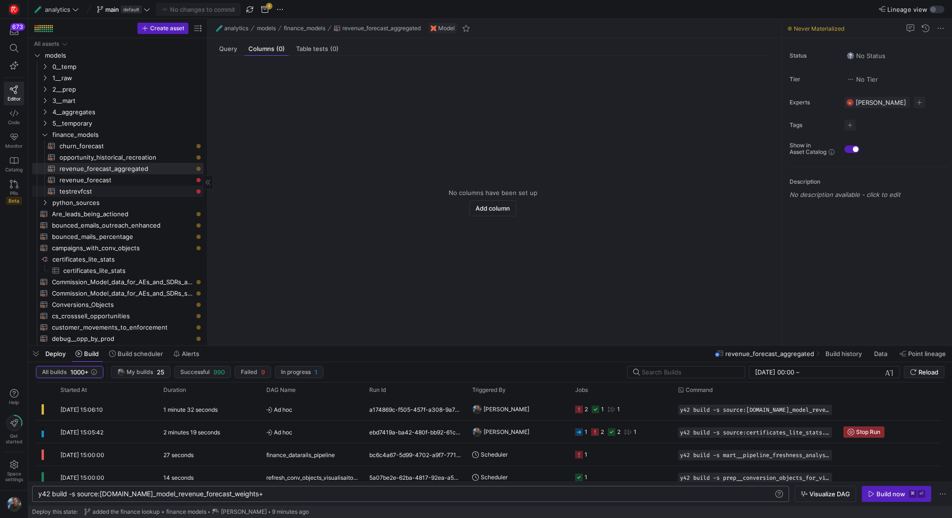
click at [136, 188] on span "testrevfcst​​​​​​​​​​" at bounding box center [126, 191] width 133 height 11
click at [154, 170] on span "revenue_forecast_aggregated​​​​​​​​​​" at bounding box center [126, 168] width 133 height 11
click at [153, 178] on span "revenue_forecast​​​​​​​​​​" at bounding box center [126, 180] width 133 height 11
click at [231, 49] on span "Query" at bounding box center [228, 49] width 18 height 6
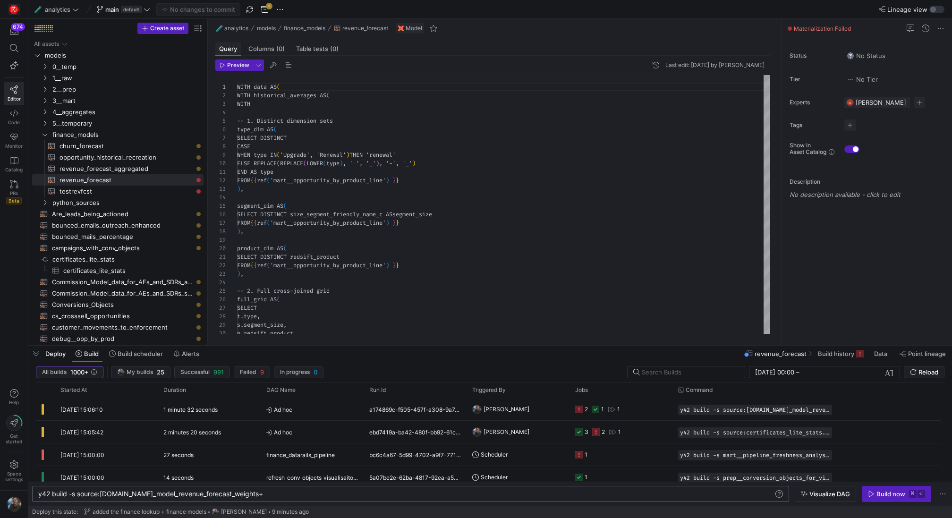
scroll to position [85, 0]
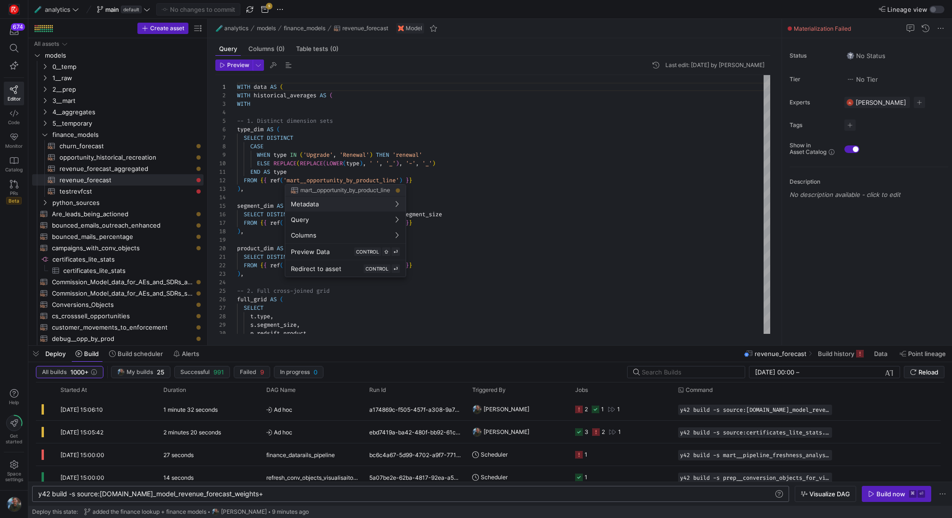
click at [451, 177] on div at bounding box center [476, 259] width 952 height 518
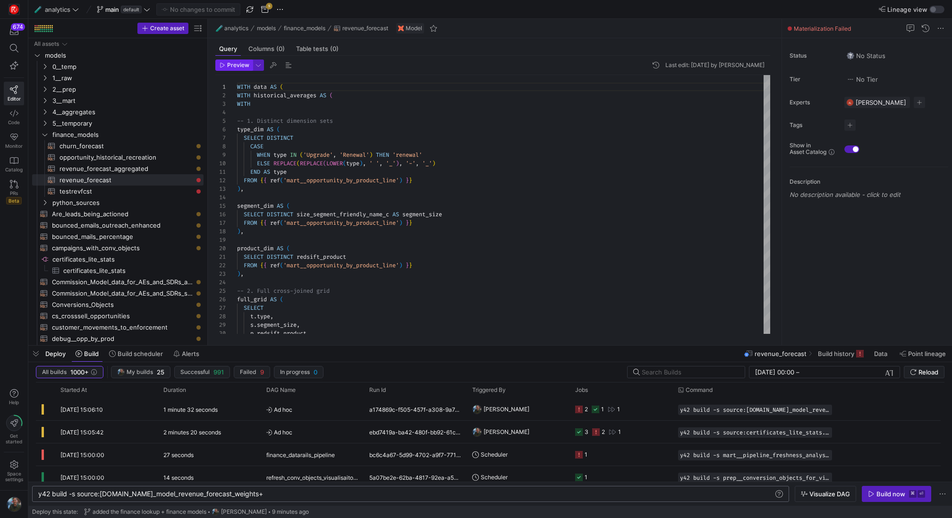
click at [239, 68] on span "button" at bounding box center [234, 65] width 36 height 10
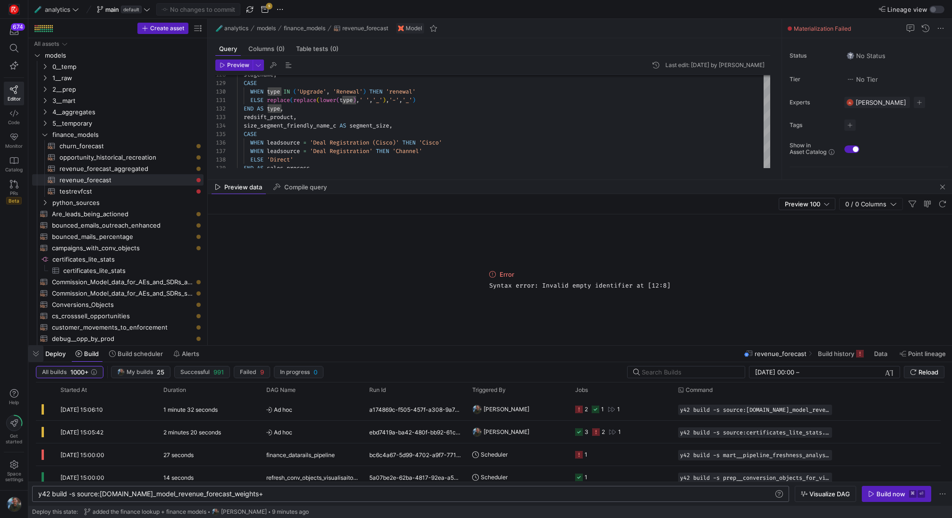
click at [40, 355] on span "button" at bounding box center [35, 354] width 15 height 16
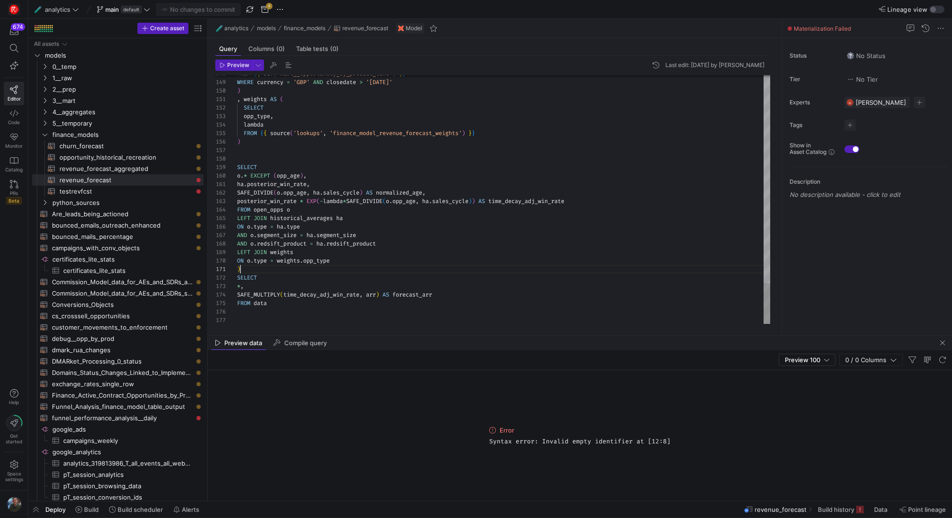
scroll to position [0, 3]
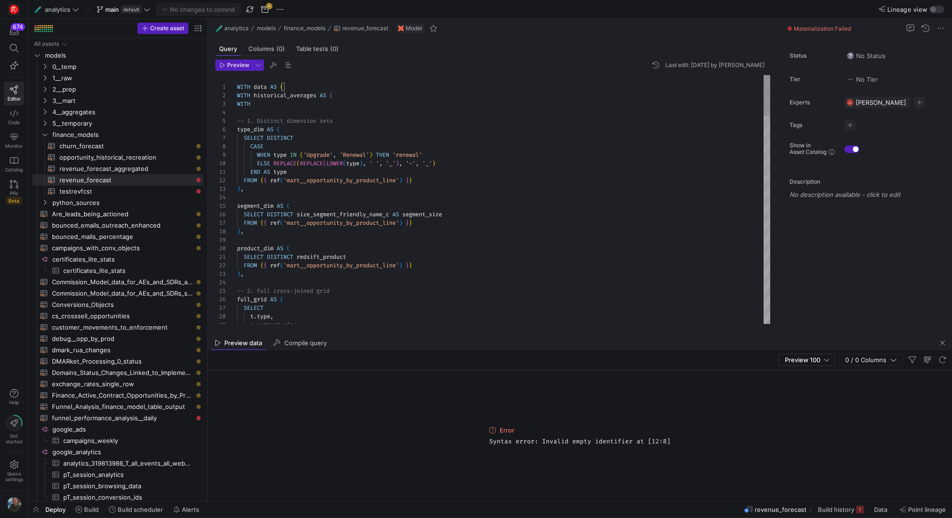
click at [237, 102] on span "WITH" at bounding box center [243, 104] width 13 height 8
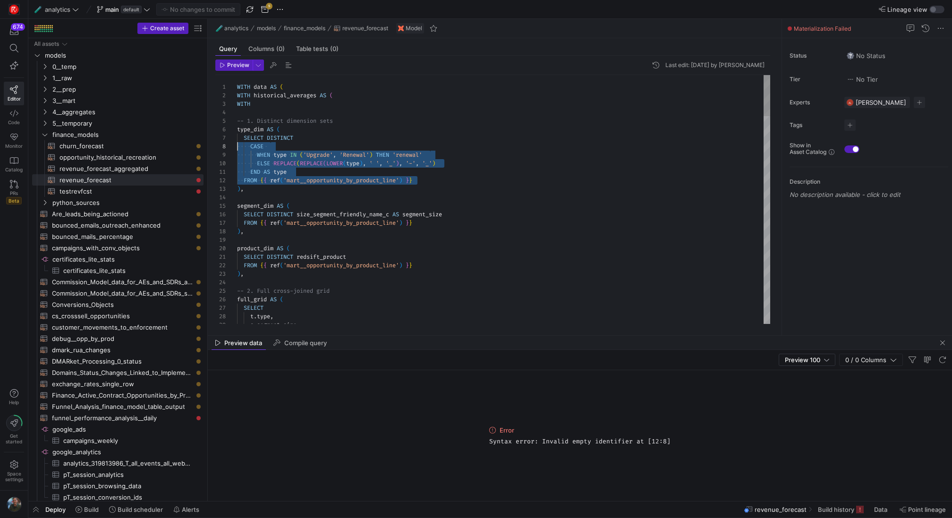
scroll to position [60, 0]
drag, startPoint x: 421, startPoint y: 180, endPoint x: 197, endPoint y: 145, distance: 226.6
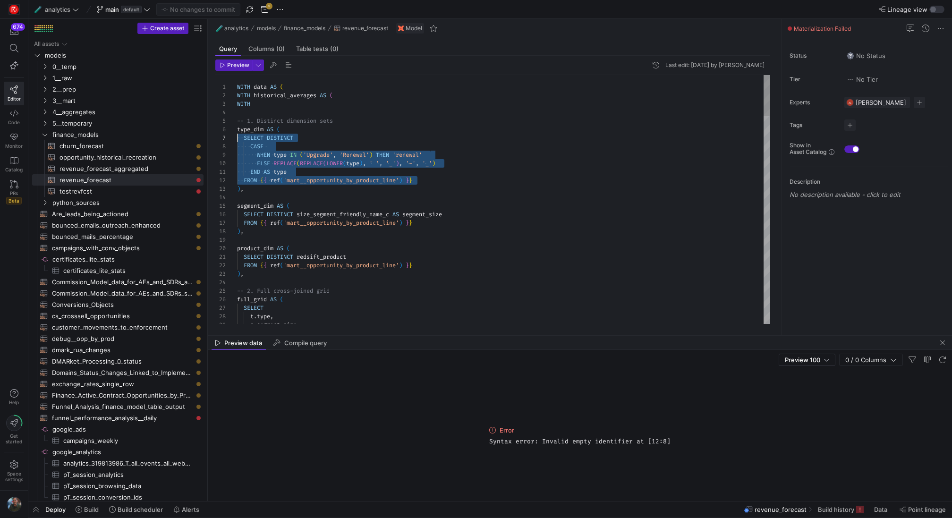
drag, startPoint x: 448, startPoint y: 177, endPoint x: 211, endPoint y: 136, distance: 240.6
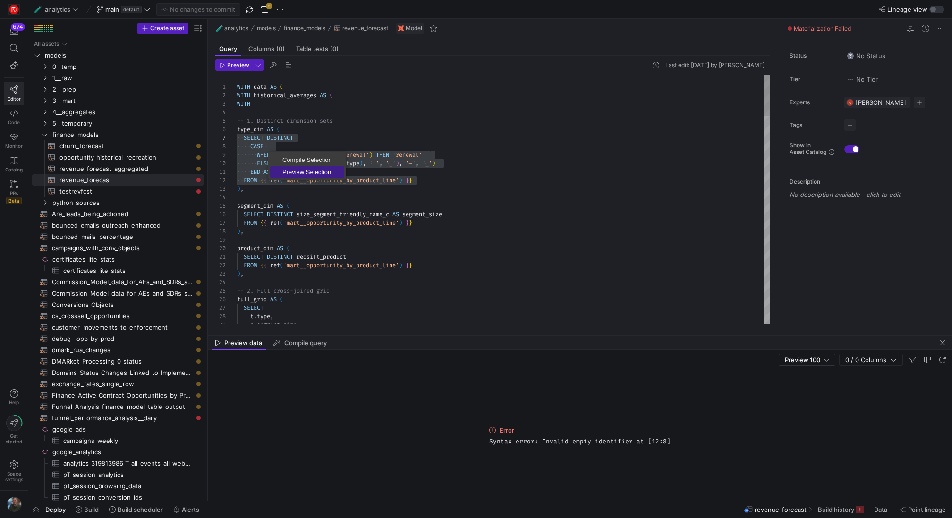
click at [295, 171] on span "Preview Selection" at bounding box center [307, 172] width 74 height 6
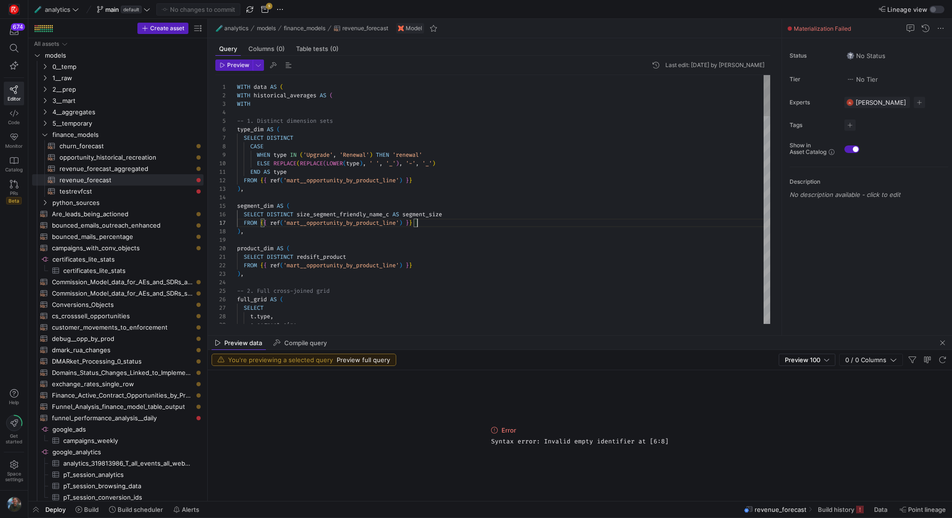
scroll to position [51, 180]
drag, startPoint x: 429, startPoint y: 222, endPoint x: 311, endPoint y: 222, distance: 117.6
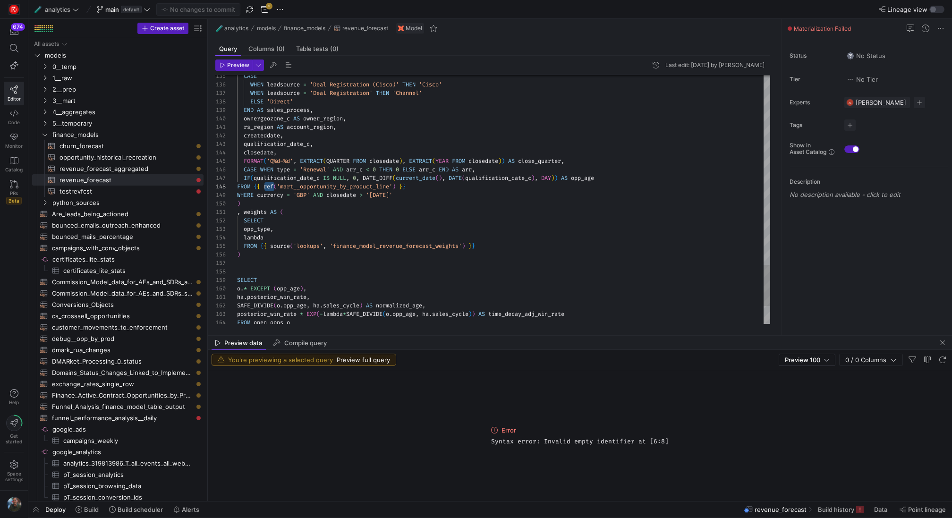
click at [476, 108] on div at bounding box center [476, 259] width 952 height 518
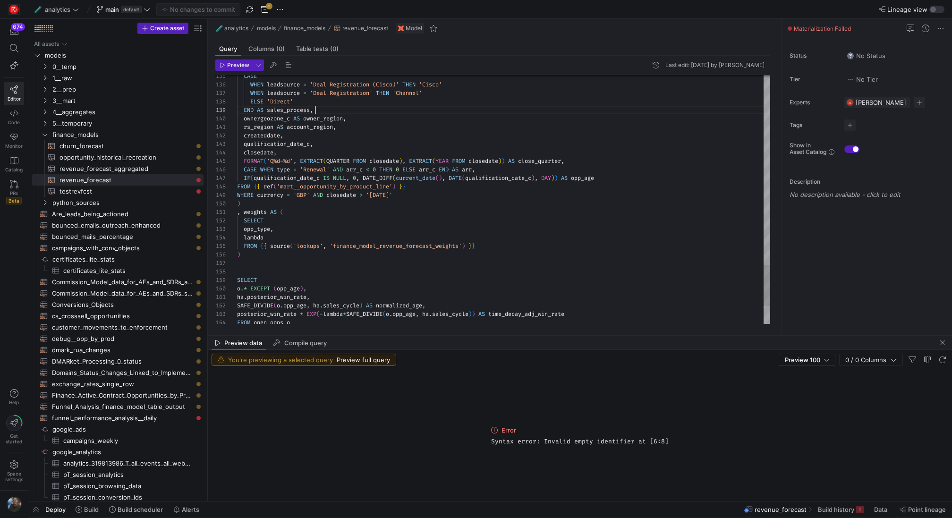
scroll to position [68, 78]
type textarea "WITH data AS ( WITH historical_averages AS ( WITH -- 1. Distinct dimension sets…"
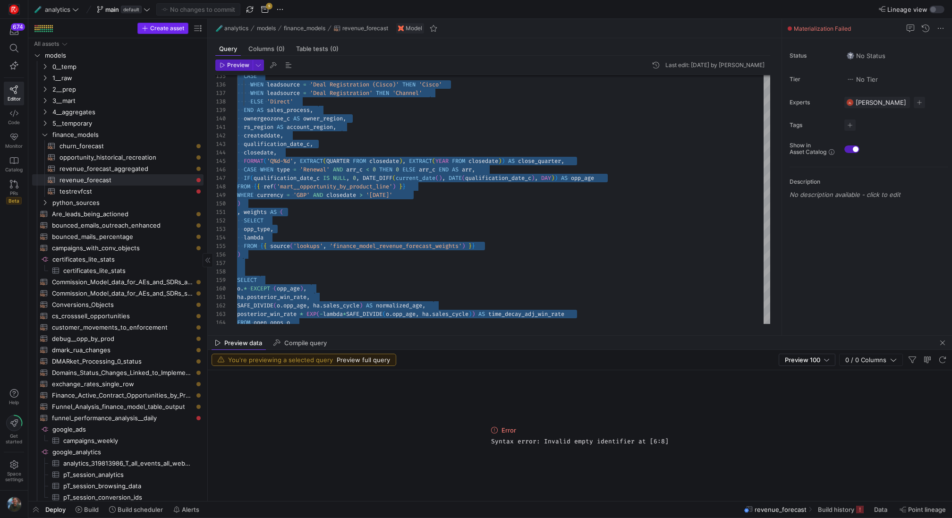
click at [171, 27] on span "Create asset" at bounding box center [167, 28] width 34 height 7
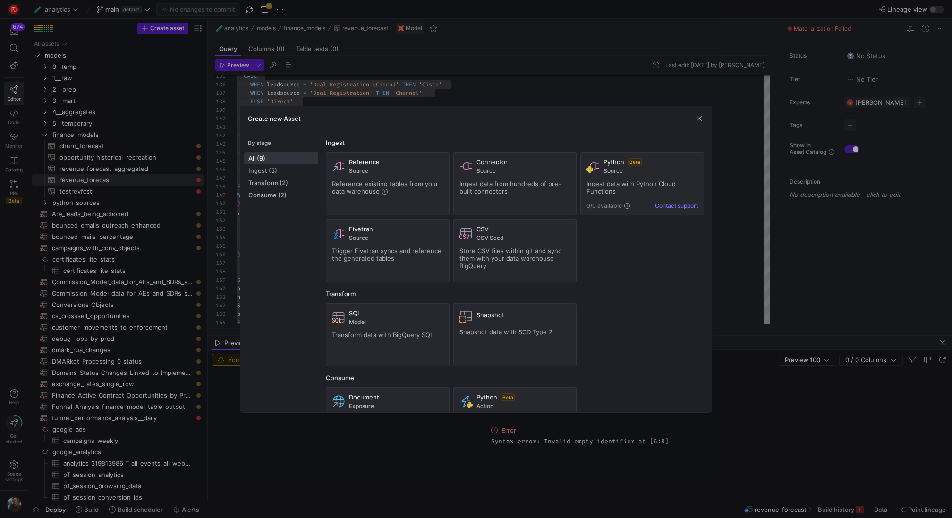
click at [183, 86] on div at bounding box center [476, 259] width 952 height 518
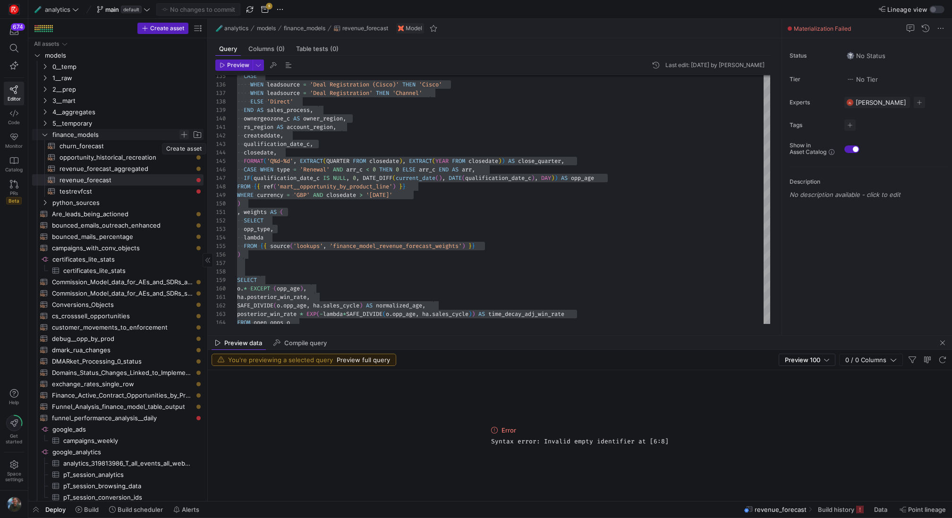
click at [186, 136] on span "Press SPACE to select this row." at bounding box center [183, 134] width 9 height 9
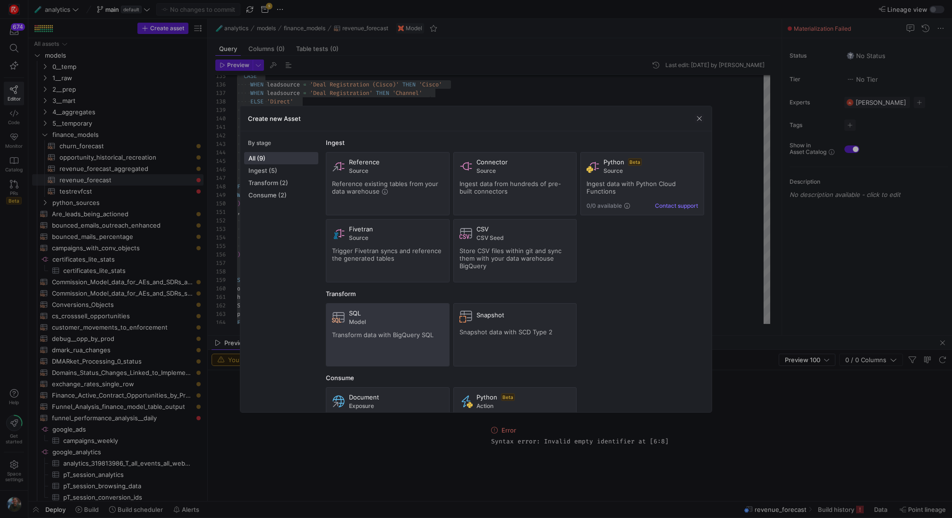
click at [386, 321] on span "Model" at bounding box center [396, 322] width 94 height 7
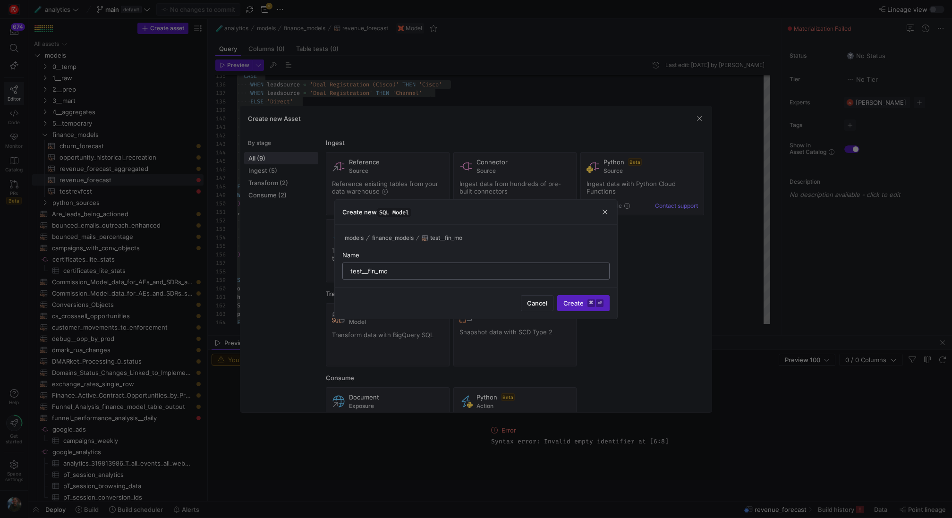
type input "test__fin_mod"
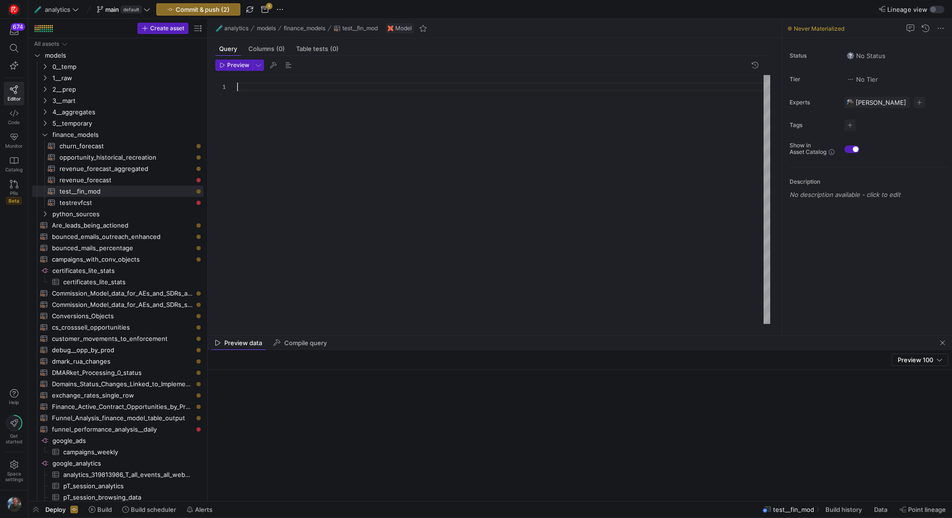
click at [420, 158] on div at bounding box center [503, 199] width 533 height 249
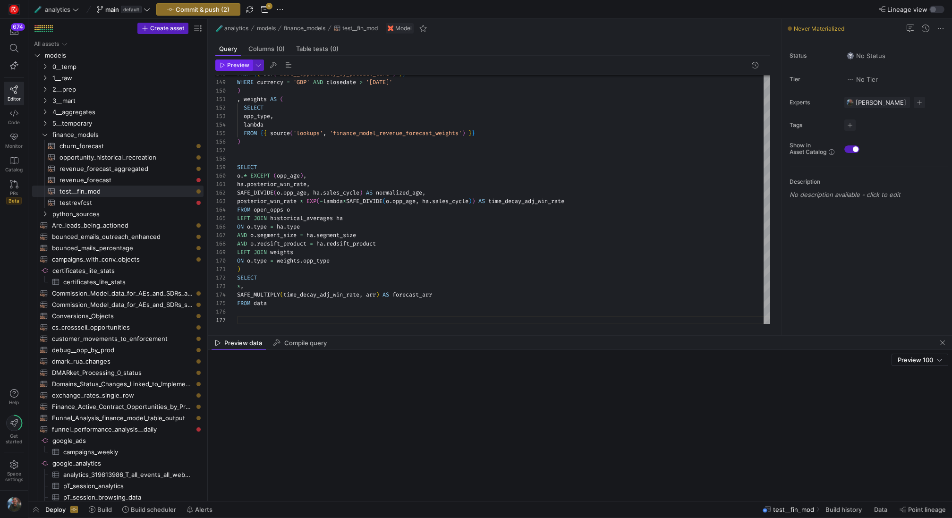
click at [237, 68] on span "Preview" at bounding box center [238, 65] width 22 height 7
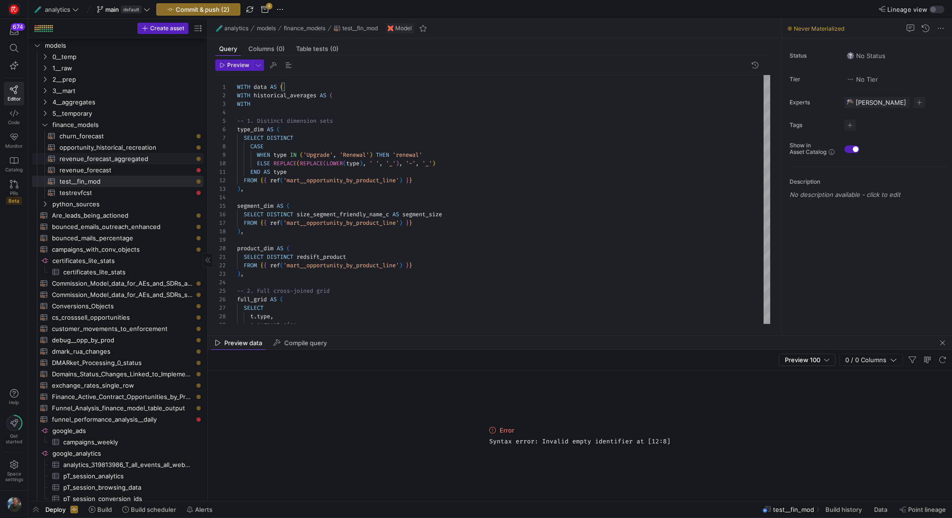
scroll to position [0, 0]
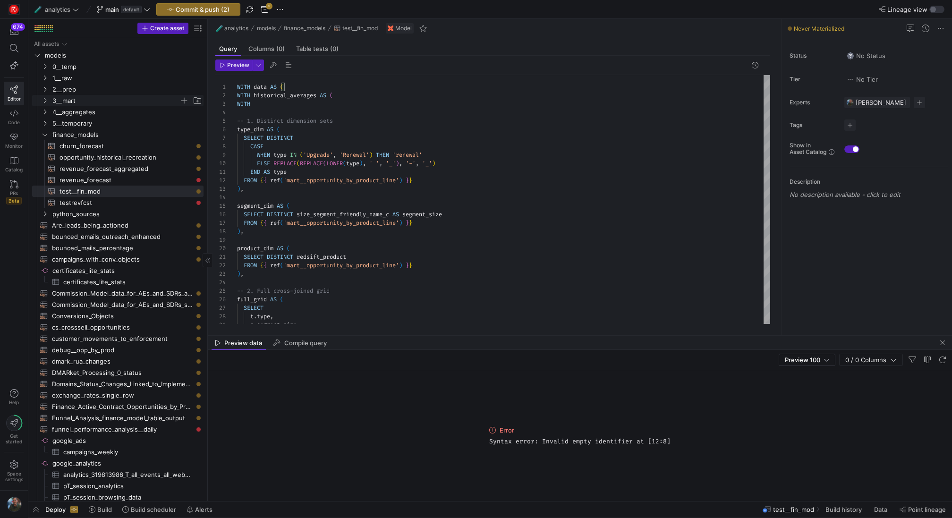
click at [44, 98] on icon "Press SPACE to select this row." at bounding box center [45, 100] width 2 height 5
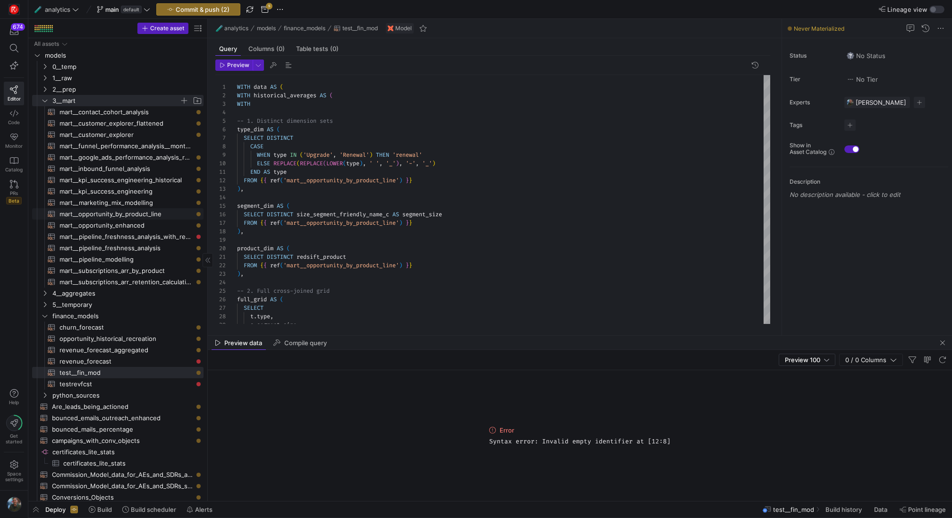
click at [186, 215] on span "mart__opportunity_by_product_line​​​​​​​​​​" at bounding box center [126, 214] width 133 height 11
type textarea "{{ config(materialized="table") }} with opp_a as ( select * from {{ref('mart__o…"
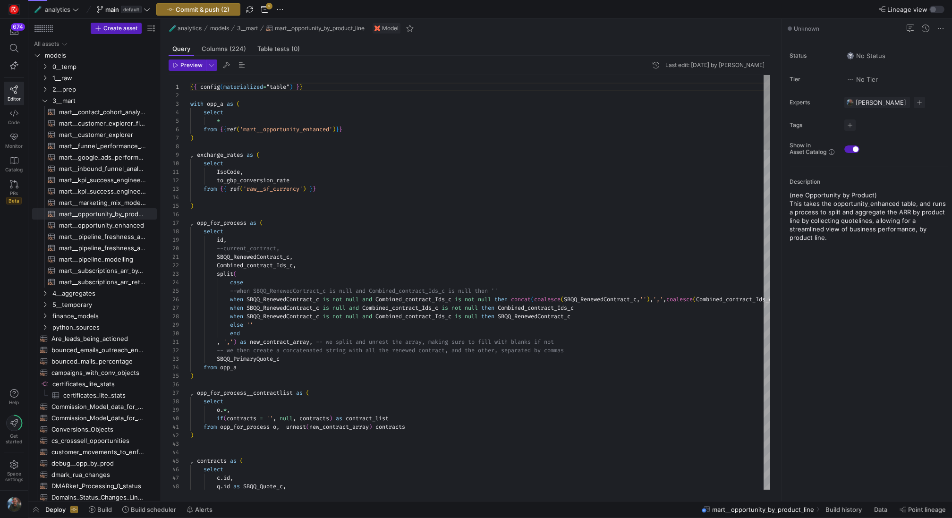
scroll to position [85, 0]
type textarea "IsoCode, to_gbp_conversion_rate from {{ ref('raw__sf_currency') }} ) , opp_for_…"
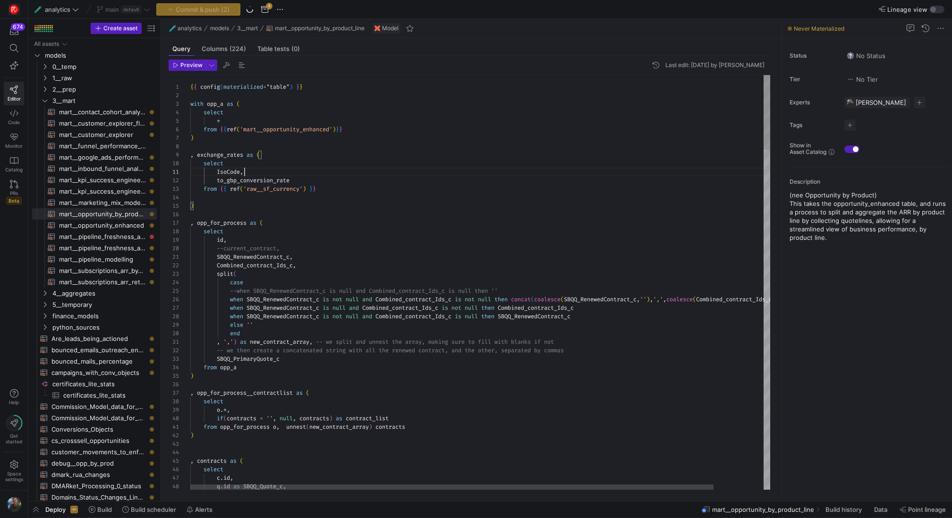
scroll to position [0, 54]
click at [196, 69] on span "button" at bounding box center [187, 65] width 36 height 10
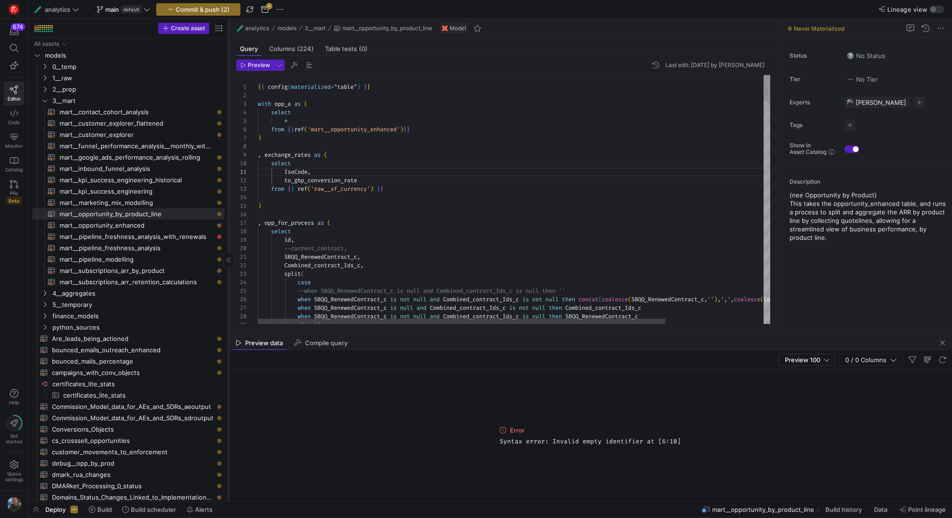
drag, startPoint x: 160, startPoint y: 156, endPoint x: 228, endPoint y: 165, distance: 68.1
click at [228, 165] on div at bounding box center [228, 260] width 0 height 482
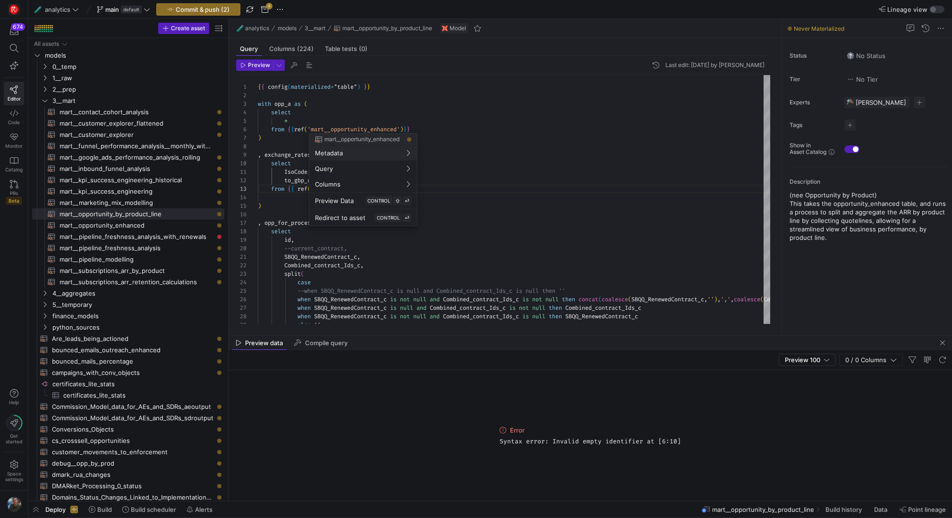
click at [477, 129] on div at bounding box center [476, 259] width 952 height 518
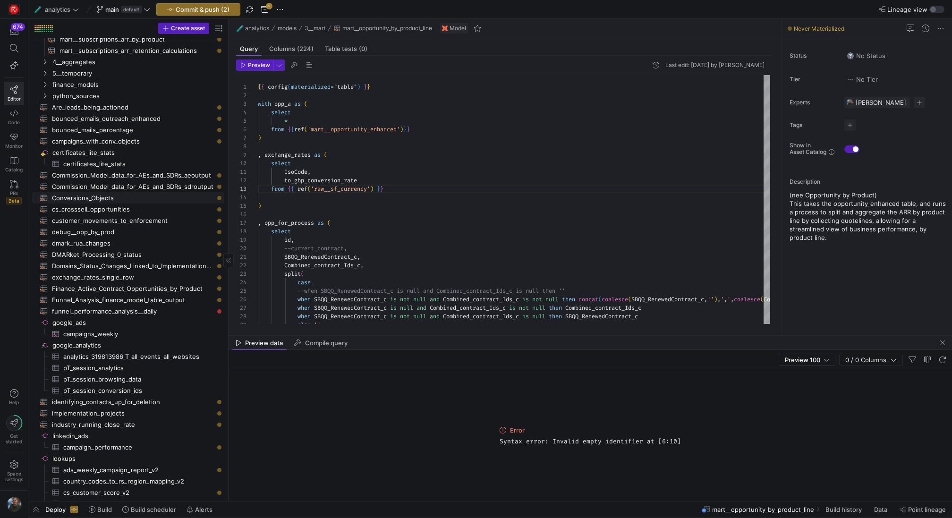
scroll to position [0, 0]
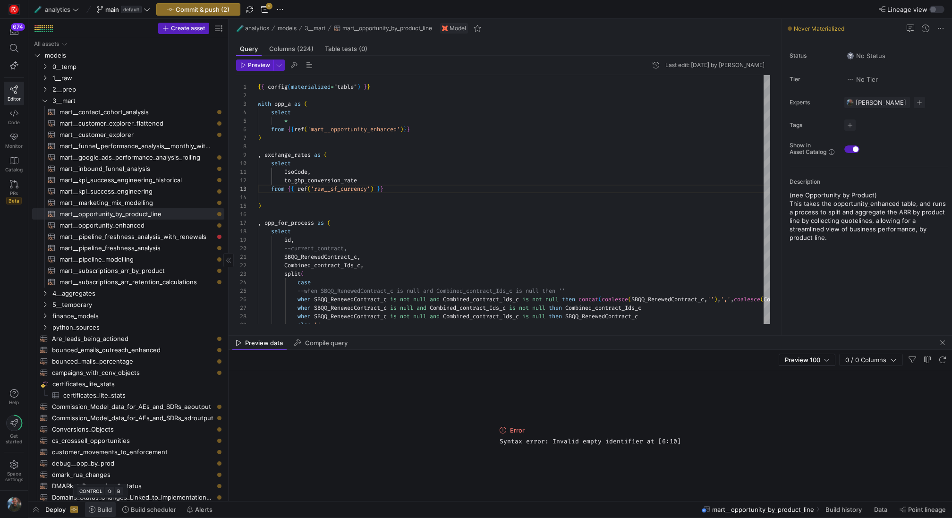
click at [96, 511] on span "Build" at bounding box center [100, 510] width 23 height 8
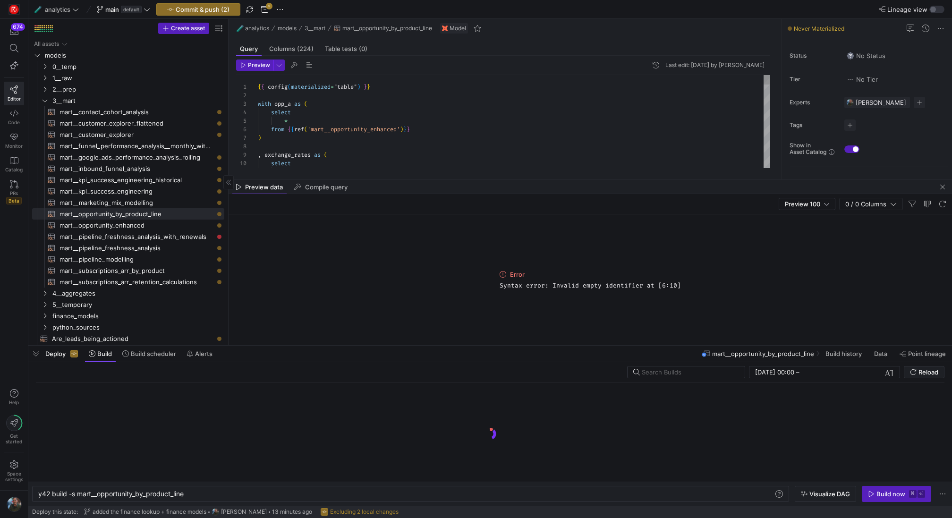
scroll to position [0, 146]
click at [152, 493] on div "y42 build -s mart__opportunity_by_product_line" at bounding box center [406, 494] width 736 height 8
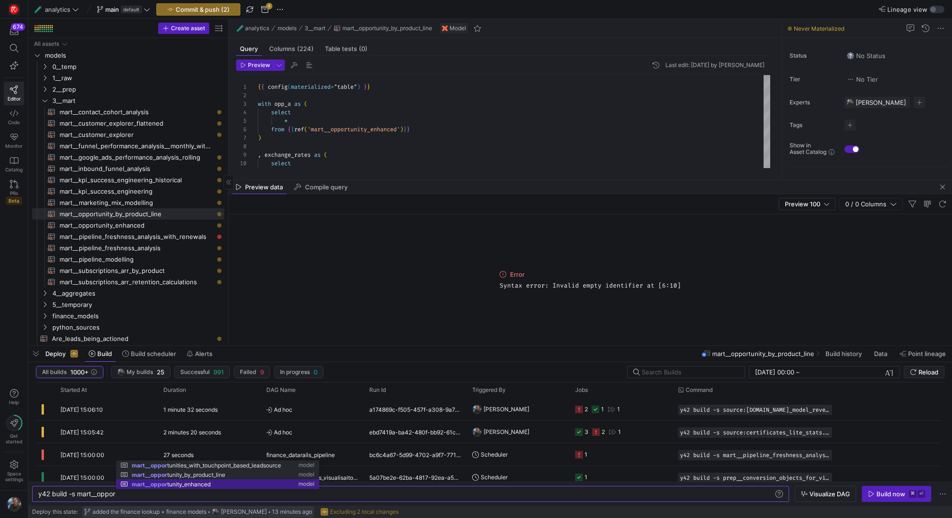
scroll to position [0, 128]
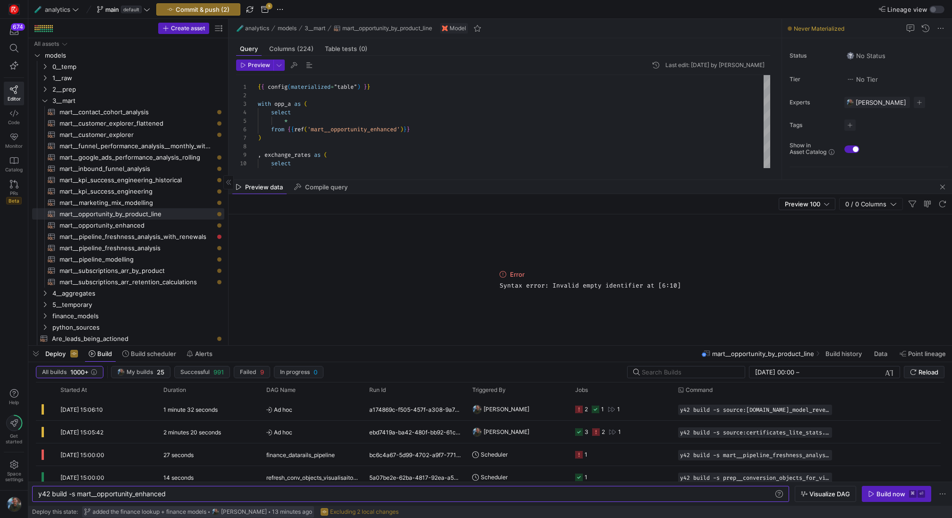
type textarea "y42 build -s mart__opportunity_enhanced"
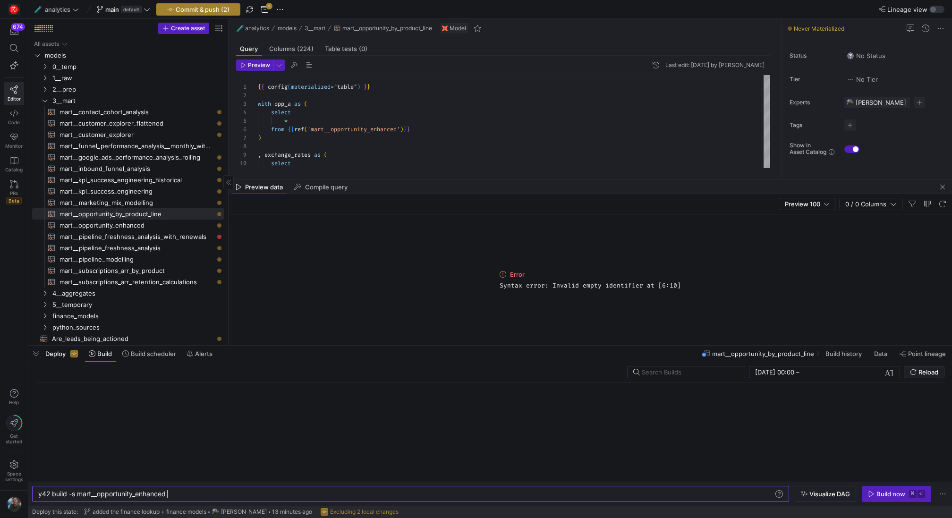
click at [184, 15] on y42-top-nav "🧪 analytics main default Commit & push (2) 5 Lineage view" at bounding box center [490, 9] width 924 height 19
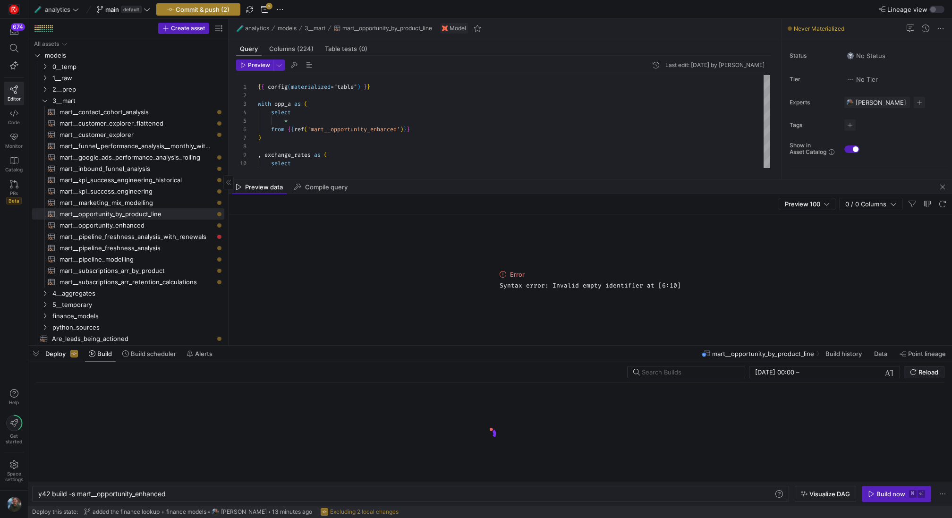
click at [196, 7] on span "Commit & push (2)" at bounding box center [203, 10] width 54 height 8
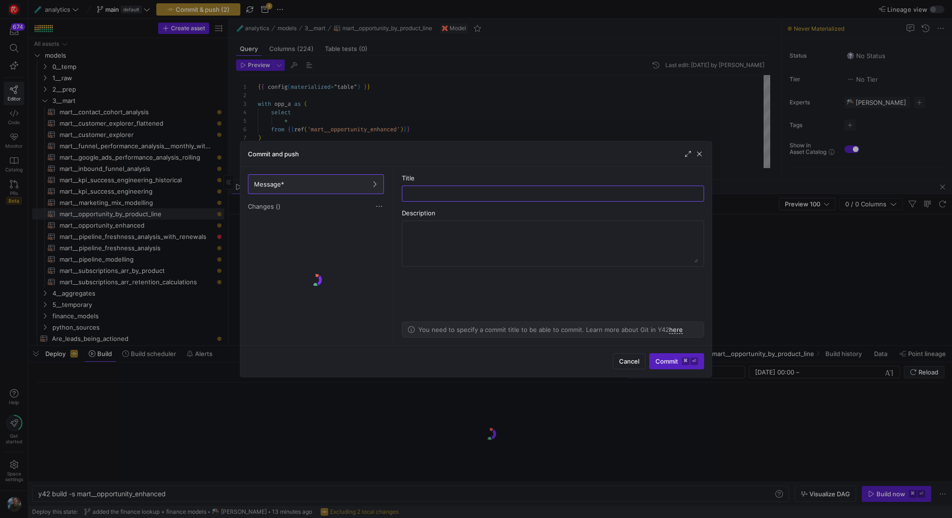
click at [196, 7] on div at bounding box center [476, 259] width 952 height 518
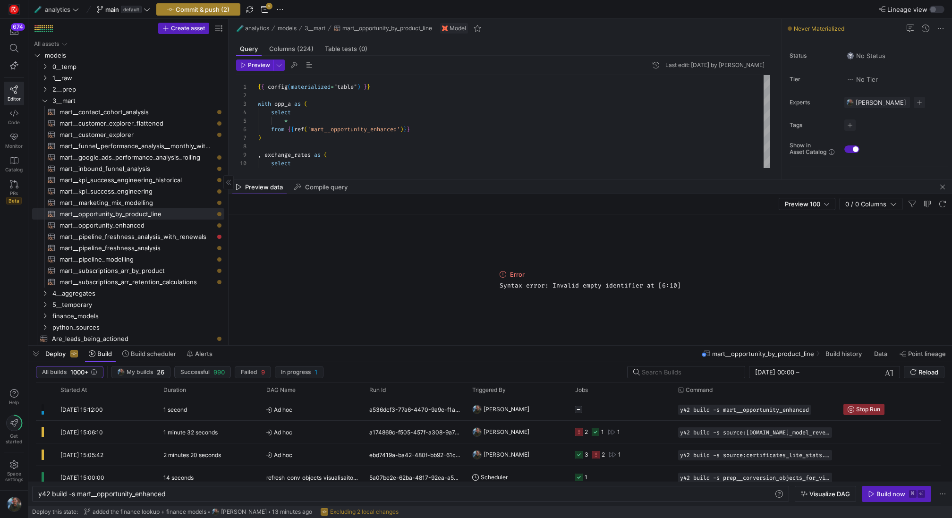
click at [198, 13] on span "button" at bounding box center [198, 9] width 83 height 11
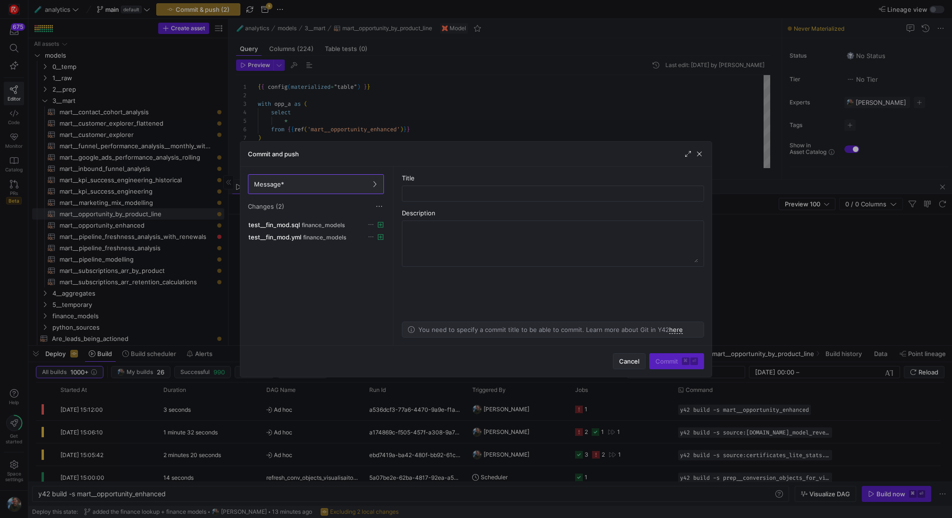
click at [637, 362] on span "Cancel" at bounding box center [629, 362] width 20 height 8
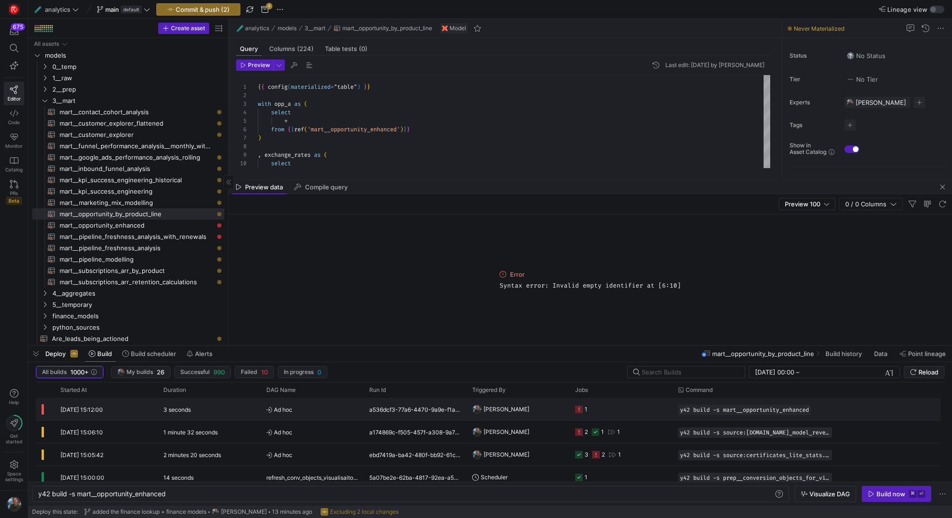
click at [373, 416] on div "a536dcf3-77a6-4470-9a9e-f1a5ceeadfab" at bounding box center [415, 409] width 103 height 22
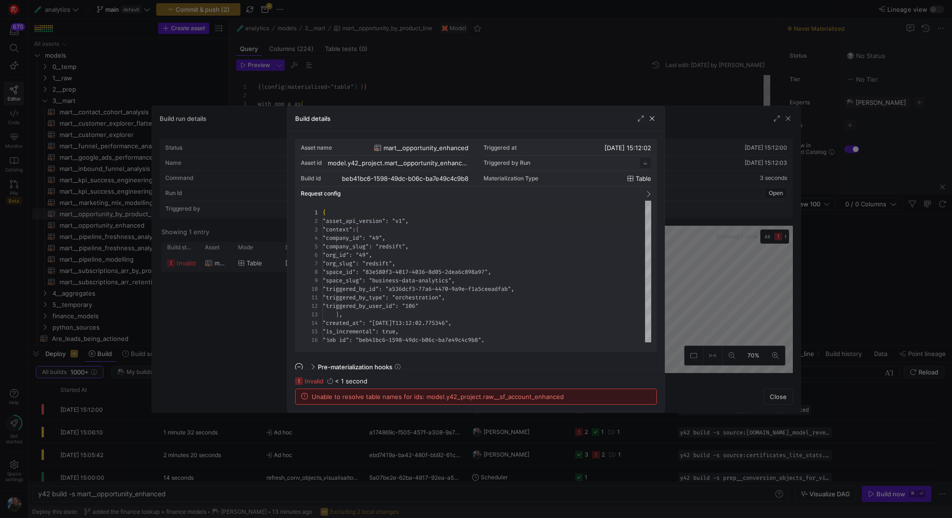
scroll to position [85, 0]
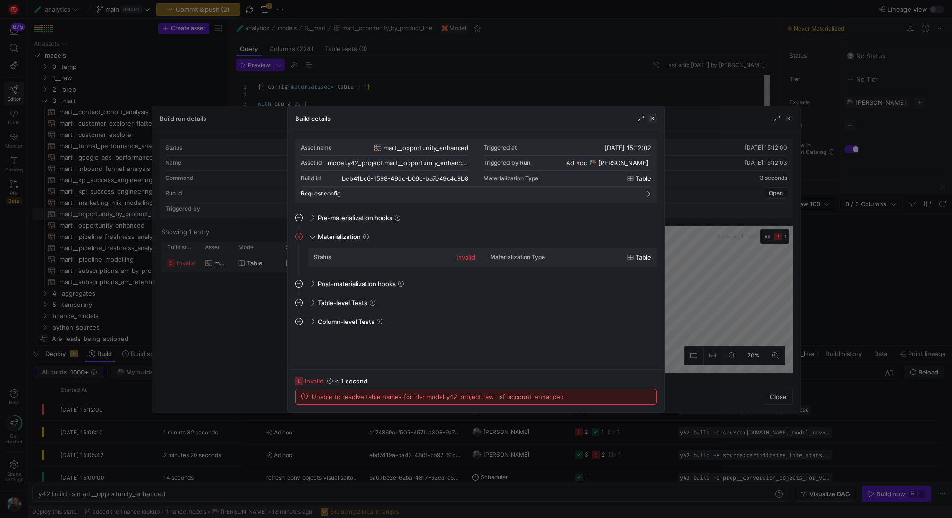
click at [650, 117] on span "button" at bounding box center [651, 118] width 9 height 9
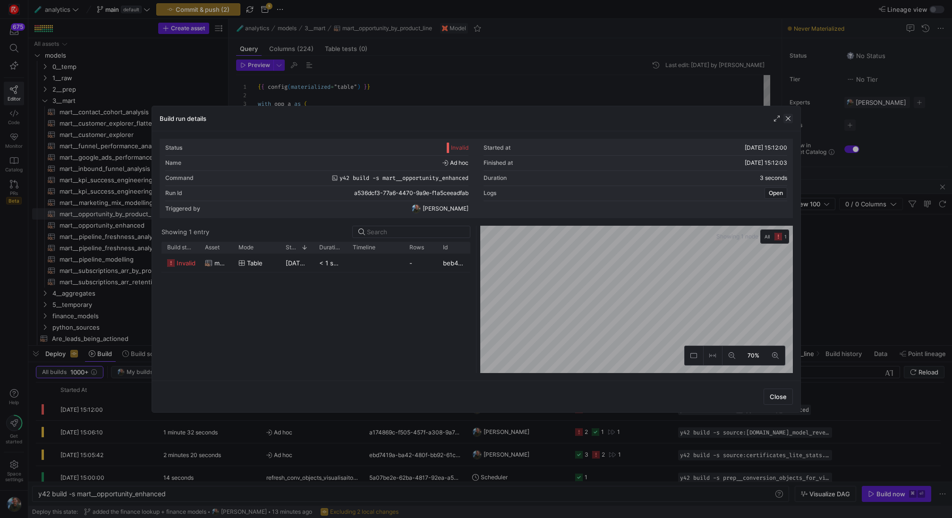
click at [791, 119] on span "button" at bounding box center [787, 118] width 9 height 9
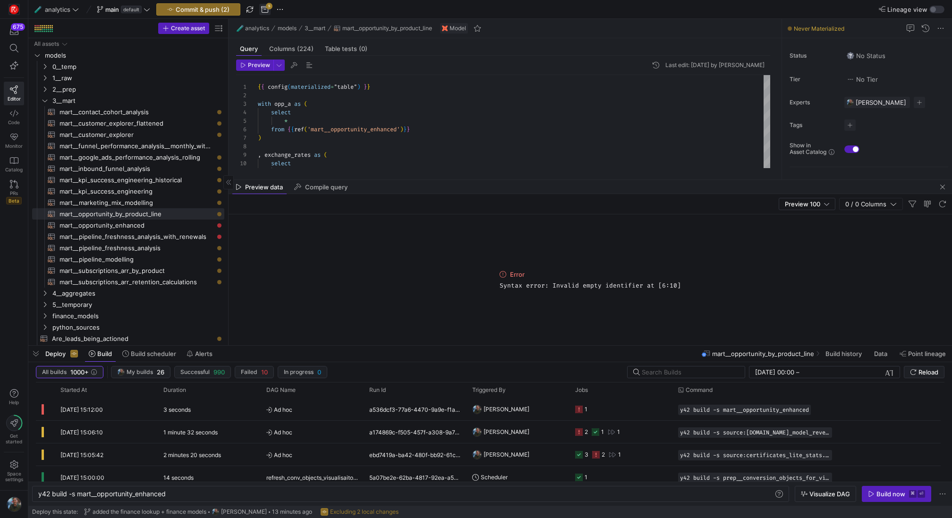
click at [266, 5] on span "button" at bounding box center [264, 9] width 11 height 11
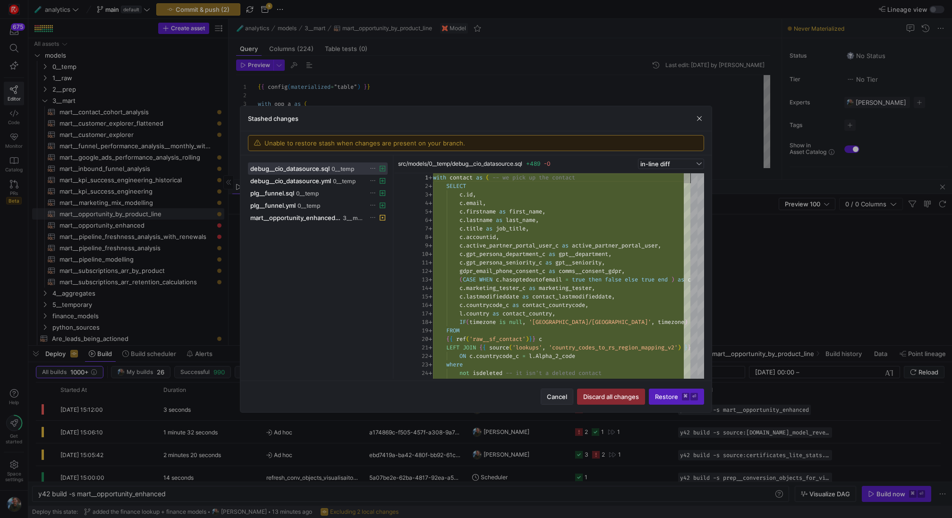
click at [564, 395] on span "Cancel" at bounding box center [557, 397] width 20 height 8
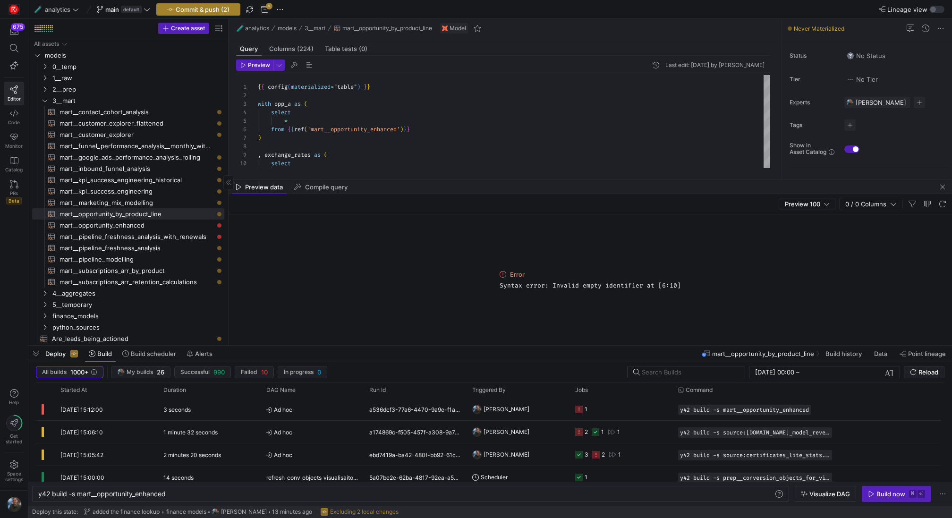
click at [208, 10] on span "Commit & push (2)" at bounding box center [203, 10] width 54 height 8
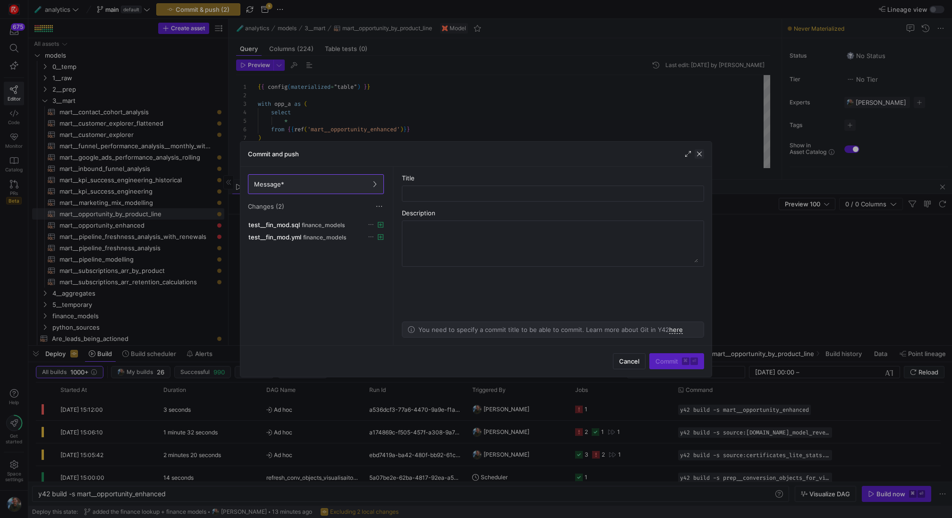
click at [701, 155] on span "button" at bounding box center [699, 153] width 9 height 9
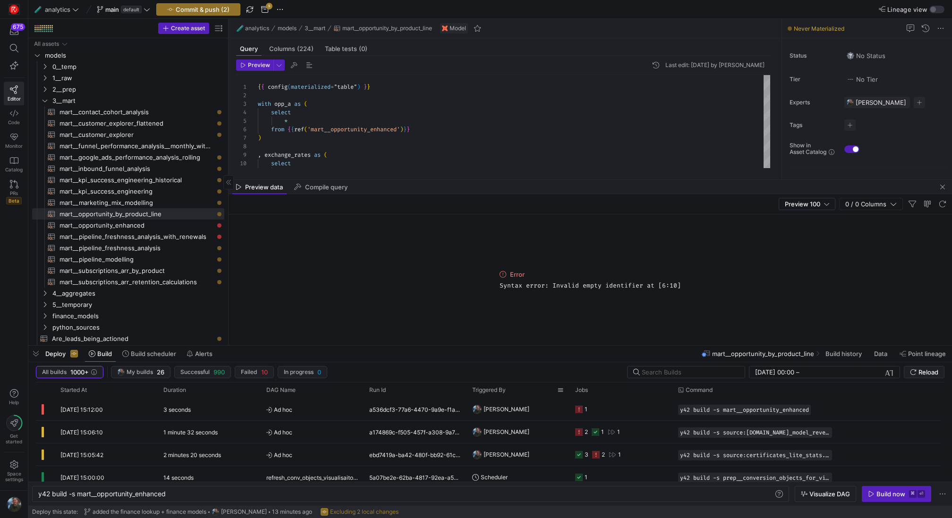
click at [558, 399] on y42-orchestration-triggered-by "[PERSON_NAME]" at bounding box center [518, 409] width 92 height 21
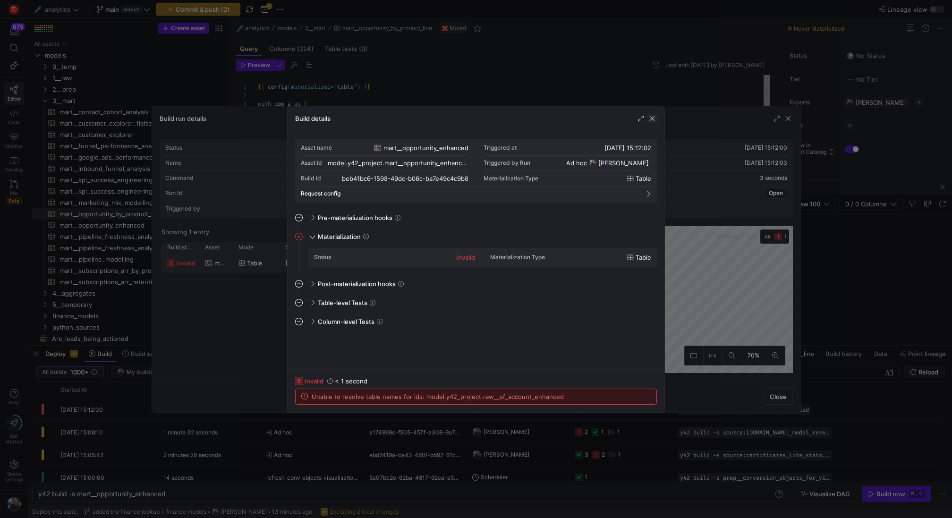
click at [649, 117] on span "button" at bounding box center [651, 118] width 9 height 9
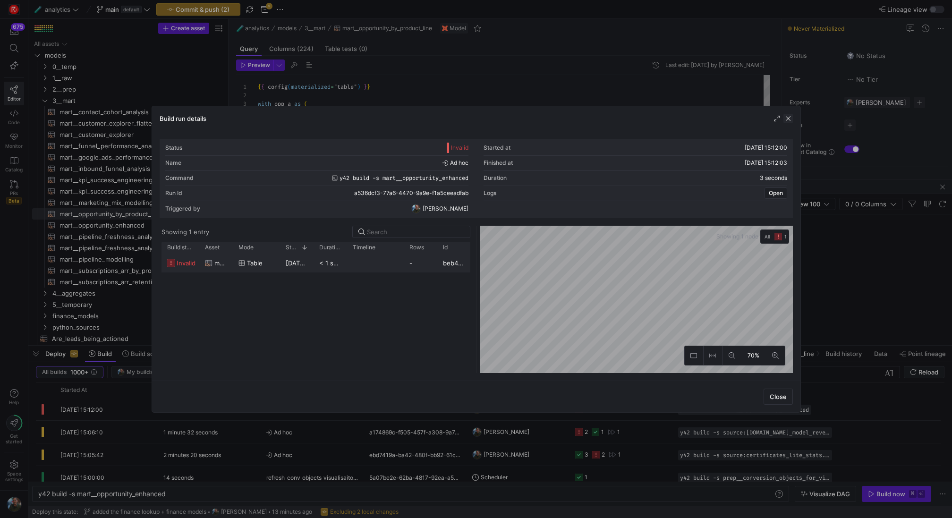
click at [792, 119] on span "button" at bounding box center [787, 118] width 9 height 9
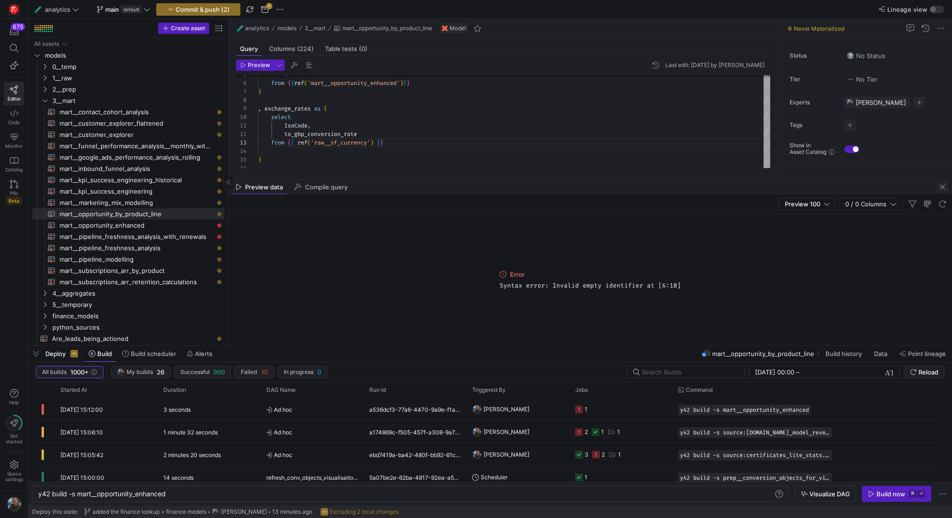
click at [946, 189] on span "button" at bounding box center [942, 186] width 11 height 11
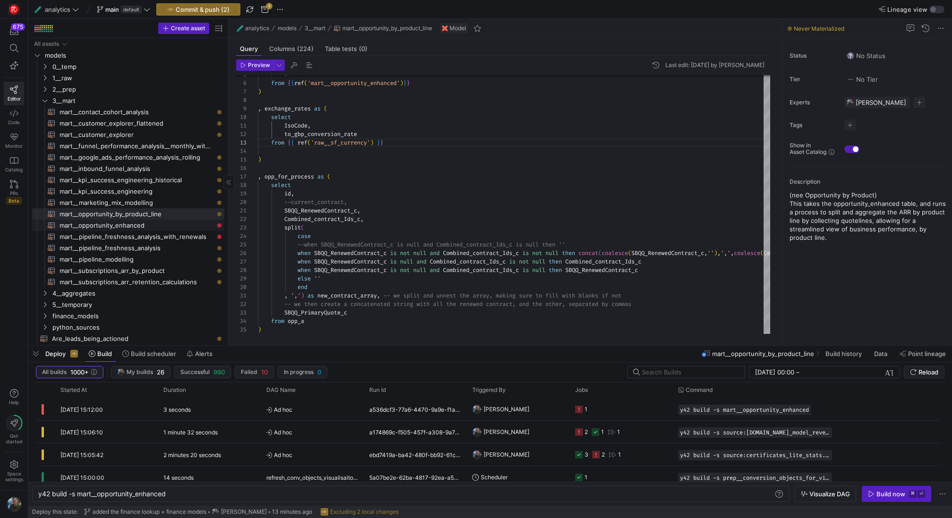
click at [144, 227] on span "mart__opportunity_enhanced​​​​​​​​​​" at bounding box center [137, 225] width 154 height 11
type textarea "{{ config(materialized="table") }} with opp as ( SELECT * except( {# sdr_c, #} …"
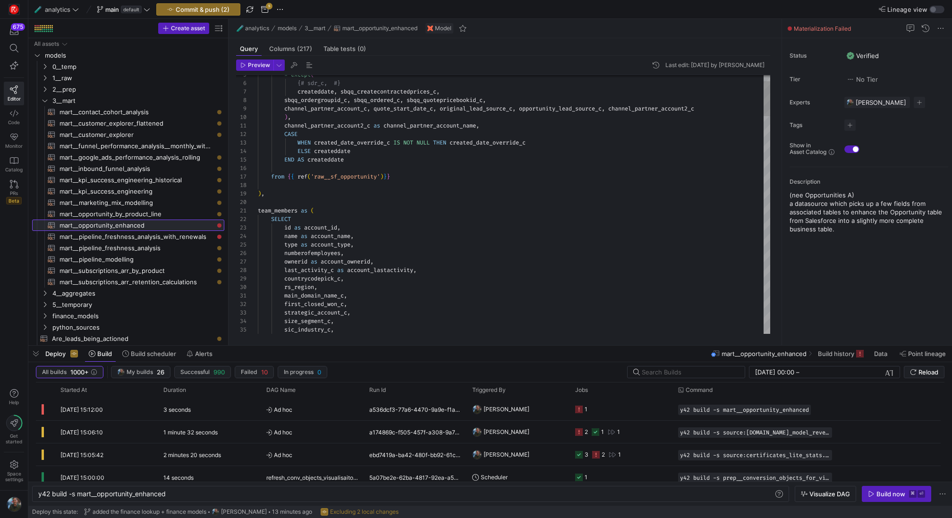
scroll to position [85, 0]
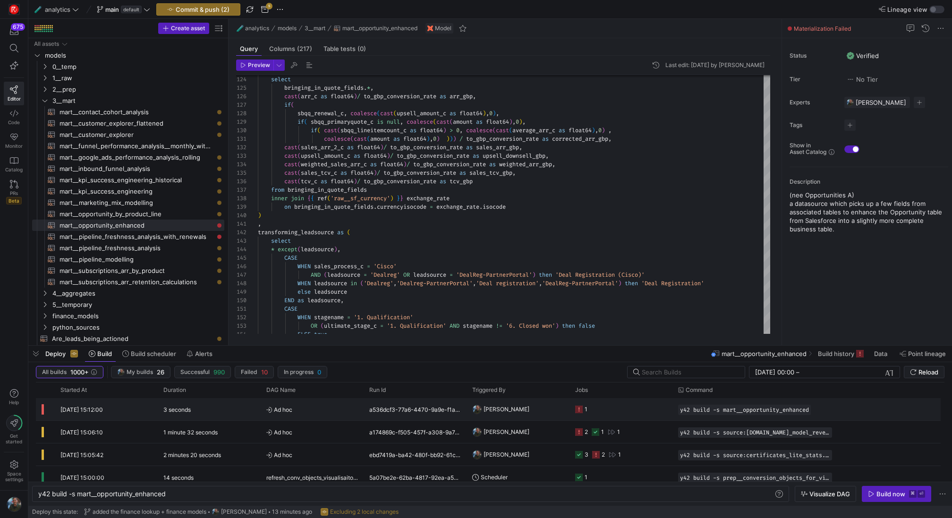
click at [564, 410] on div "[PERSON_NAME]" at bounding box center [518, 409] width 103 height 22
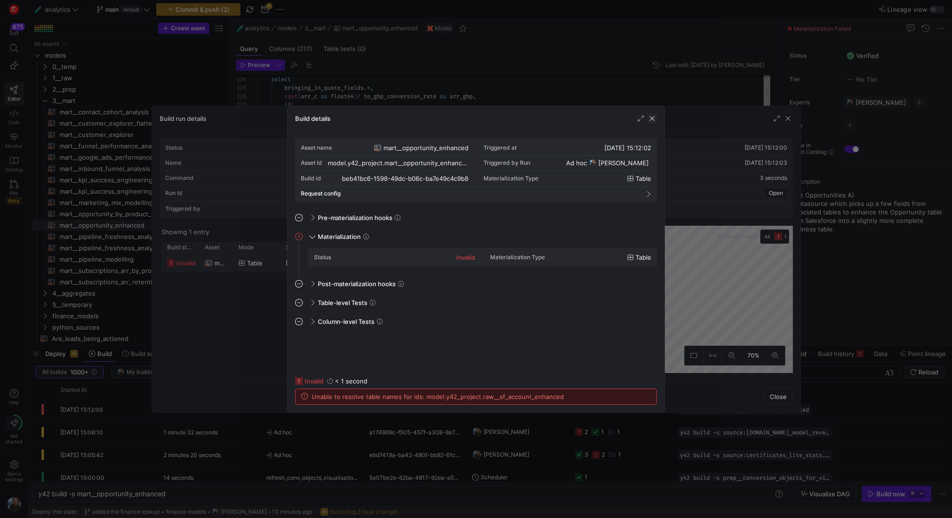
click at [656, 122] on span "button" at bounding box center [651, 118] width 9 height 9
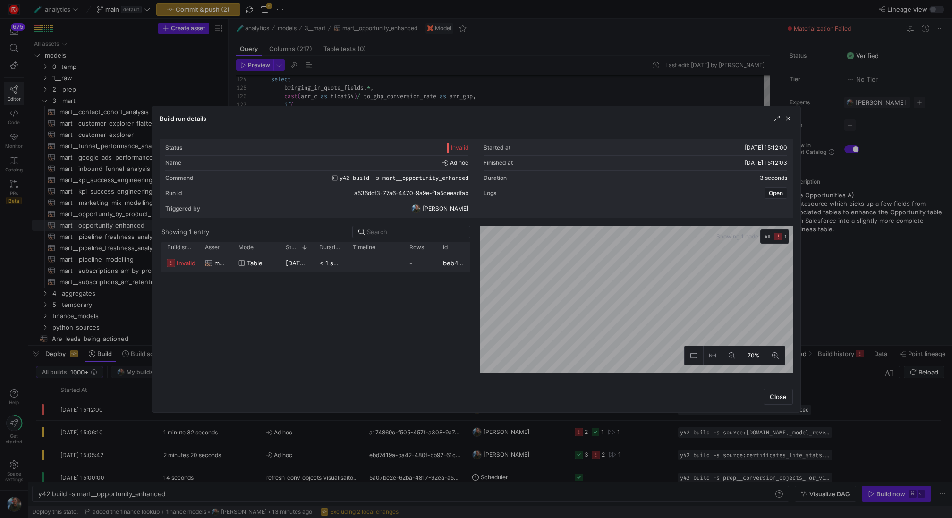
click at [656, 122] on div "Build run details" at bounding box center [476, 118] width 648 height 25
click at [792, 120] on span "button" at bounding box center [787, 118] width 9 height 9
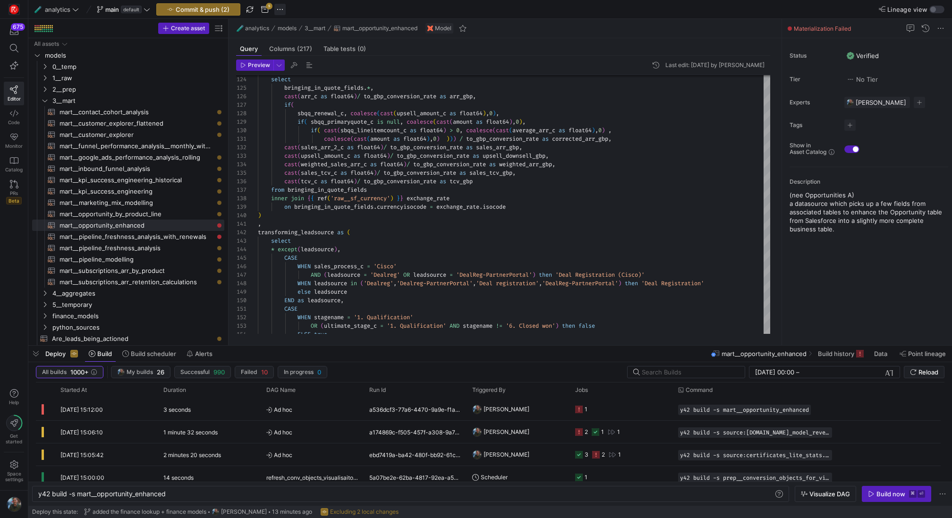
click at [278, 8] on span "button" at bounding box center [279, 9] width 11 height 11
click at [278, 8] on div at bounding box center [476, 259] width 952 height 518
click at [559, 409] on y42-orchestration-triggered-by "[PERSON_NAME]" at bounding box center [518, 409] width 92 height 21
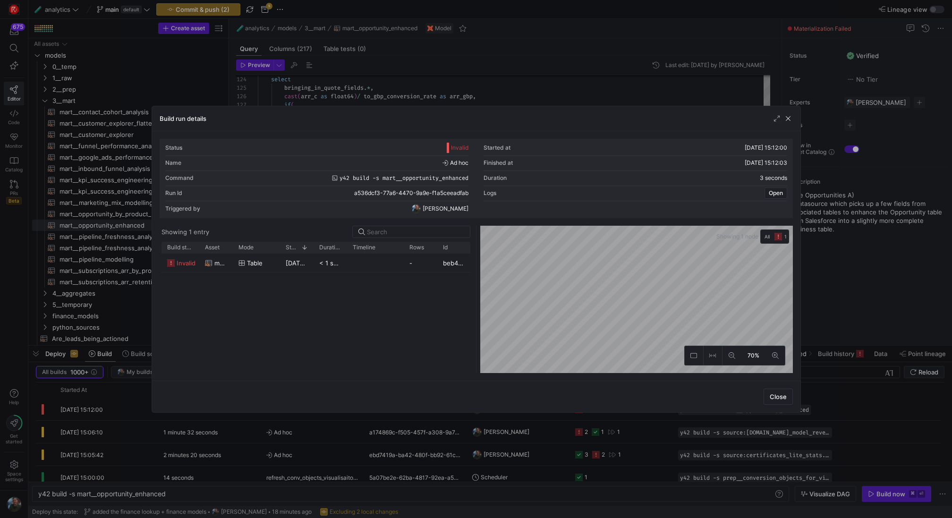
click at [12, 477] on div at bounding box center [476, 259] width 952 height 518
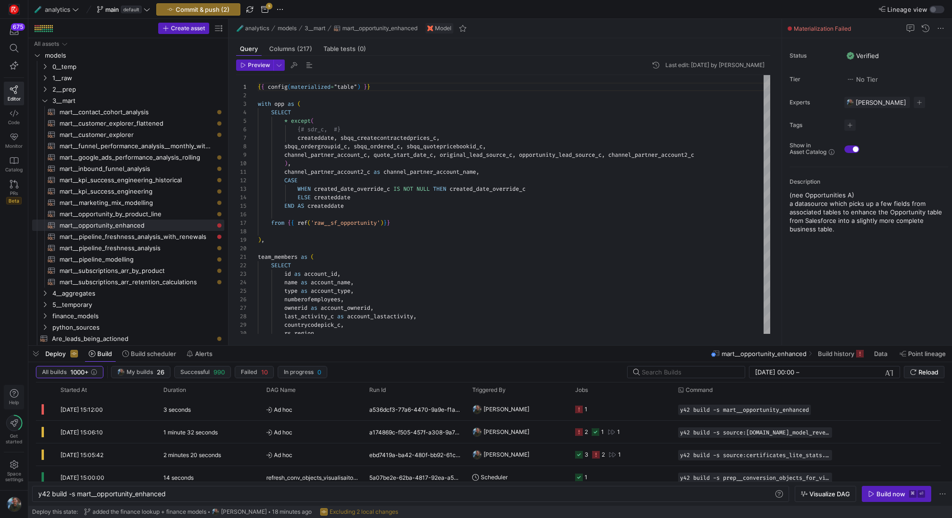
click at [17, 401] on span "Help" at bounding box center [14, 403] width 12 height 6
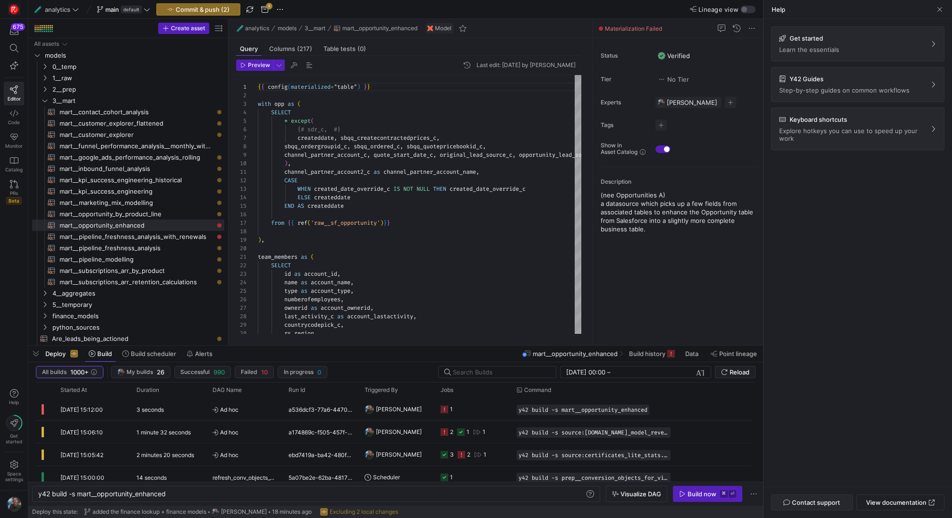
click at [828, 503] on span "Contact support" at bounding box center [816, 503] width 48 height 8
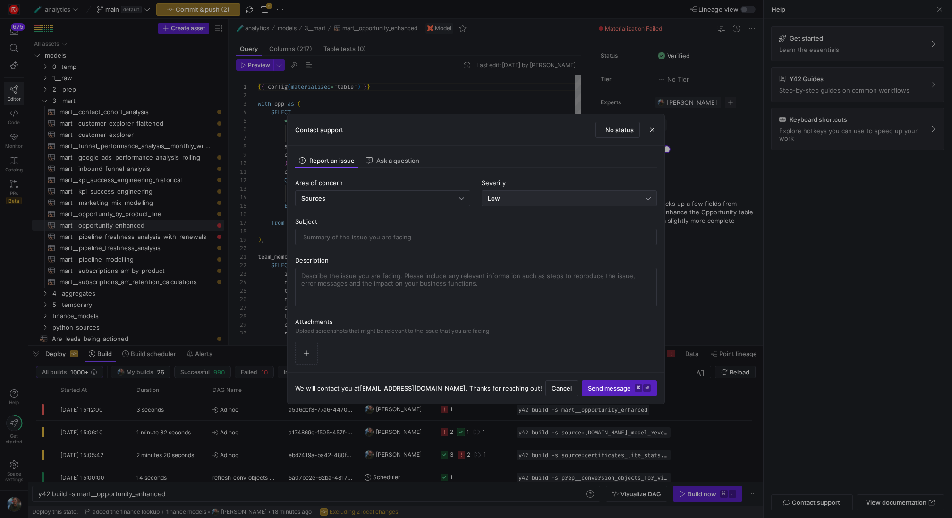
click at [494, 193] on div "Low" at bounding box center [569, 198] width 163 height 15
click at [509, 263] on div "Critical Critical system down" at bounding box center [569, 262] width 167 height 8
click at [381, 237] on input "text" at bounding box center [476, 237] width 346 height 8
click at [444, 282] on textarea at bounding box center [475, 287] width 349 height 30
paste textarea "hey team, I'm running into very odd issues that are"
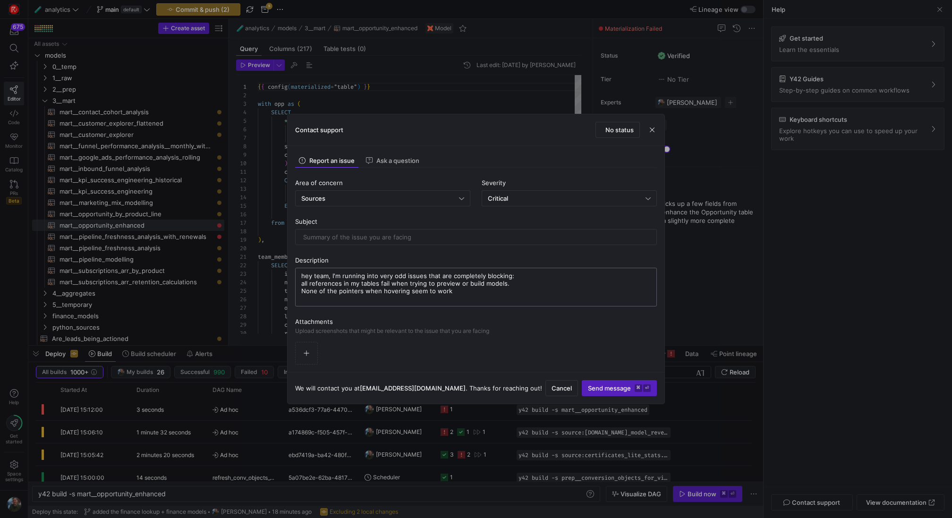
click at [351, 291] on textarea "hey team, I'm running into very odd issues that are completely blocking: all re…" at bounding box center [475, 287] width 349 height 30
click at [403, 290] on textarea "hey team, I'm running into very odd issues that are completely blocking: all re…" at bounding box center [475, 287] width 349 height 30
click at [494, 287] on textarea "hey team, I'm running into very odd issues that are completely blocking: all re…" at bounding box center [475, 287] width 349 height 30
type textarea "hey team, I'm running into very odd issues that are completely blocking: all re…"
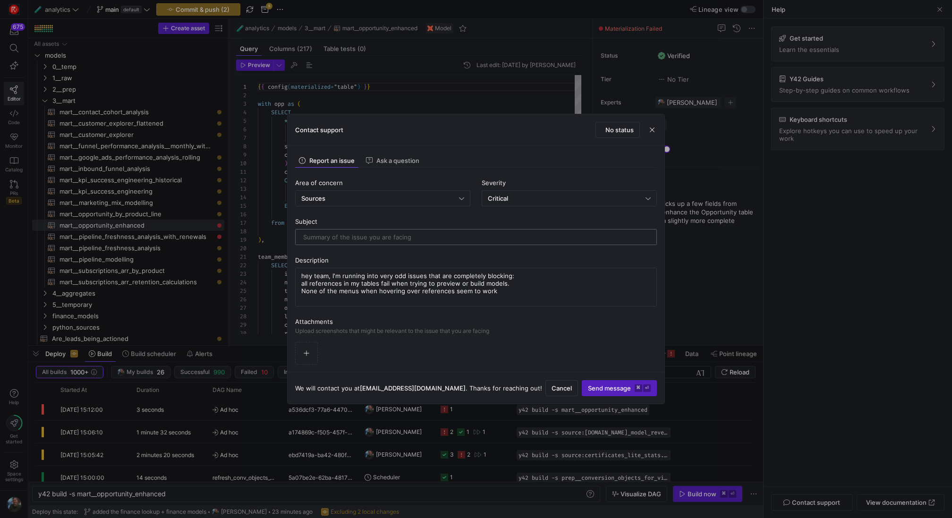
click at [454, 236] on input "text" at bounding box center [476, 237] width 346 height 8
type input "Using the platform seems completely bugged"
click at [523, 298] on textarea "hey team, I'm running into very odd issues that are completely blocking: all re…" at bounding box center [475, 287] width 349 height 30
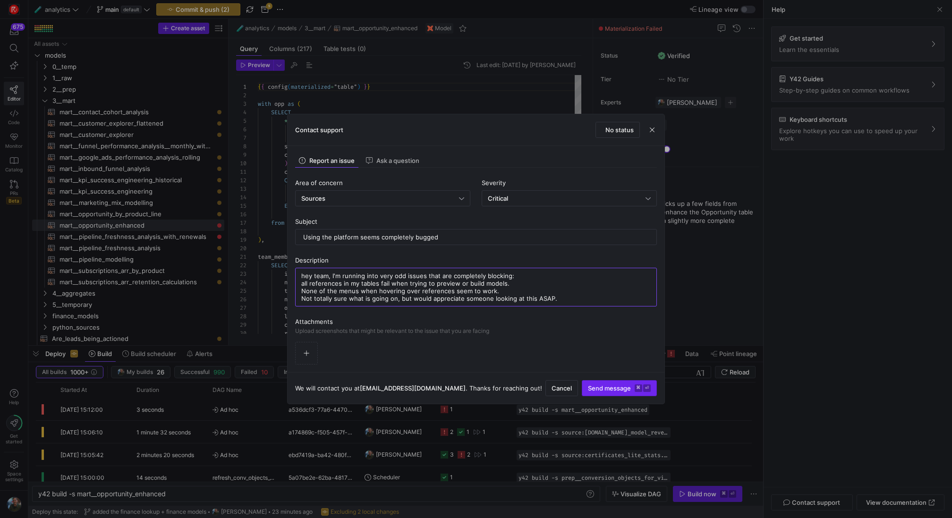
type textarea "hey team, I'm running into very odd issues that are completely blocking: all re…"
click at [631, 385] on span "Send message ⌘ ⏎" at bounding box center [619, 388] width 63 height 8
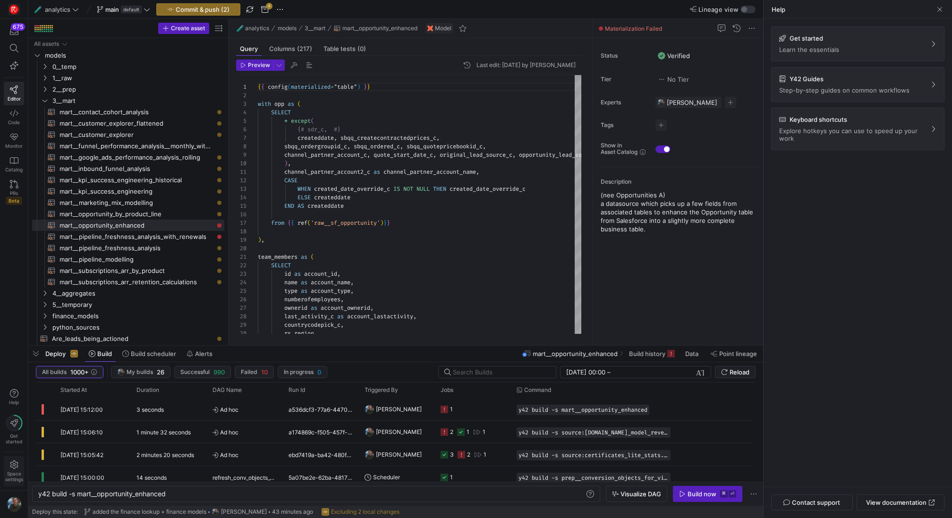
click at [16, 475] on span "Space settings" at bounding box center [14, 476] width 18 height 11
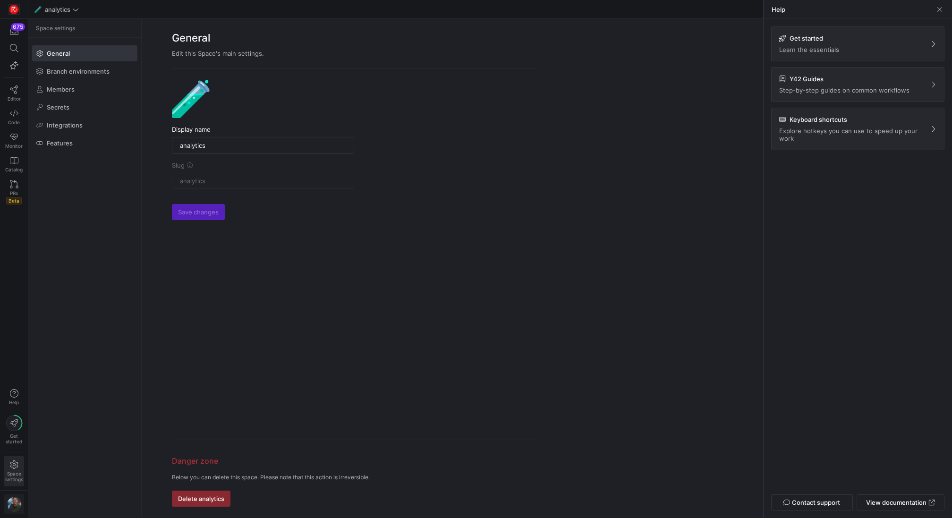
click at [9, 498] on div "button" at bounding box center [14, 504] width 15 height 15
click at [29, 487] on span "Sign out" at bounding box center [30, 487] width 25 height 8
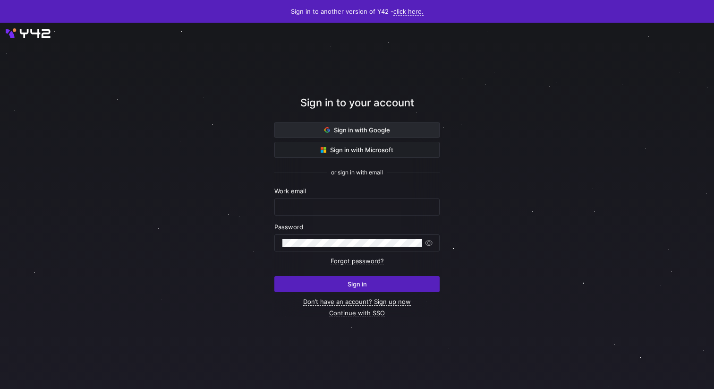
click at [349, 128] on span "Sign in with Google" at bounding box center [357, 130] width 66 height 8
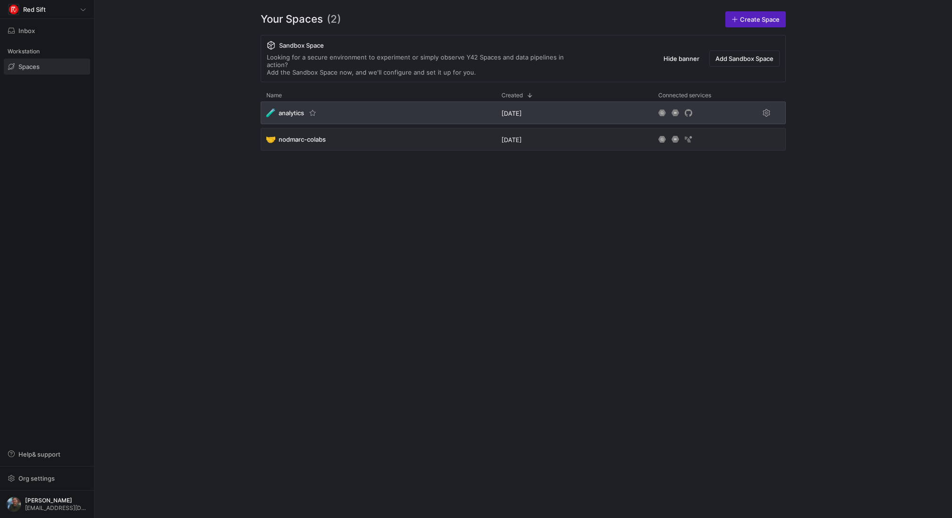
click at [297, 109] on span "analytics" at bounding box center [292, 113] width 26 height 8
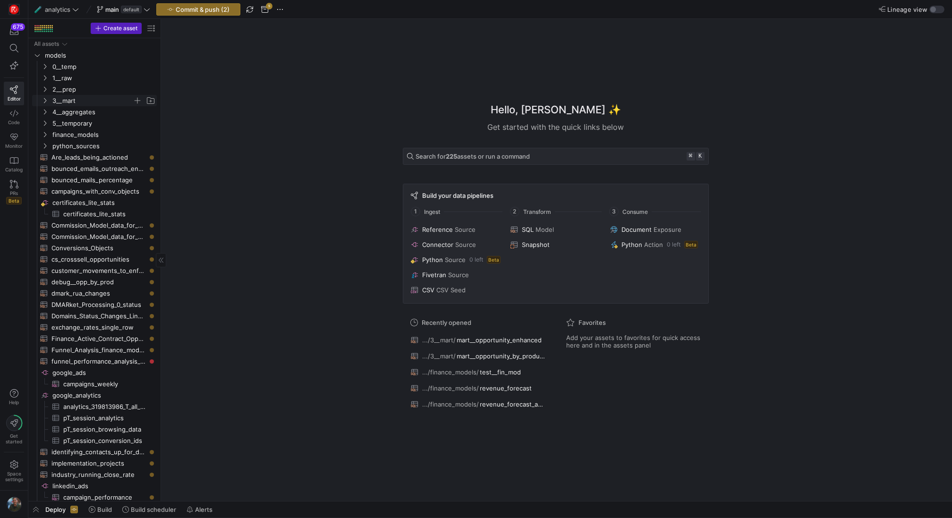
click at [56, 104] on span "3__mart" at bounding box center [92, 100] width 80 height 11
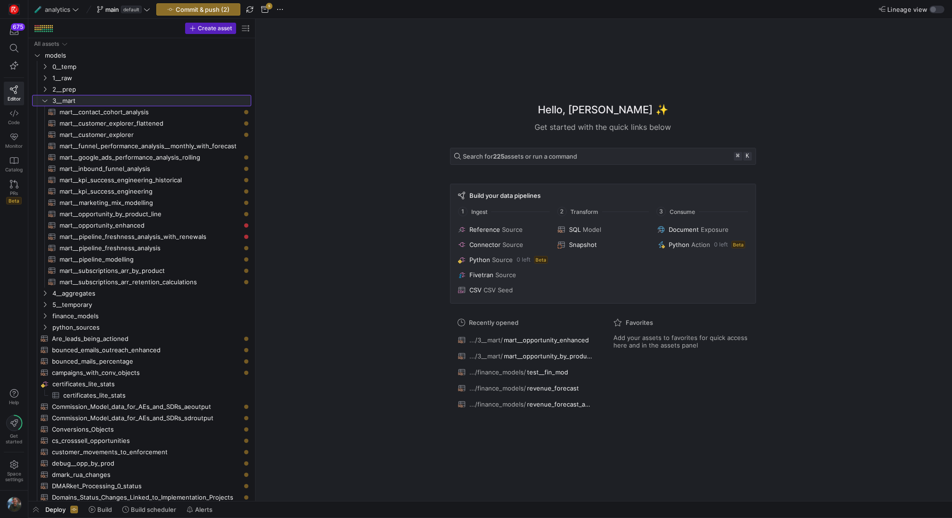
drag, startPoint x: 160, startPoint y: 176, endPoint x: 262, endPoint y: 188, distance: 103.2
click at [157, 225] on span "mart__opportunity_enhanced​​​​​​​​​​" at bounding box center [150, 225] width 181 height 11
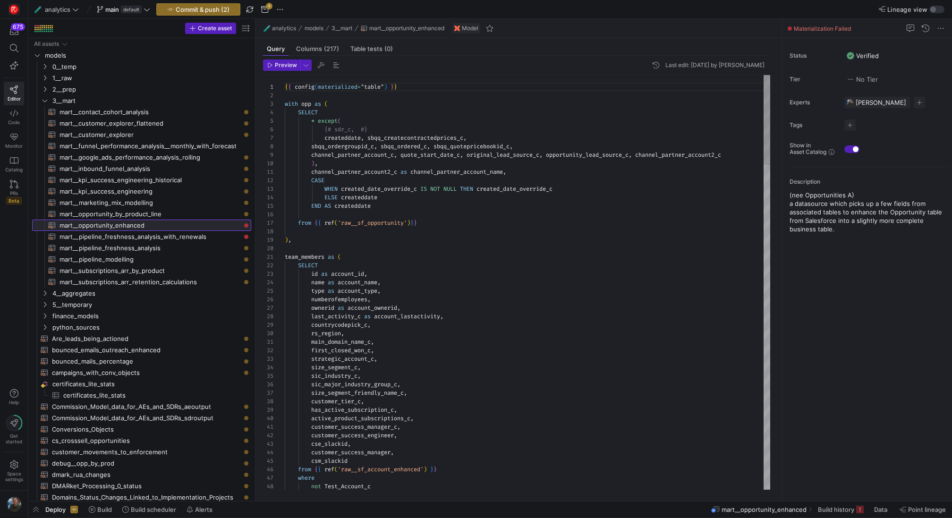
scroll to position [85, 0]
click at [289, 70] on span "button" at bounding box center [282, 65] width 36 height 10
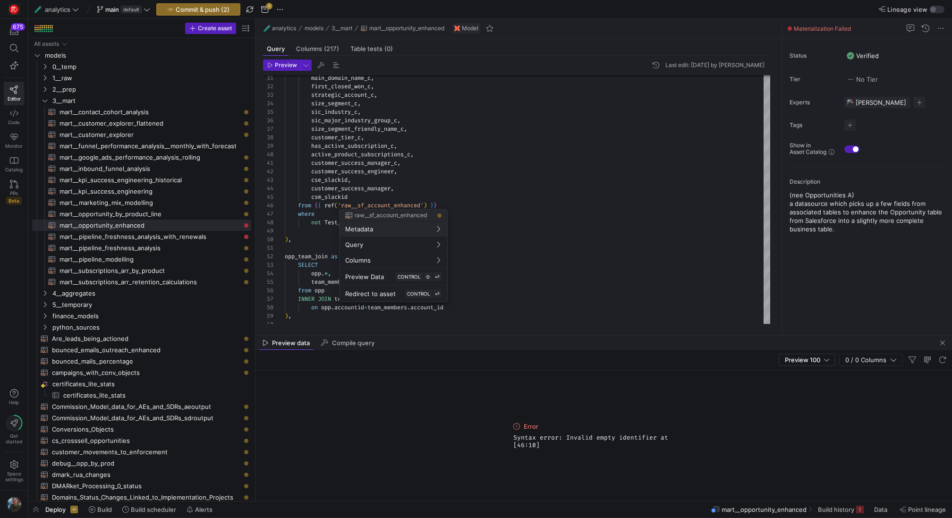
click at [47, 90] on div at bounding box center [476, 259] width 952 height 518
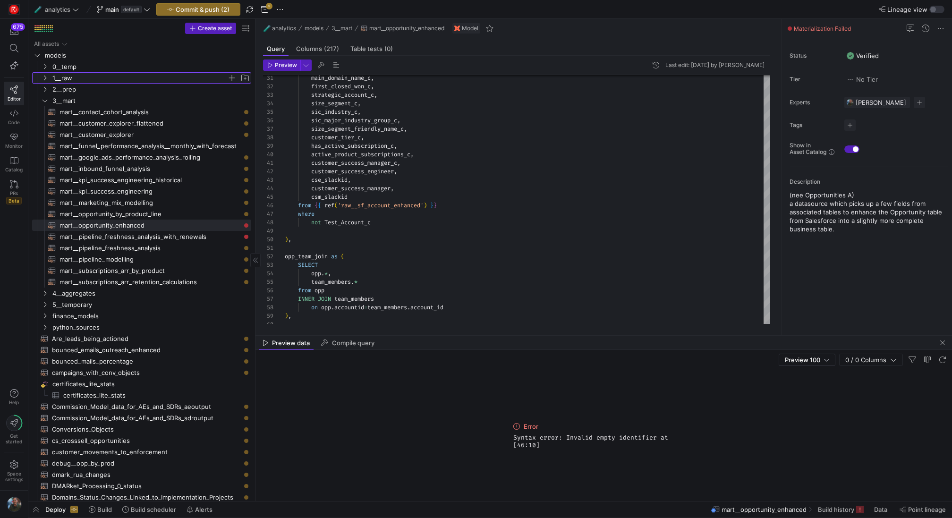
click at [44, 77] on icon "Press SPACE to select this row." at bounding box center [45, 78] width 7 height 6
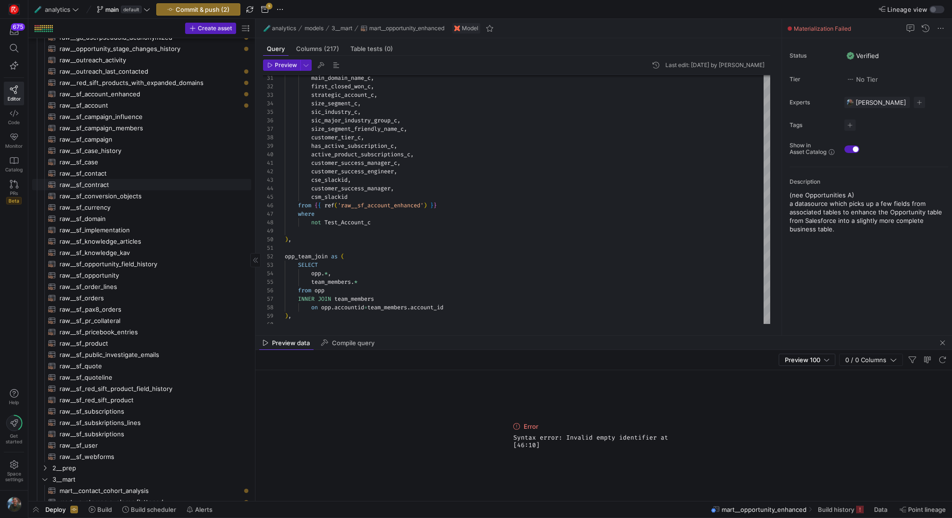
scroll to position [57, 0]
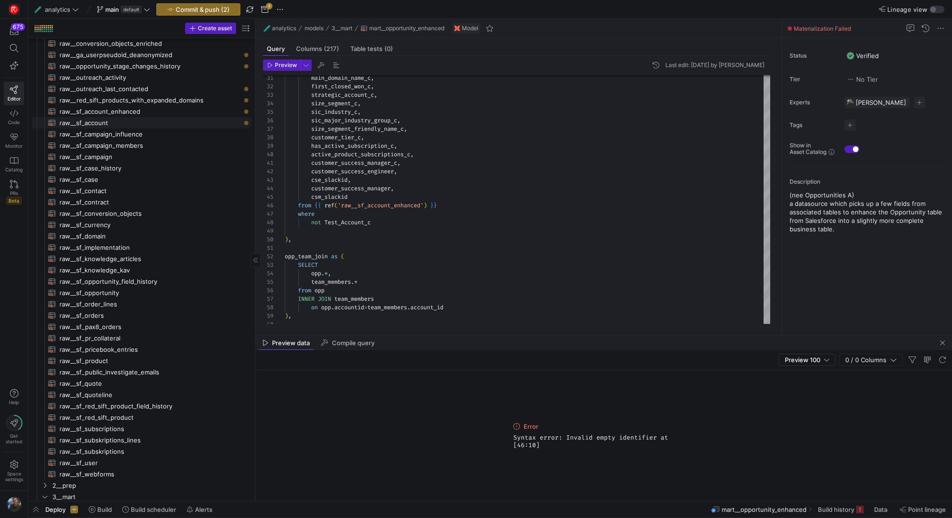
click at [137, 126] on span "raw__sf_account​​​​​​​​​​" at bounding box center [150, 123] width 181 height 11
type textarea "{{ config( materialized="incremental", unique_key='id', incremental_strategy='m…"
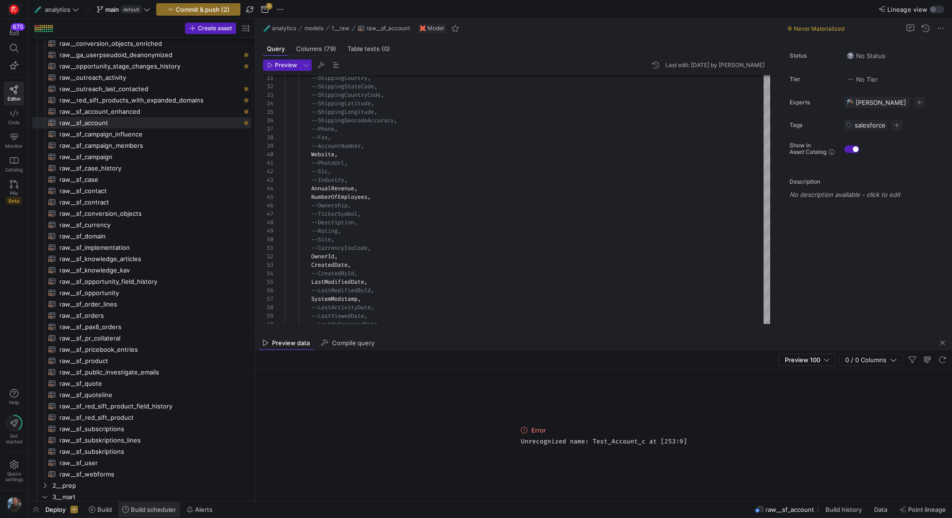
click at [151, 515] on span at bounding box center [149, 509] width 61 height 15
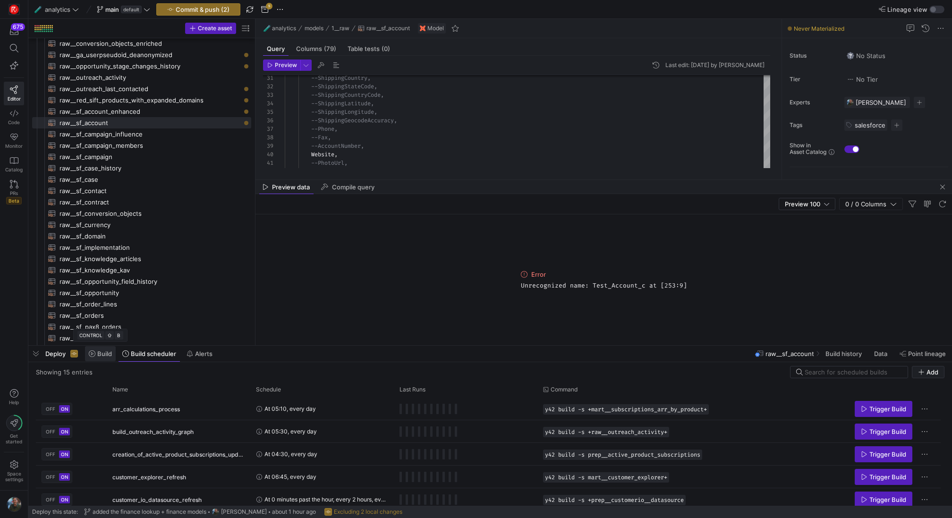
click at [102, 358] on span at bounding box center [100, 353] width 31 height 15
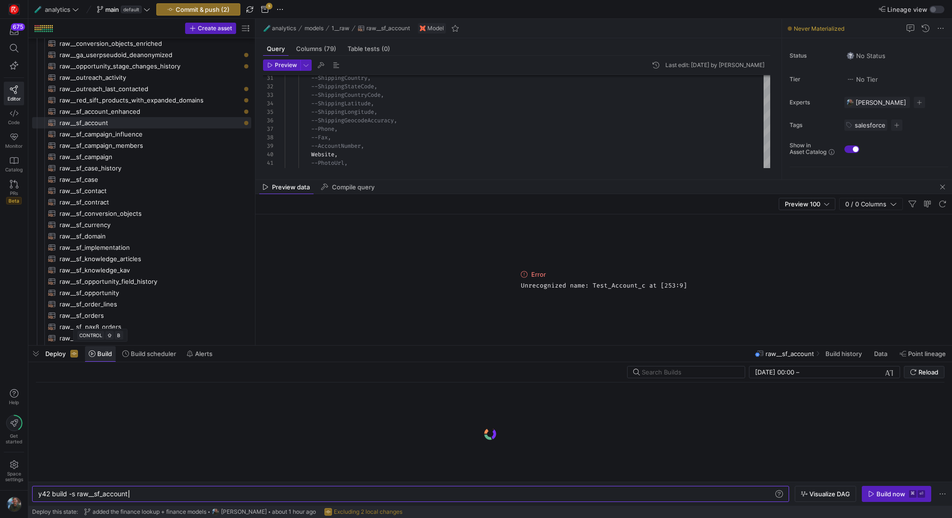
scroll to position [0, 90]
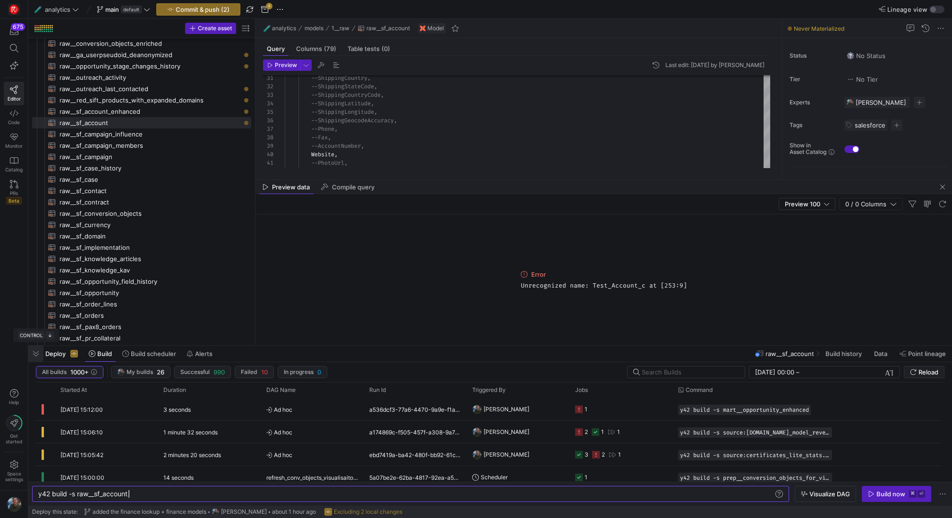
click at [38, 353] on span "button" at bounding box center [35, 354] width 15 height 16
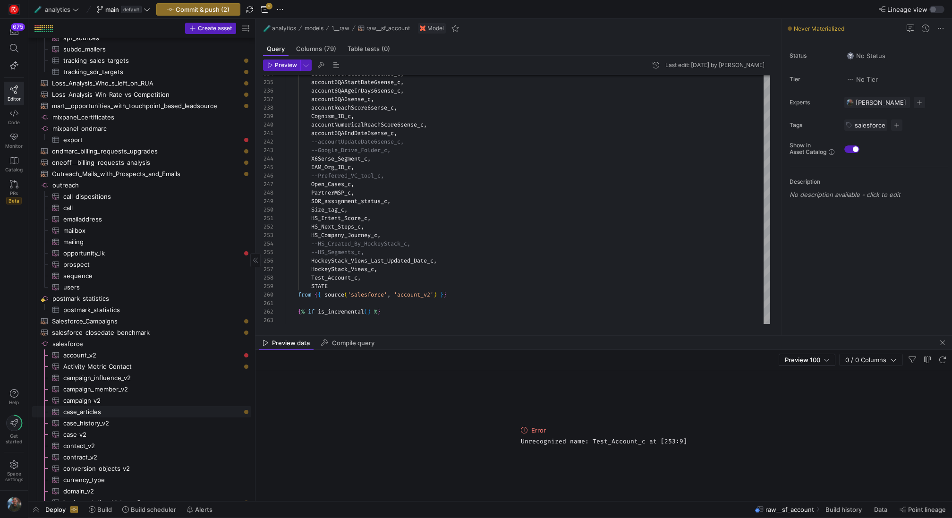
scroll to position [1337, 0]
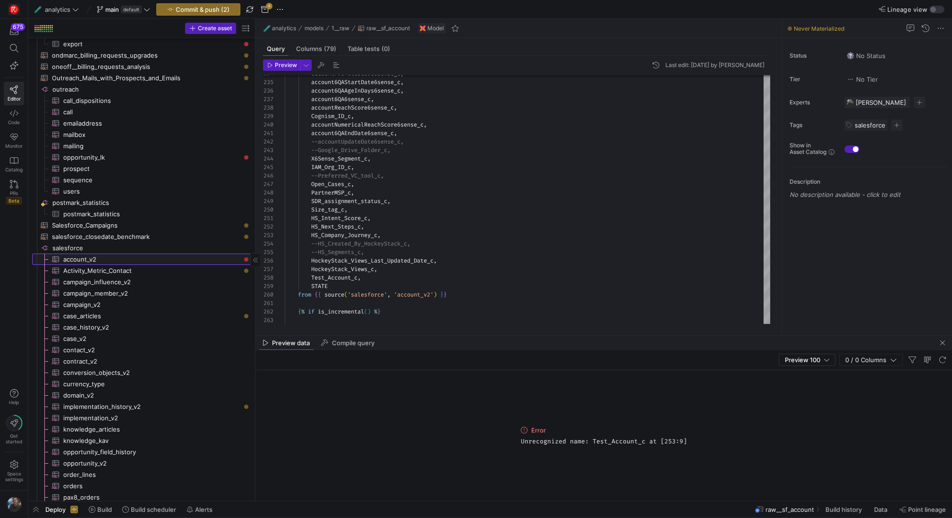
click at [130, 255] on span "account_v2​​​​​​​​​" at bounding box center [151, 259] width 177 height 11
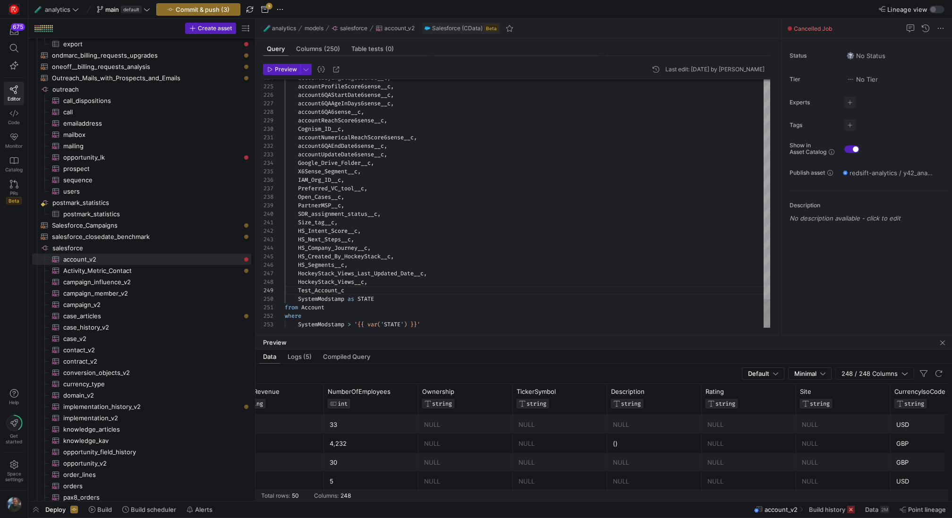
click at [279, 68] on span "Preview" at bounding box center [286, 69] width 22 height 7
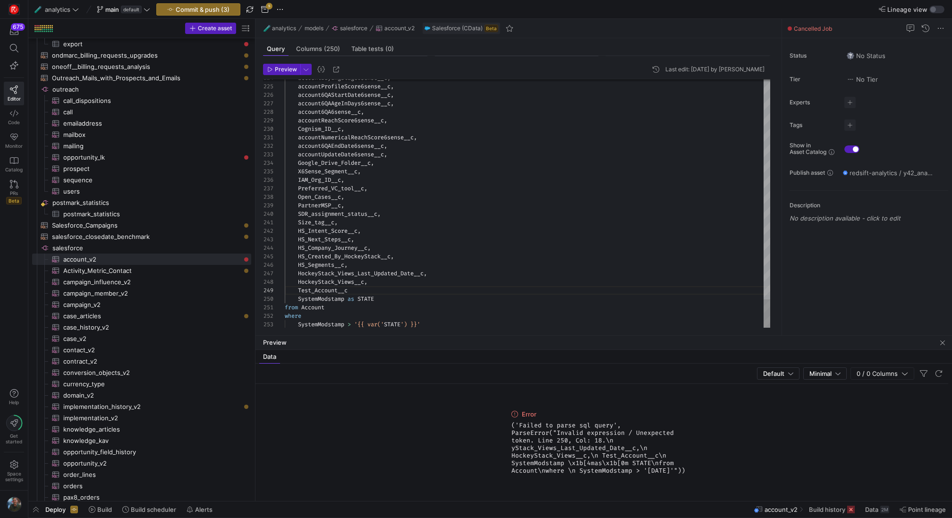
click at [289, 75] on header "Preview Last edit: [DATE] by [PERSON_NAME]" at bounding box center [516, 72] width 507 height 16
click at [289, 68] on span "Preview" at bounding box center [286, 69] width 22 height 7
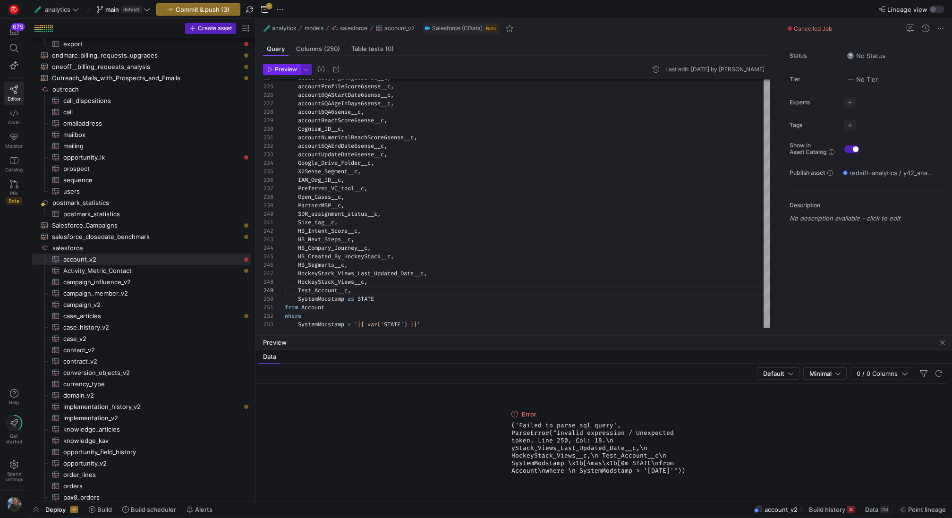
type textarea "Size_tag__c, HS_Intent_Score__c, HS_Next_Steps__c, HS_Company_Journey__c, HS_Cr…"
click at [277, 71] on span "Preview" at bounding box center [286, 69] width 22 height 7
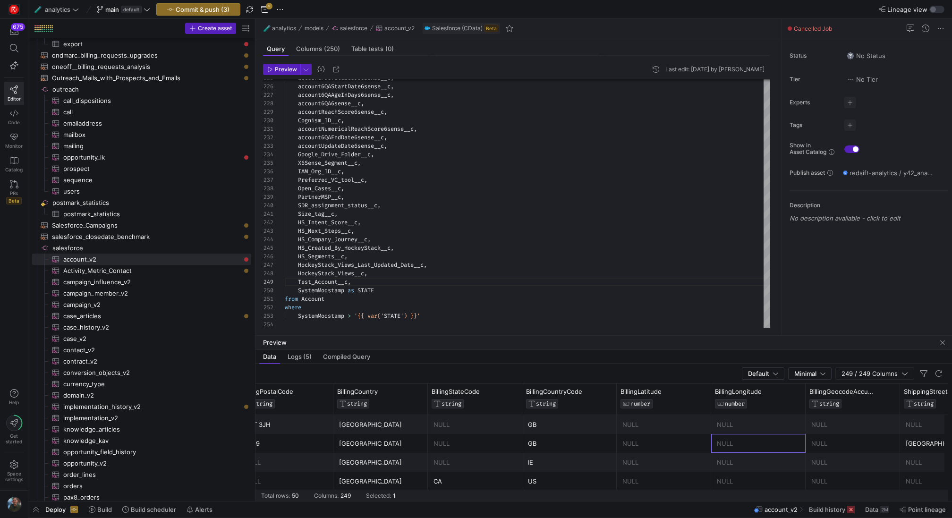
click at [737, 435] on div "NULL" at bounding box center [758, 443] width 83 height 18
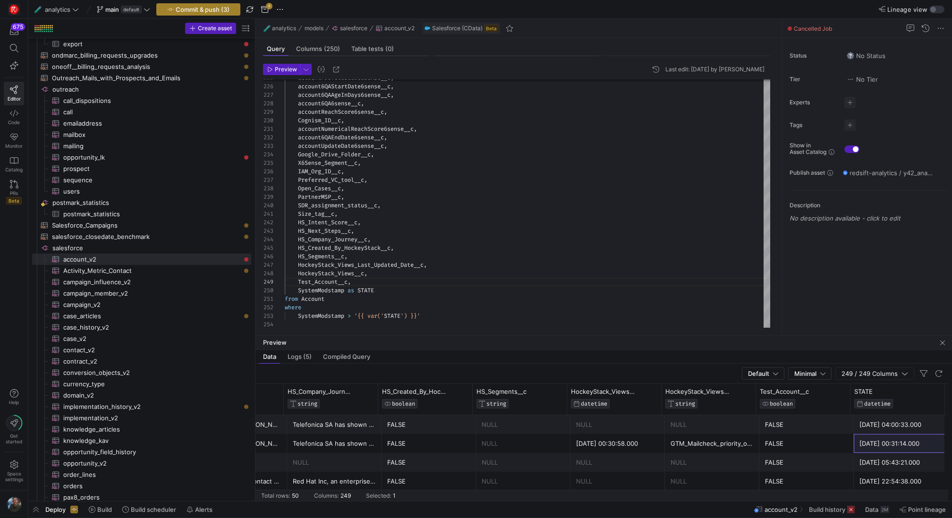
click at [218, 4] on span "button" at bounding box center [198, 9] width 83 height 11
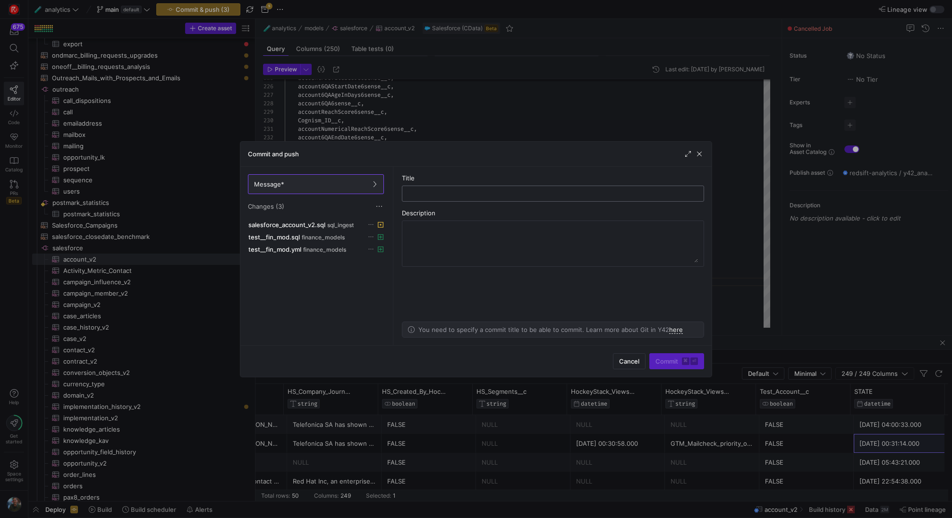
click at [439, 198] on div at bounding box center [553, 193] width 286 height 15
type input "added Test_Account__c back in"
click at [687, 363] on kbd "⌘" at bounding box center [686, 362] width 8 height 8
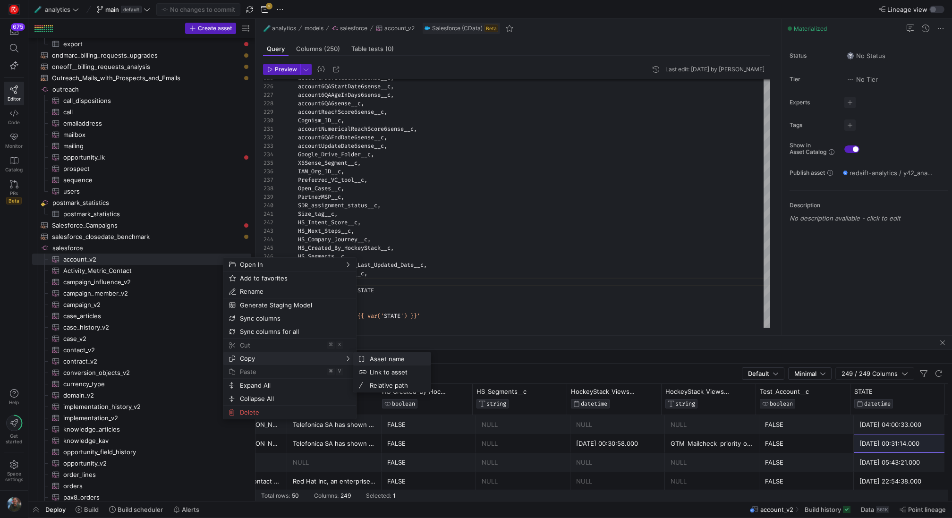
click at [383, 358] on span "Asset name" at bounding box center [394, 358] width 57 height 13
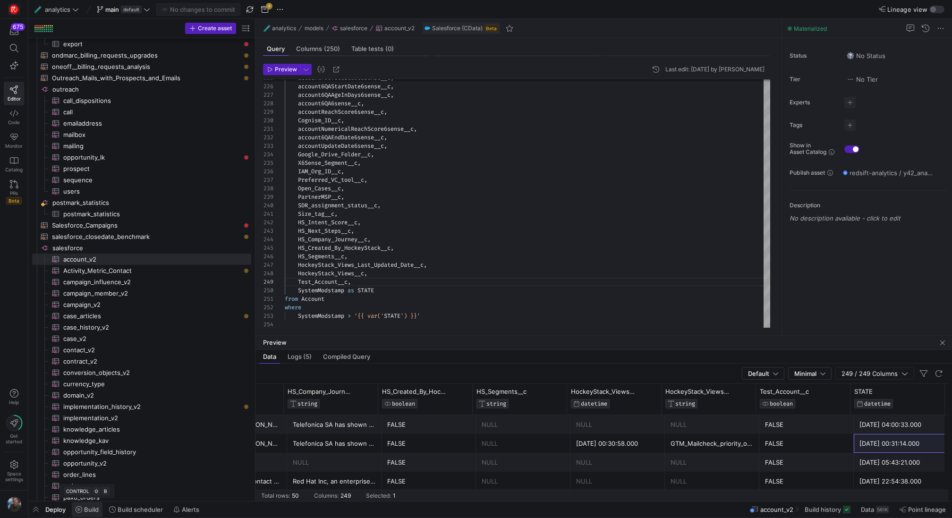
click at [95, 514] on span at bounding box center [87, 509] width 31 height 15
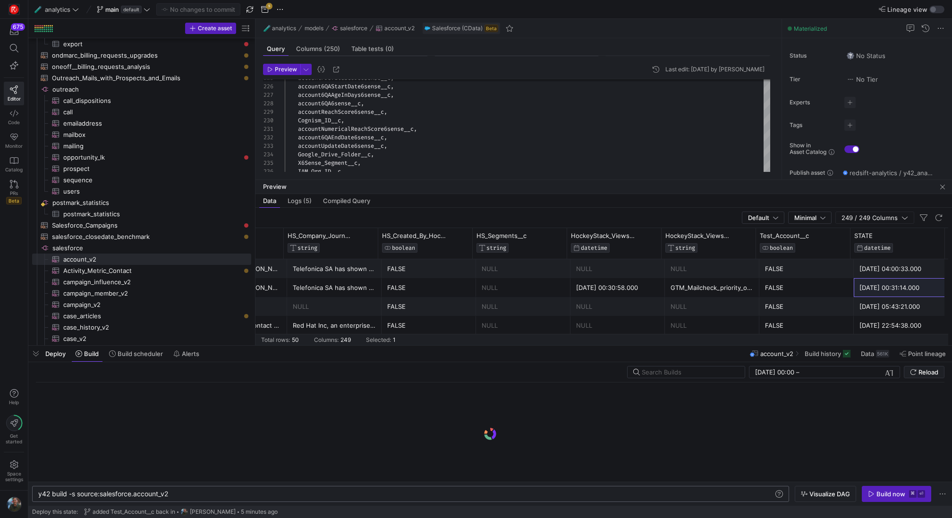
click at [225, 497] on div "y42 build -s source:salesforce.account_v2" at bounding box center [406, 494] width 736 height 8
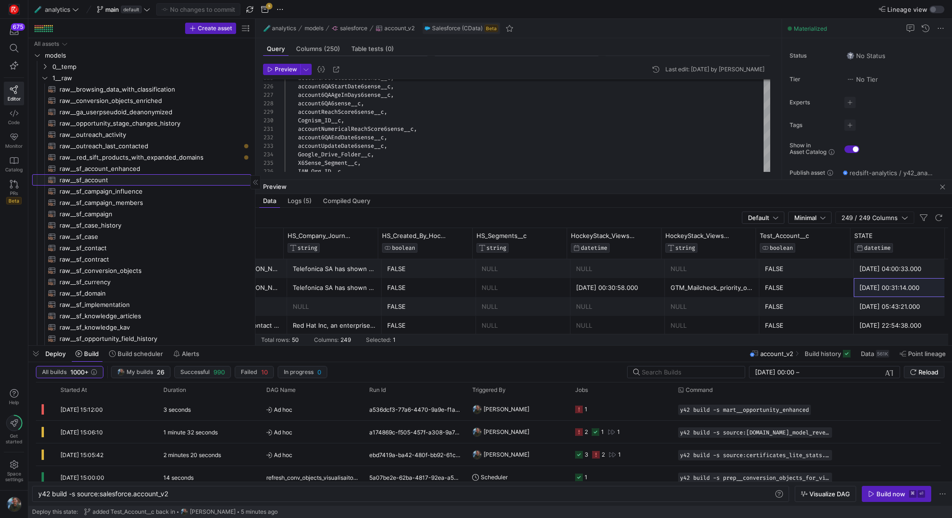
click at [130, 181] on span "raw__sf_account​​​​​​​​​​" at bounding box center [150, 180] width 181 height 11
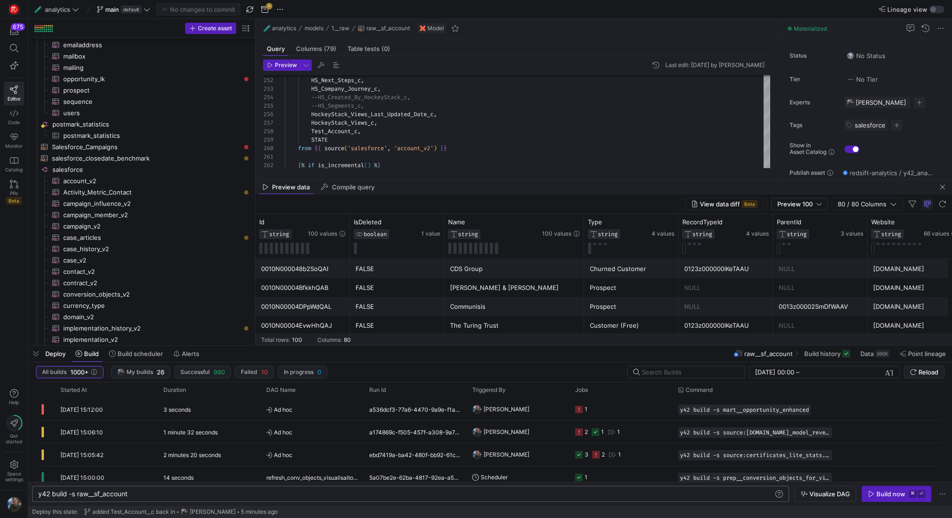
click at [224, 495] on div "y42 build -s raw__sf_account" at bounding box center [406, 494] width 736 height 8
click at [186, 177] on span "account_v2​​​​​​​​​" at bounding box center [151, 178] width 177 height 11
type textarea "y42 build -s source:salesforce.account_v2"
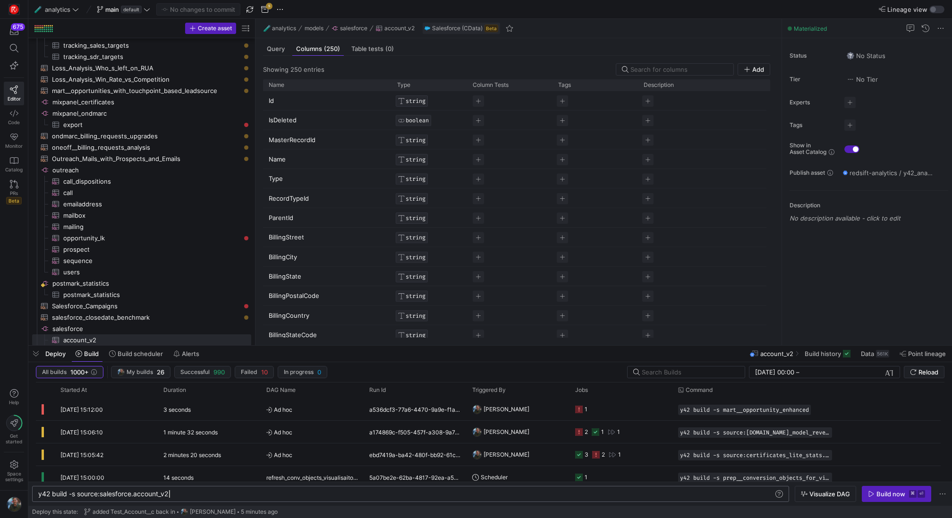
click at [187, 497] on div "y42 build -s source:salesforce.account_v2" at bounding box center [406, 494] width 736 height 8
click at [35, 357] on span "button" at bounding box center [35, 354] width 15 height 16
